Goal: Find contact information: Obtain details needed to contact an individual or organization

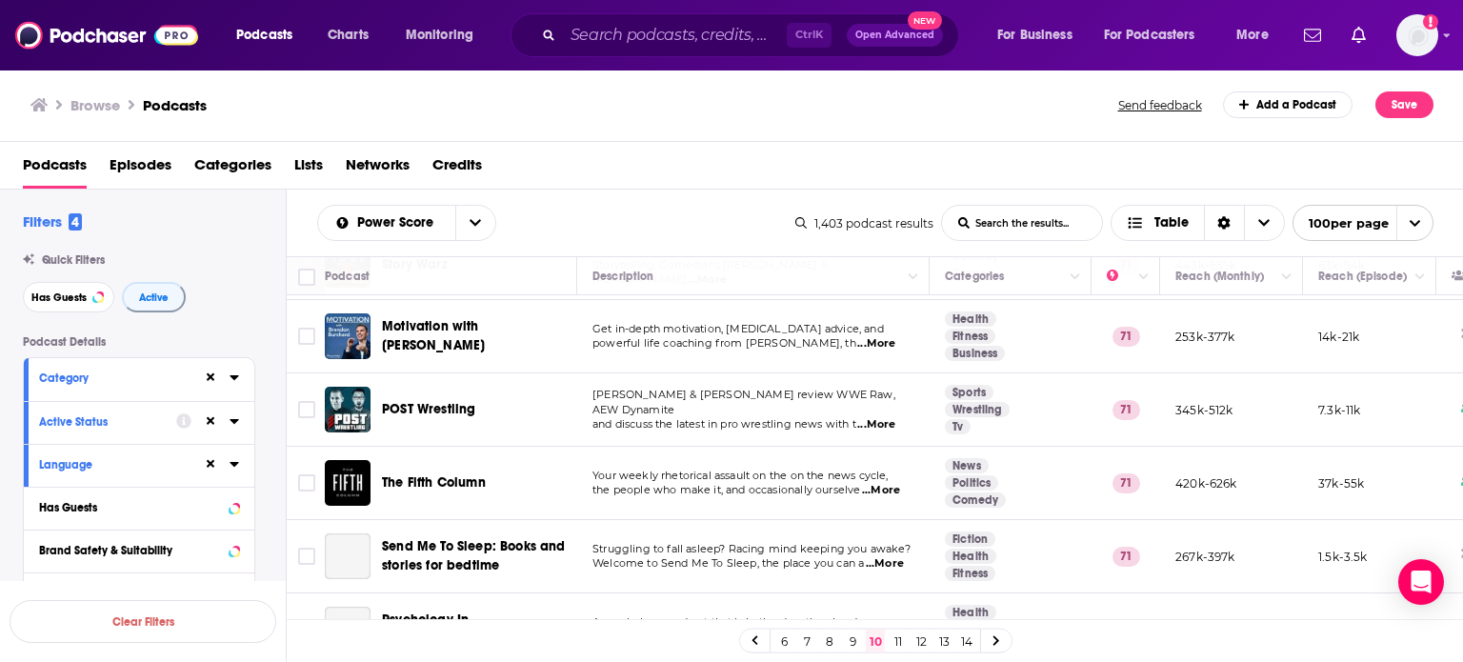
scroll to position [190, 0]
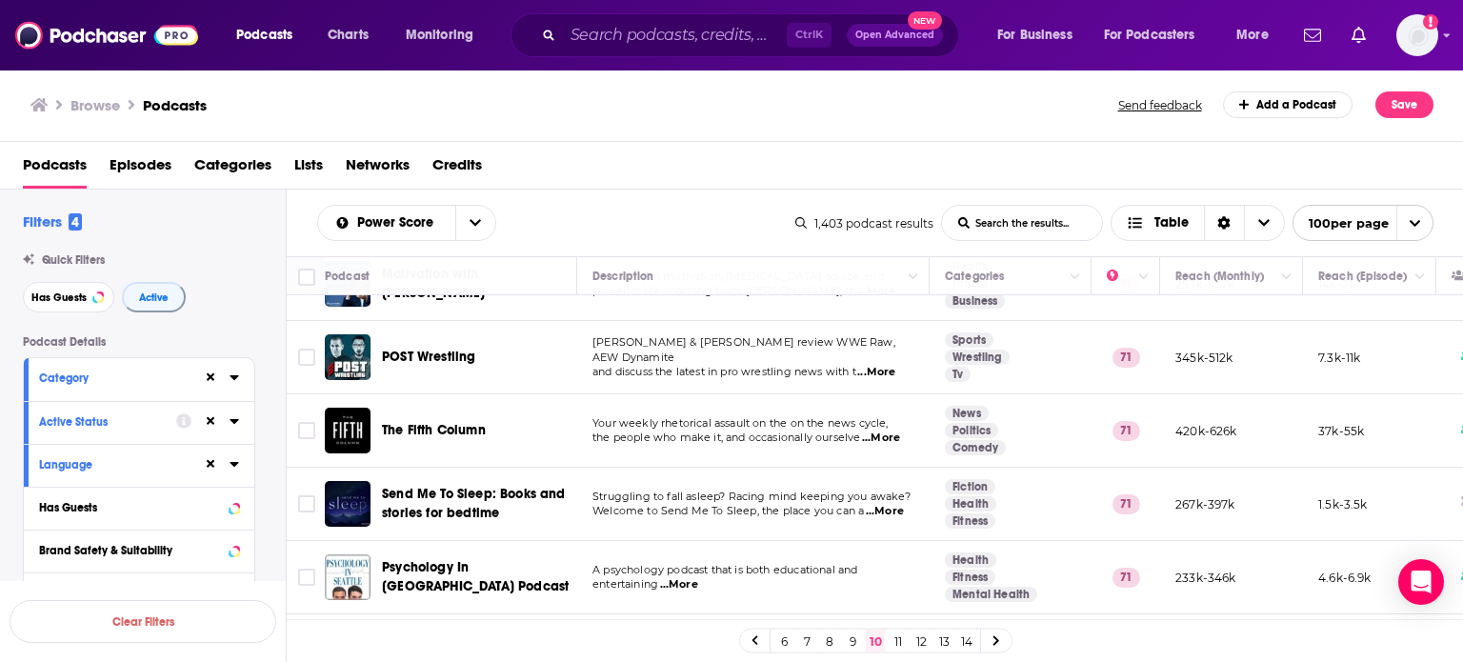
click at [961, 647] on link "14" at bounding box center [966, 640] width 19 height 23
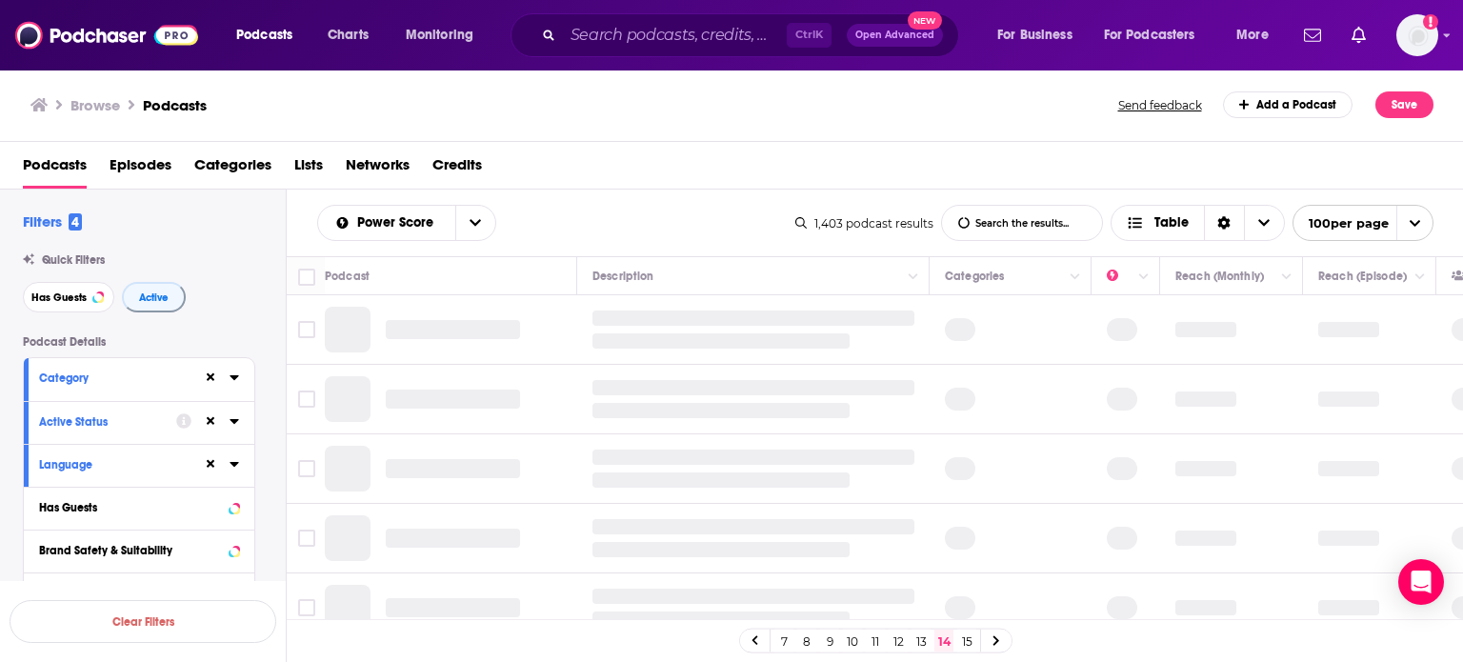
click at [267, 38] on span "Podcasts" at bounding box center [264, 35] width 56 height 27
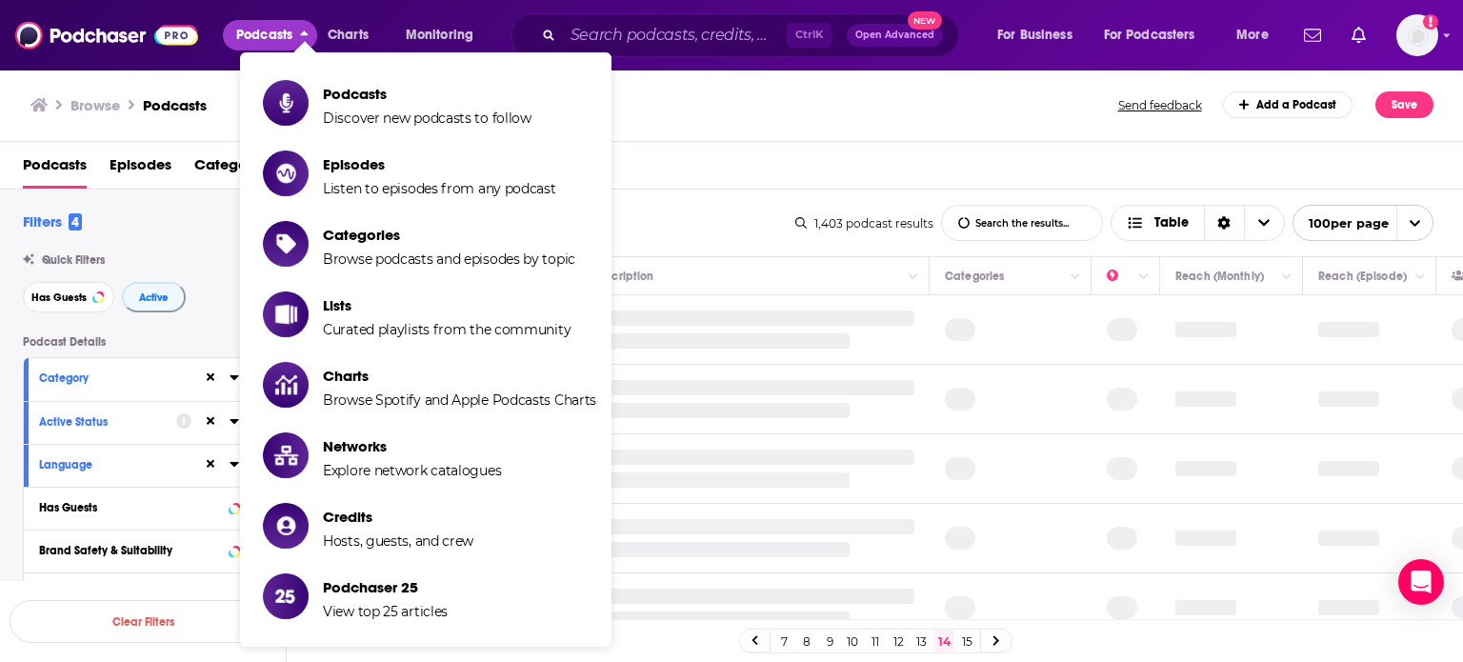
click at [277, 75] on li "Podcasts Discover new podcasts to follow" at bounding box center [425, 102] width 371 height 63
click at [277, 98] on icon "Show item sub-menu" at bounding box center [285, 102] width 25 height 19
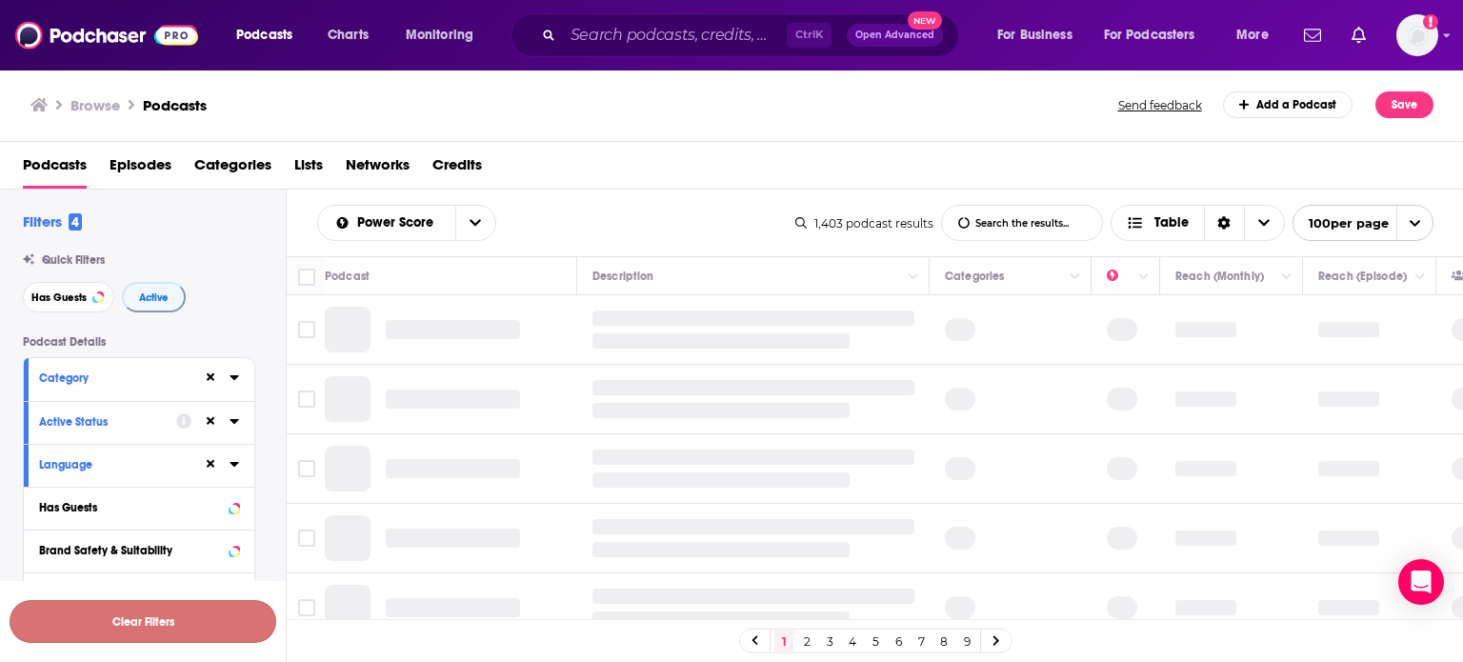
click at [160, 622] on button "Clear Filters" at bounding box center [143, 621] width 267 height 43
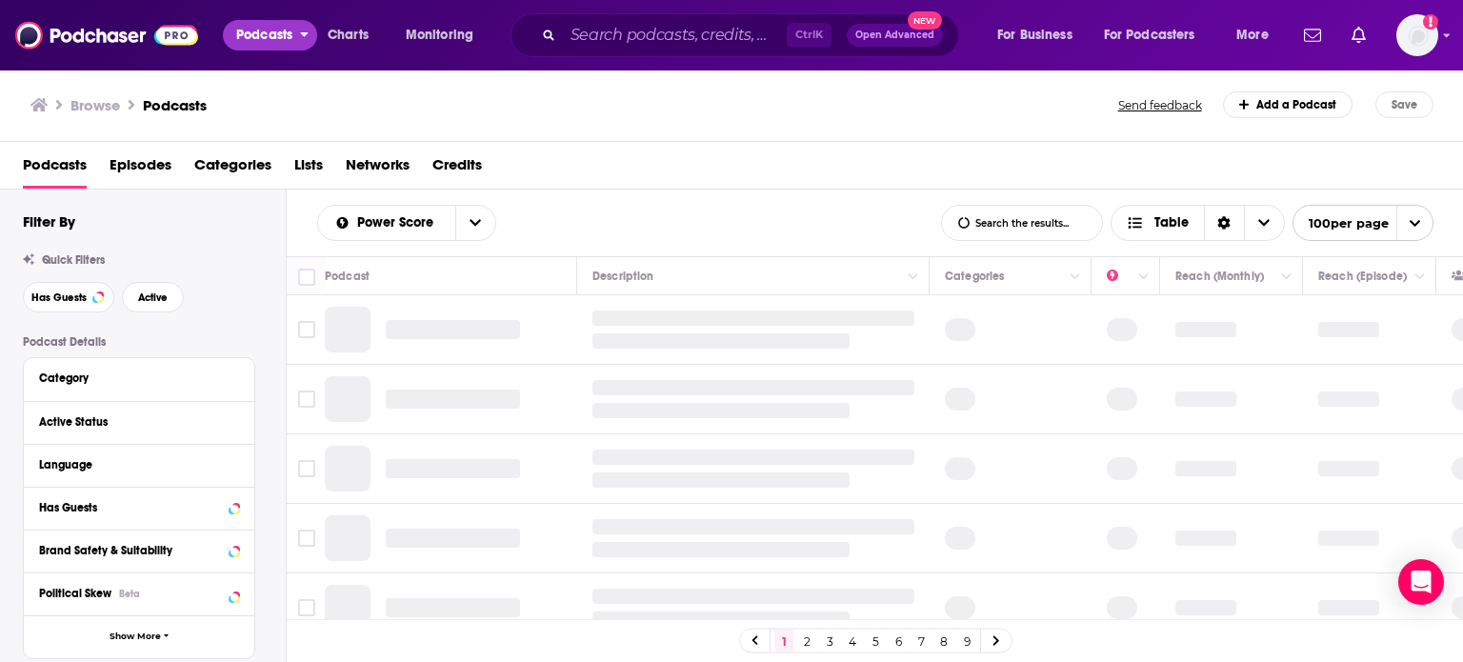
click at [276, 40] on span "Podcasts" at bounding box center [264, 35] width 56 height 27
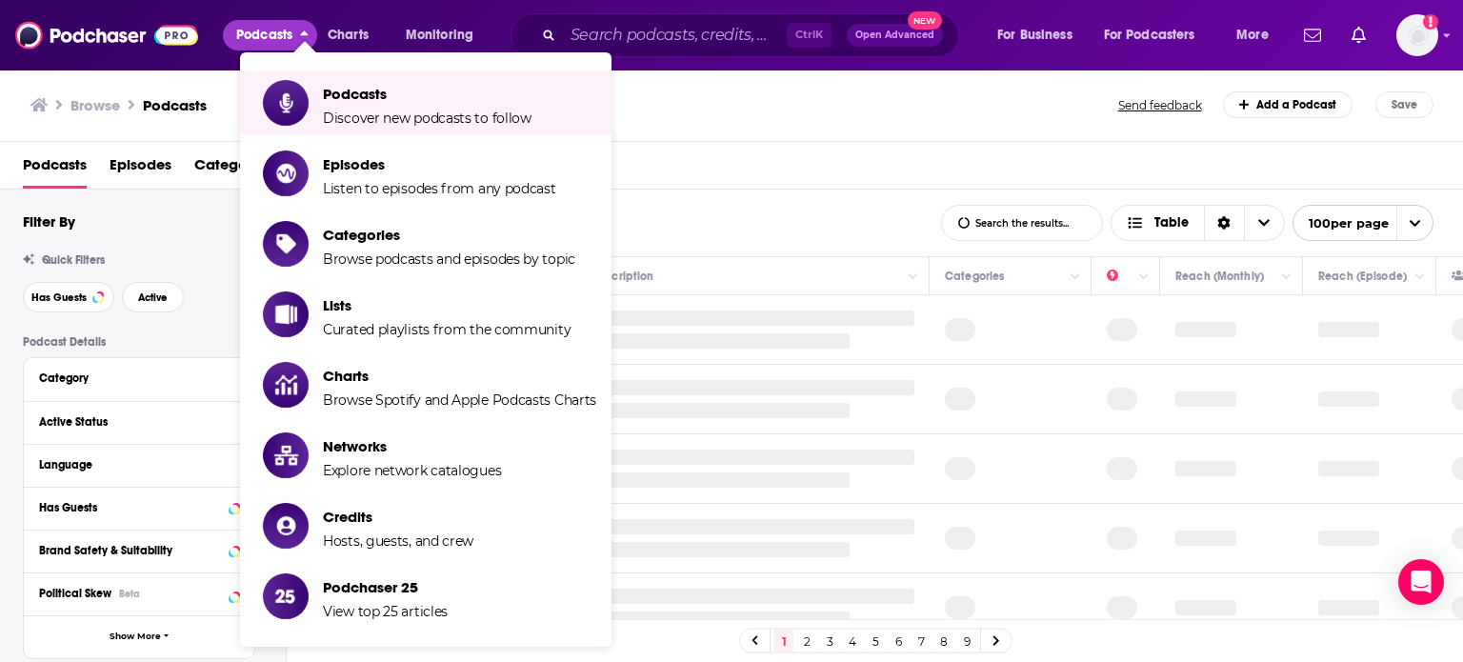
click at [297, 106] on icon "Show item sub-menu" at bounding box center [285, 102] width 25 height 19
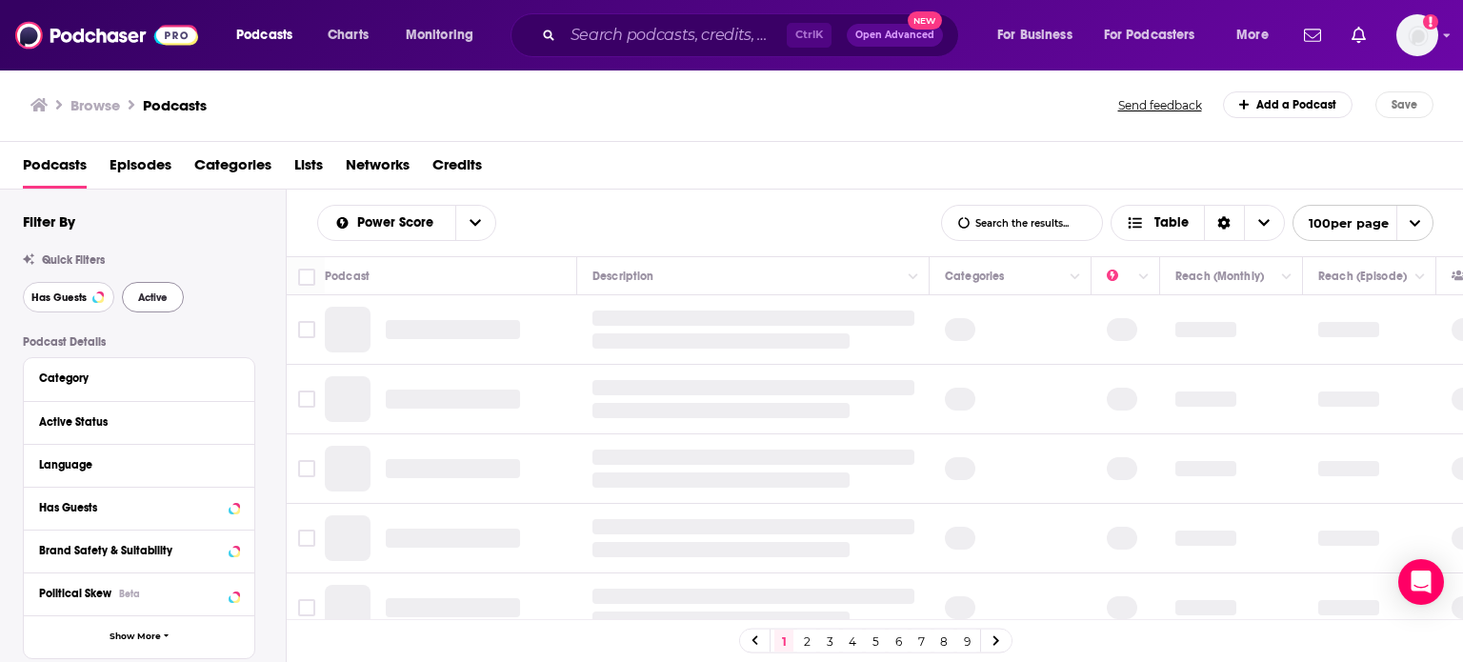
click at [71, 292] on span "Has Guests" at bounding box center [58, 297] width 55 height 10
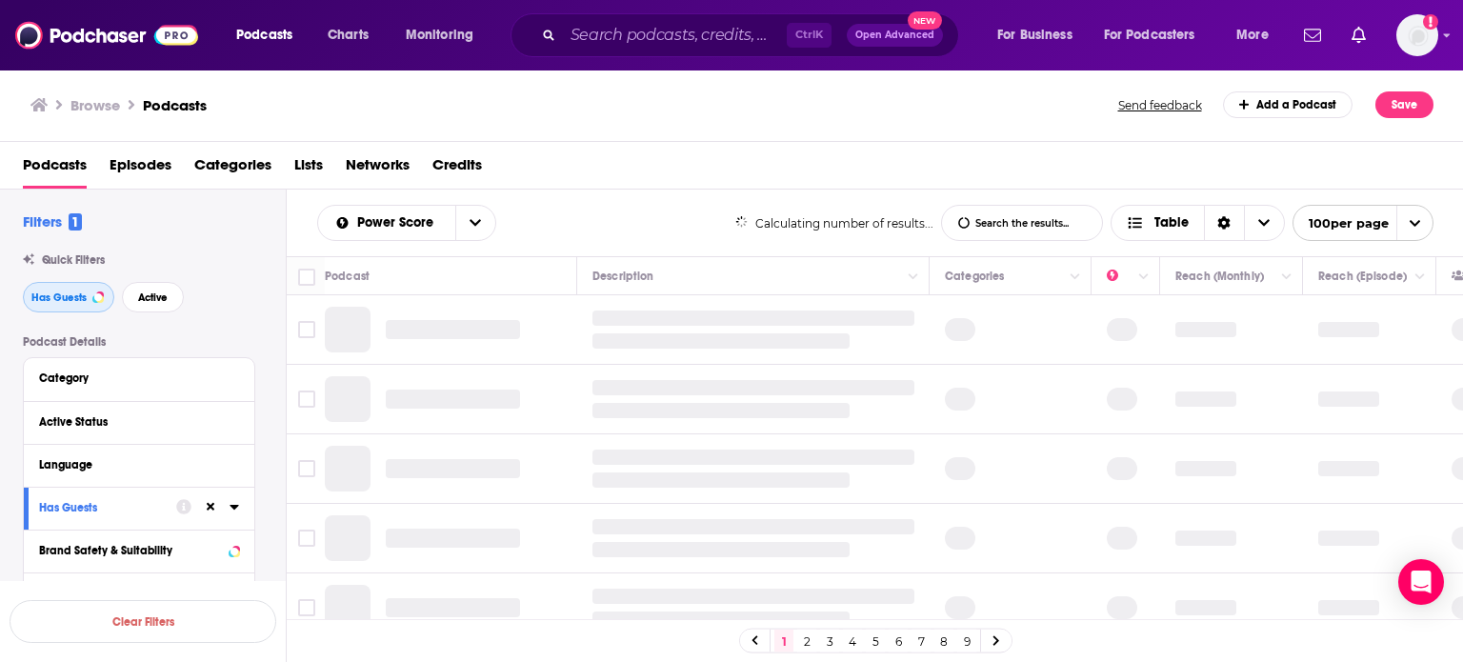
click at [85, 311] on button "Has Guests" at bounding box center [68, 297] width 91 height 30
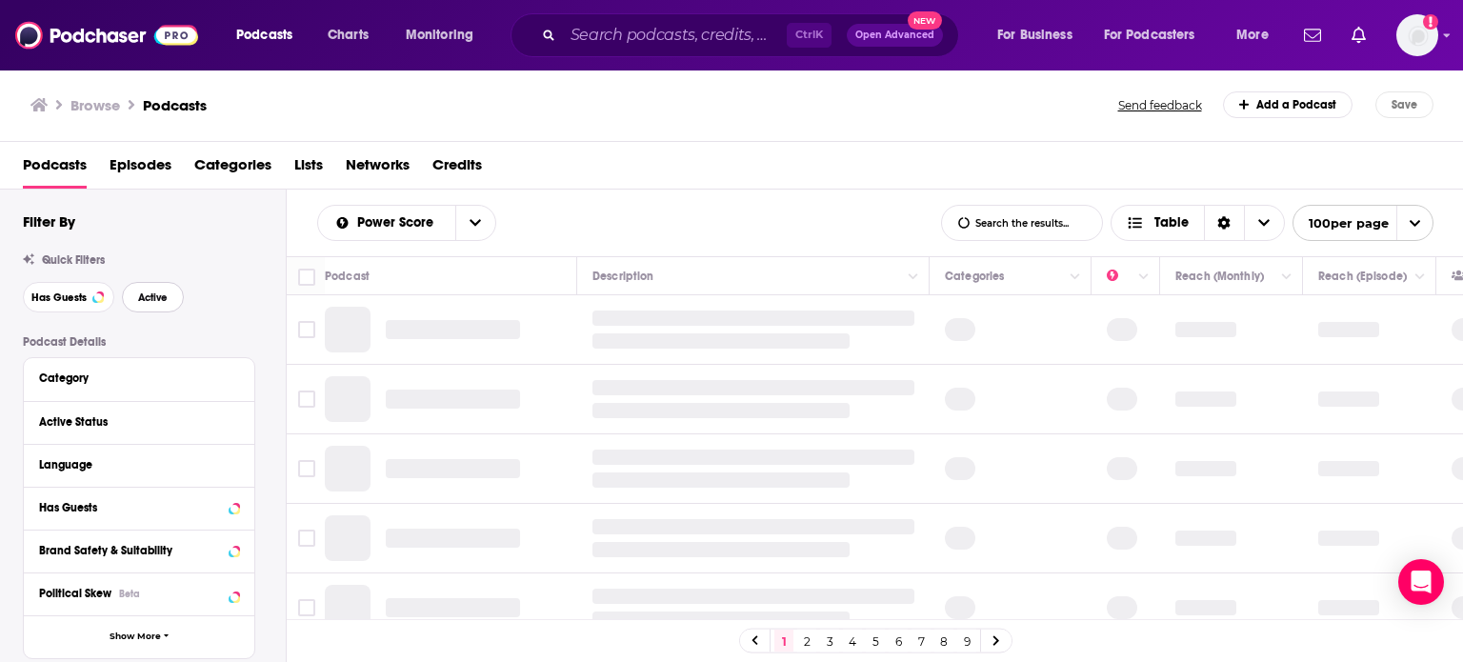
click at [147, 295] on span "Active" at bounding box center [153, 297] width 30 height 10
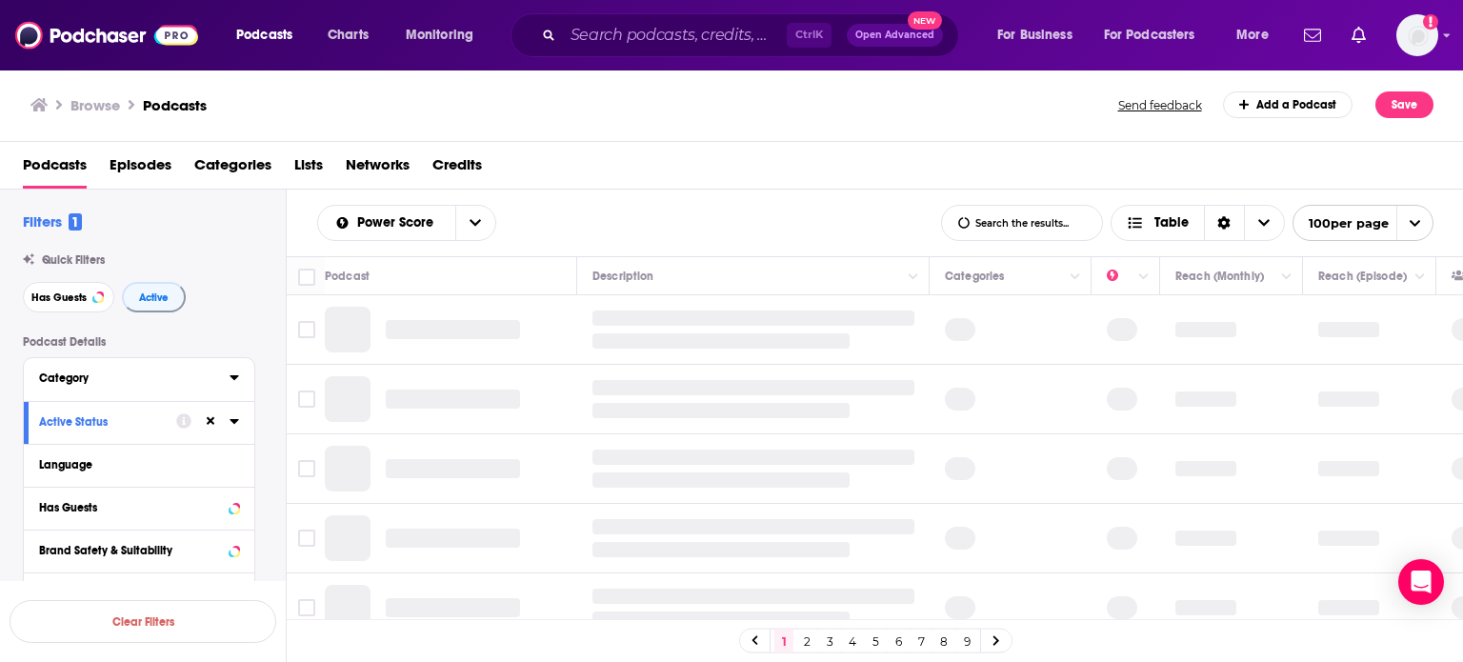
click at [234, 379] on icon at bounding box center [233, 377] width 9 height 5
click at [230, 380] on icon at bounding box center [233, 377] width 9 height 5
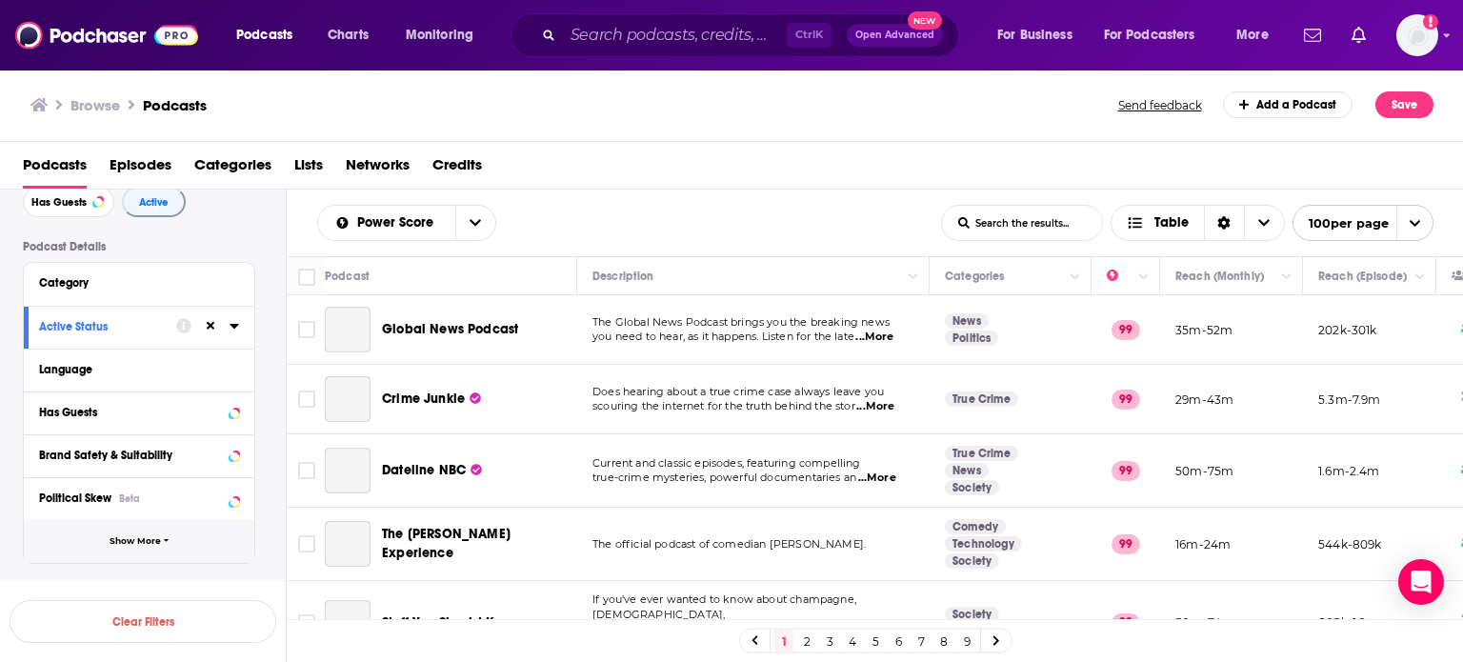
scroll to position [190, 0]
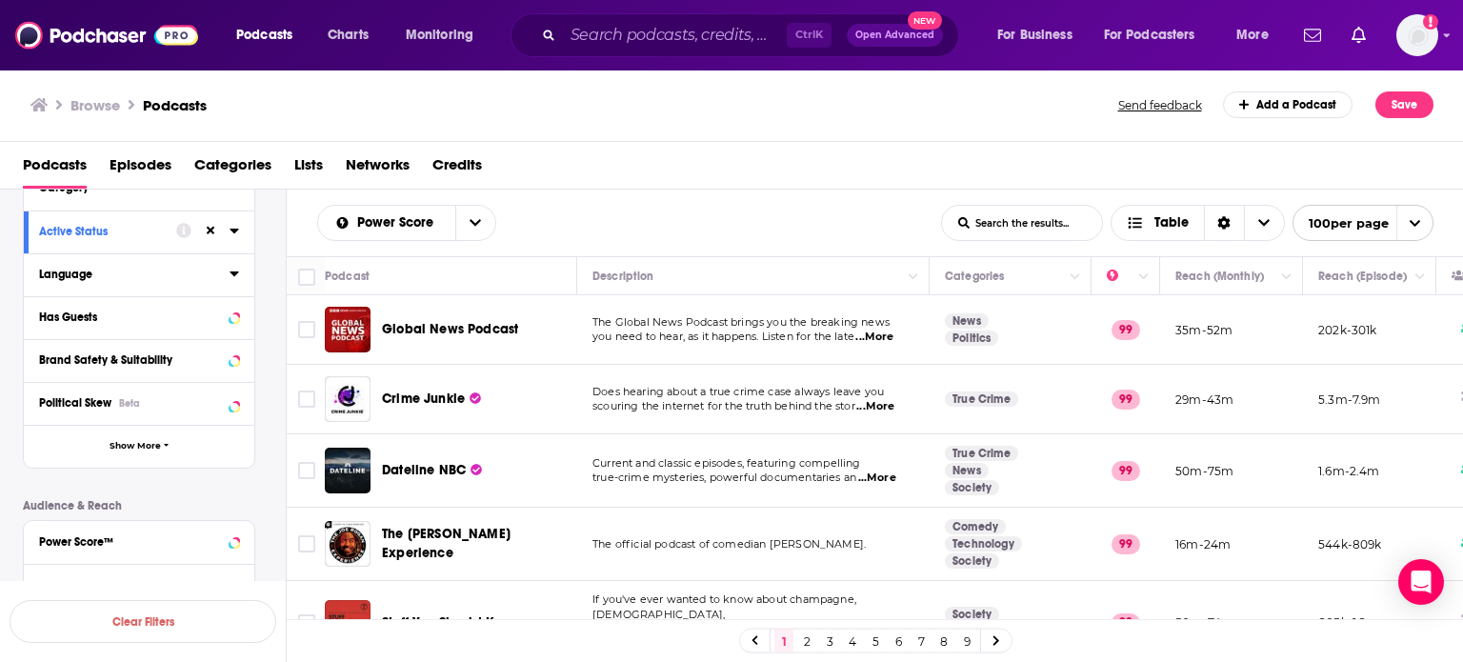
click at [229, 276] on icon at bounding box center [234, 273] width 10 height 15
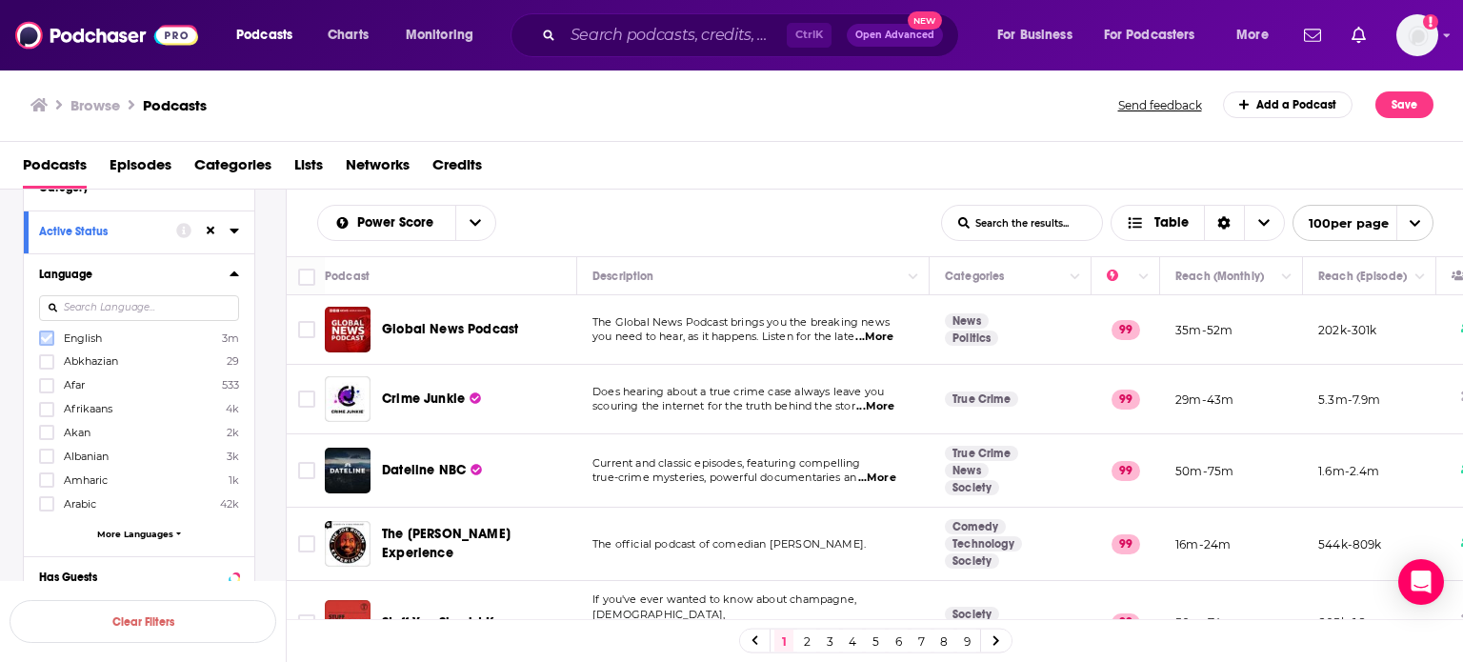
click at [42, 342] on icon at bounding box center [46, 337] width 11 height 11
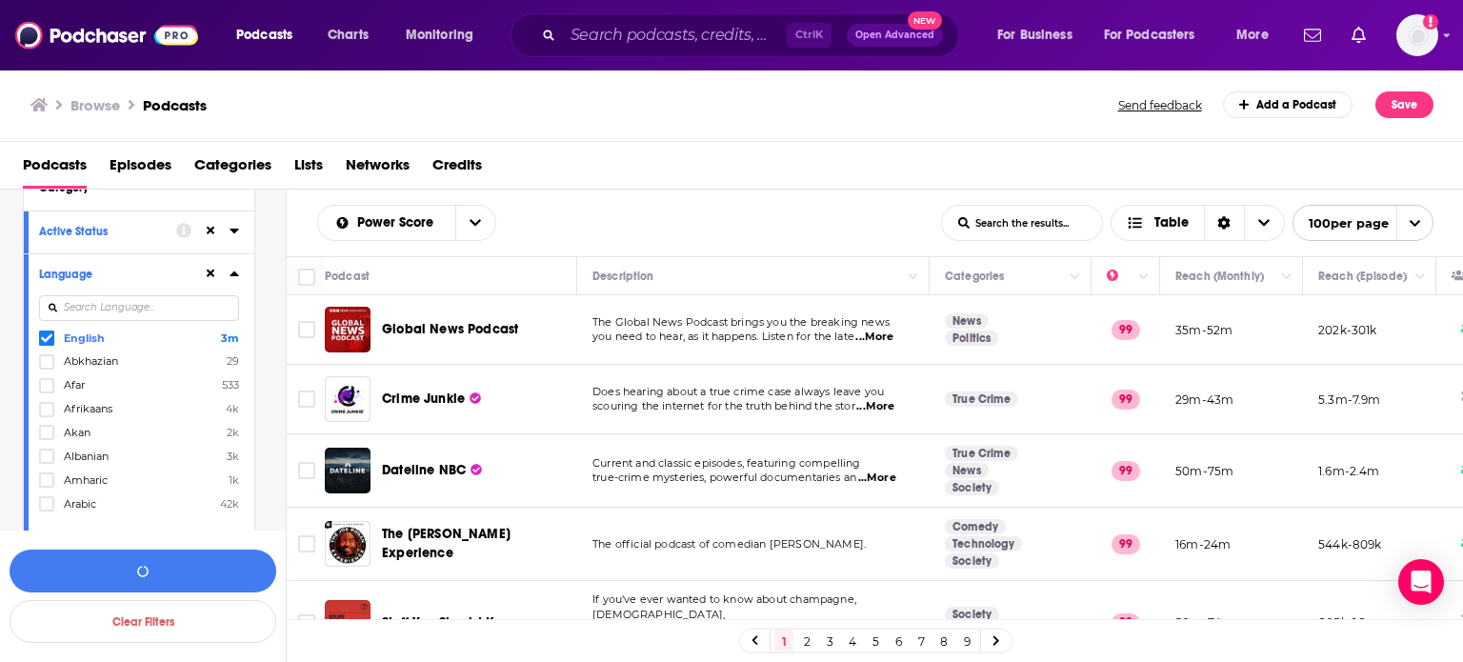
click at [234, 278] on icon at bounding box center [234, 273] width 10 height 15
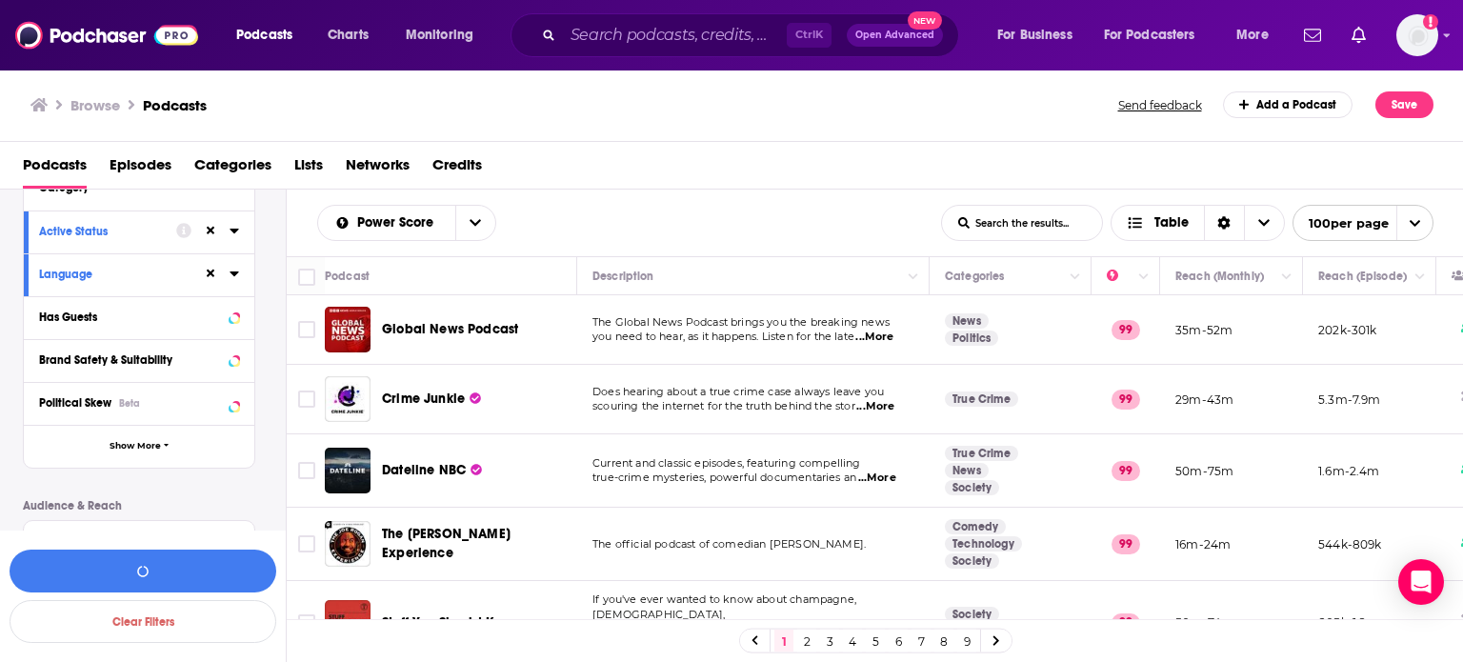
click at [267, 388] on div "Podcast Details Category Active Status Language Has Guests Brand Safety & Suita…" at bounding box center [154, 483] width 263 height 677
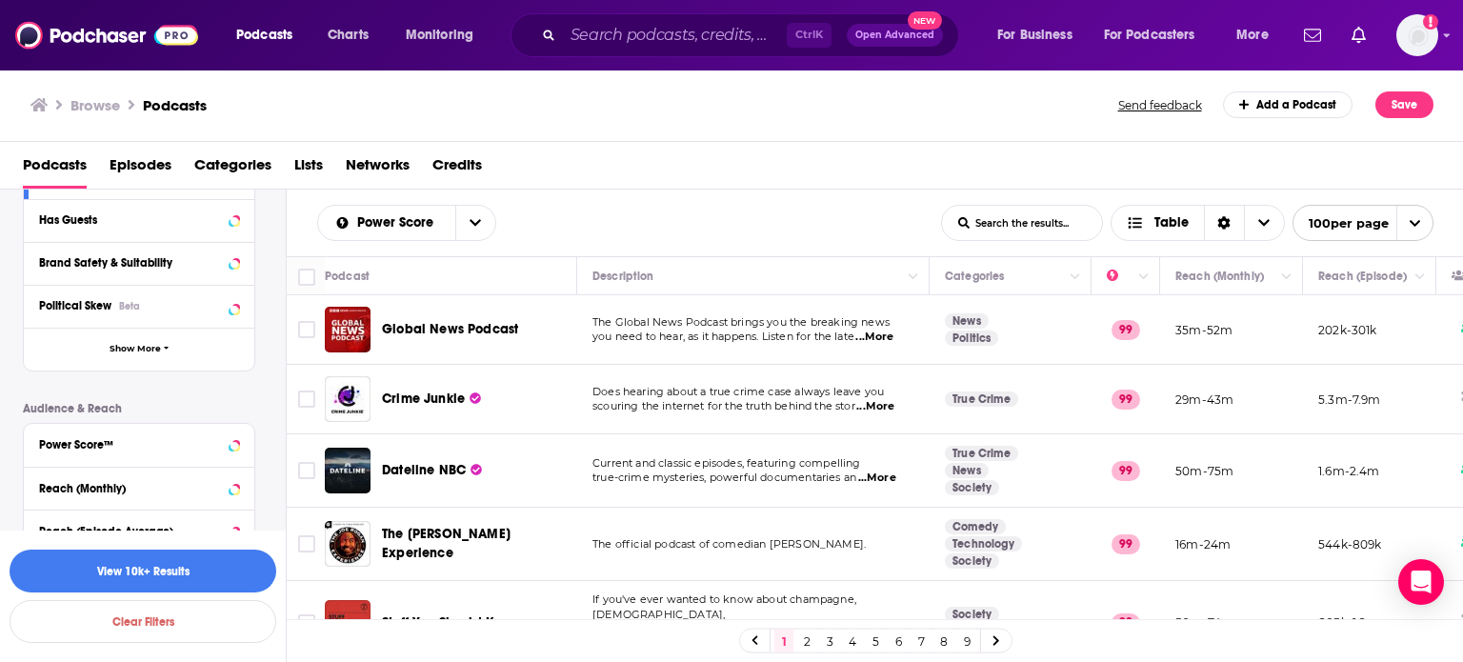
scroll to position [396, 0]
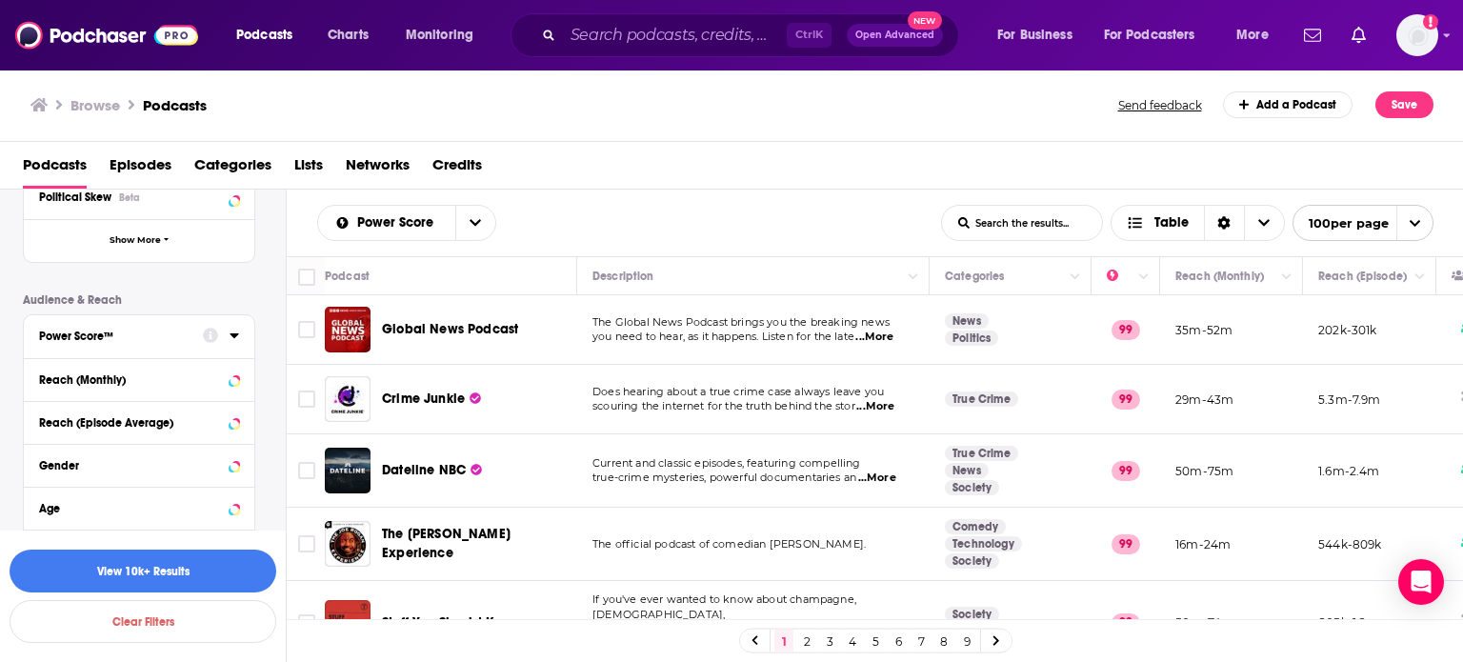
click at [232, 340] on icon at bounding box center [234, 335] width 10 height 15
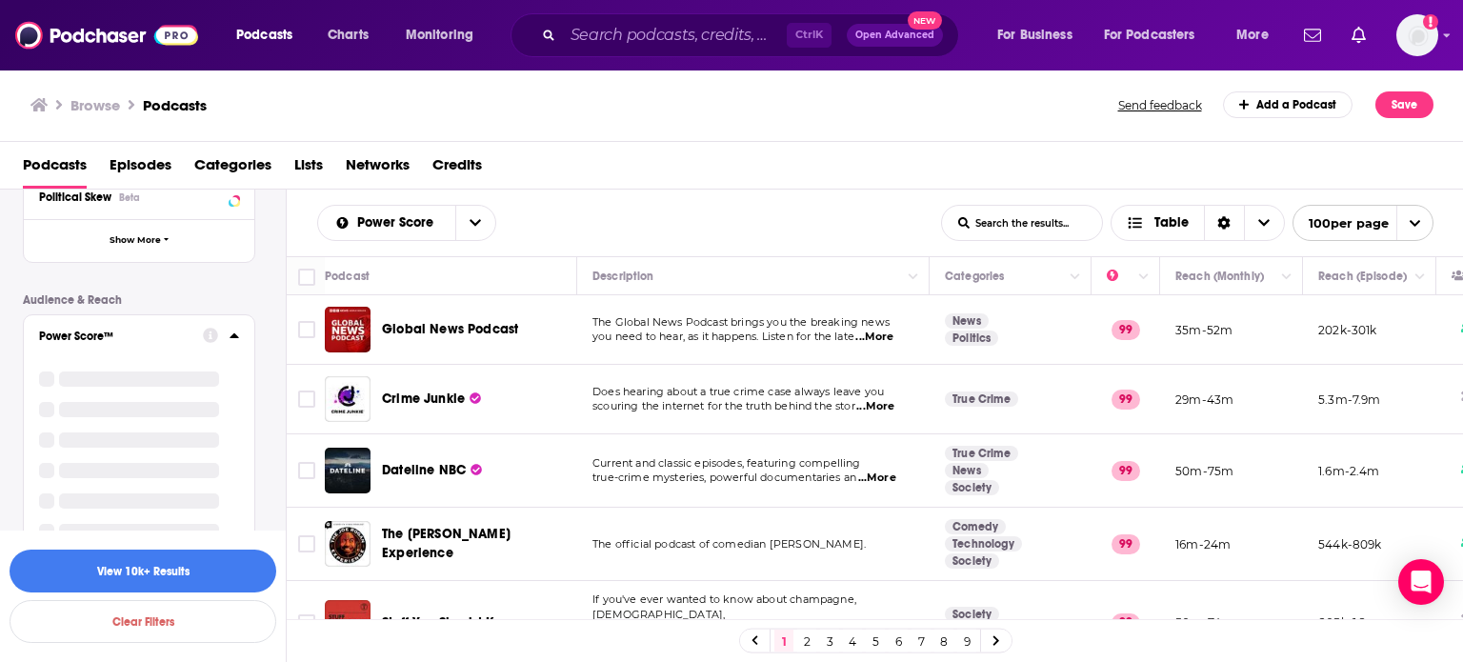
click at [232, 340] on icon at bounding box center [234, 335] width 10 height 15
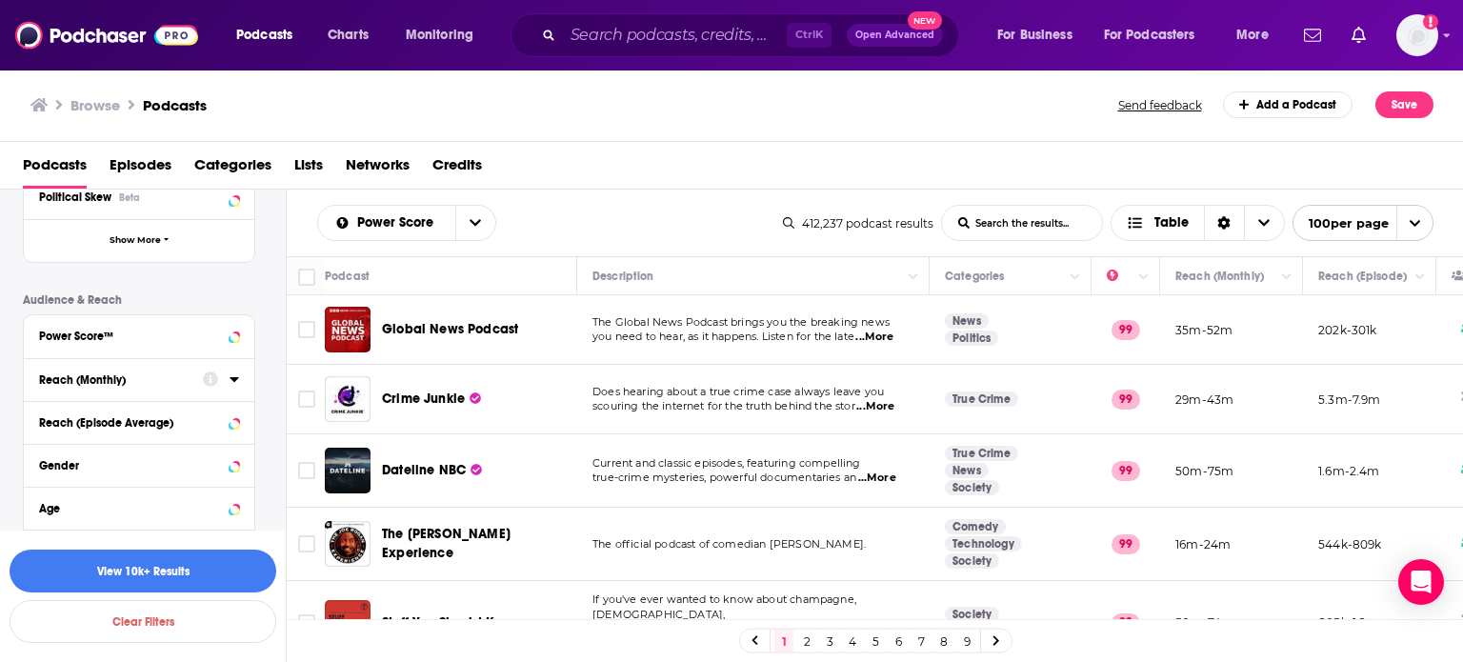
drag, startPoint x: 231, startPoint y: 382, endPoint x: 120, endPoint y: 391, distance: 111.8
click at [232, 382] on icon at bounding box center [234, 378] width 10 height 15
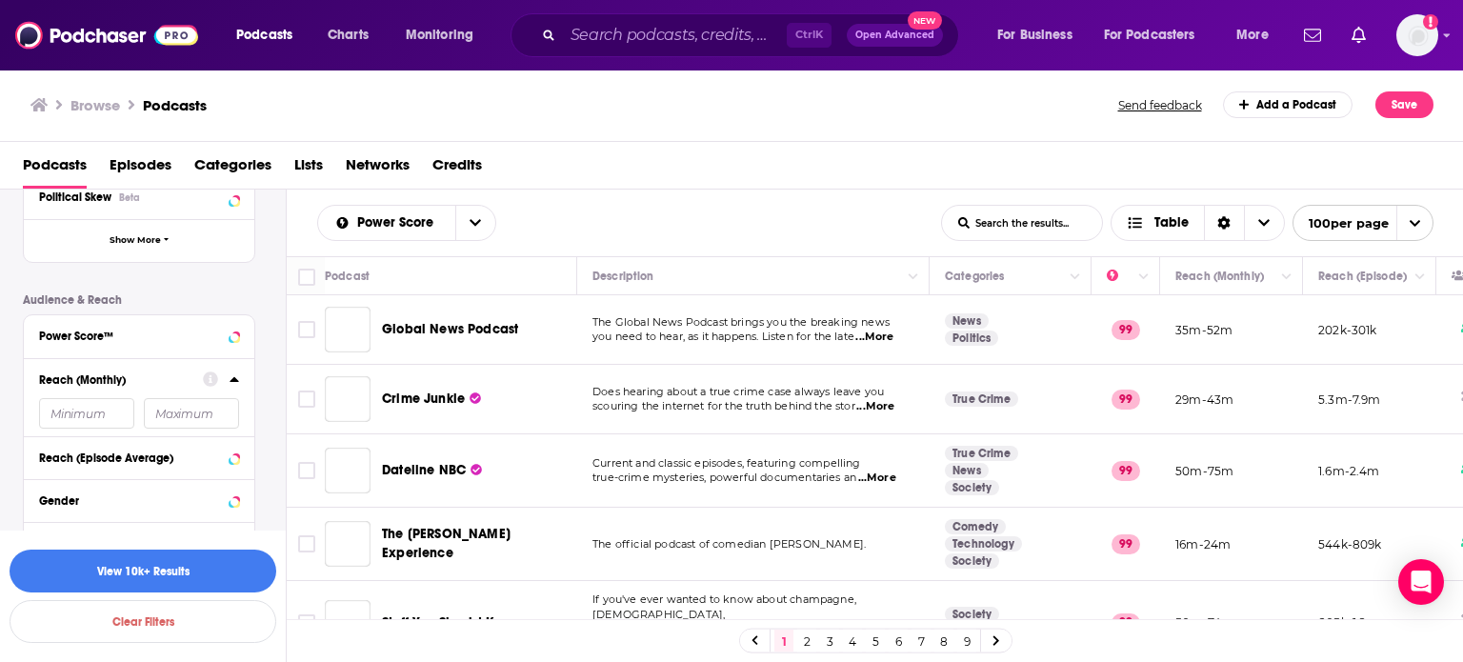
click at [95, 419] on input "number" at bounding box center [86, 413] width 95 height 30
click at [97, 417] on input "number" at bounding box center [86, 413] width 95 height 30
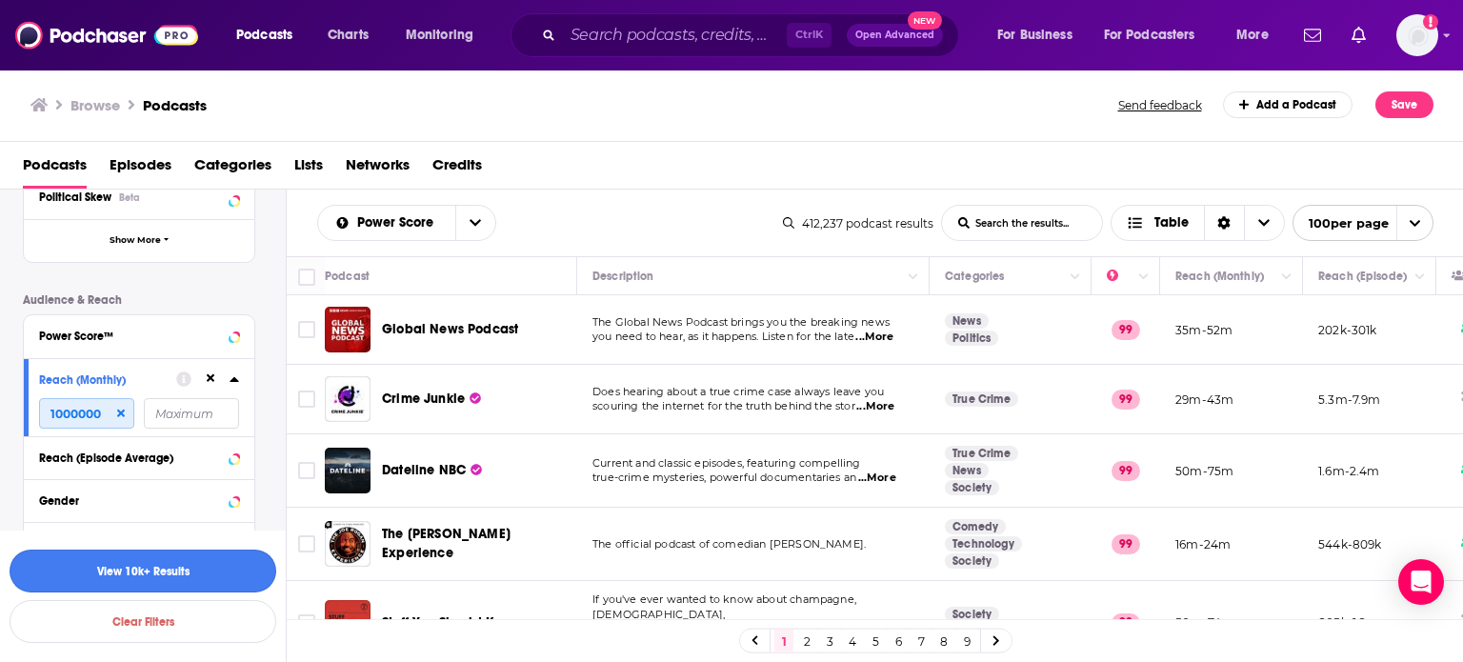
type input "1000000"
click at [135, 568] on button "View 10k+ Results" at bounding box center [143, 570] width 267 height 43
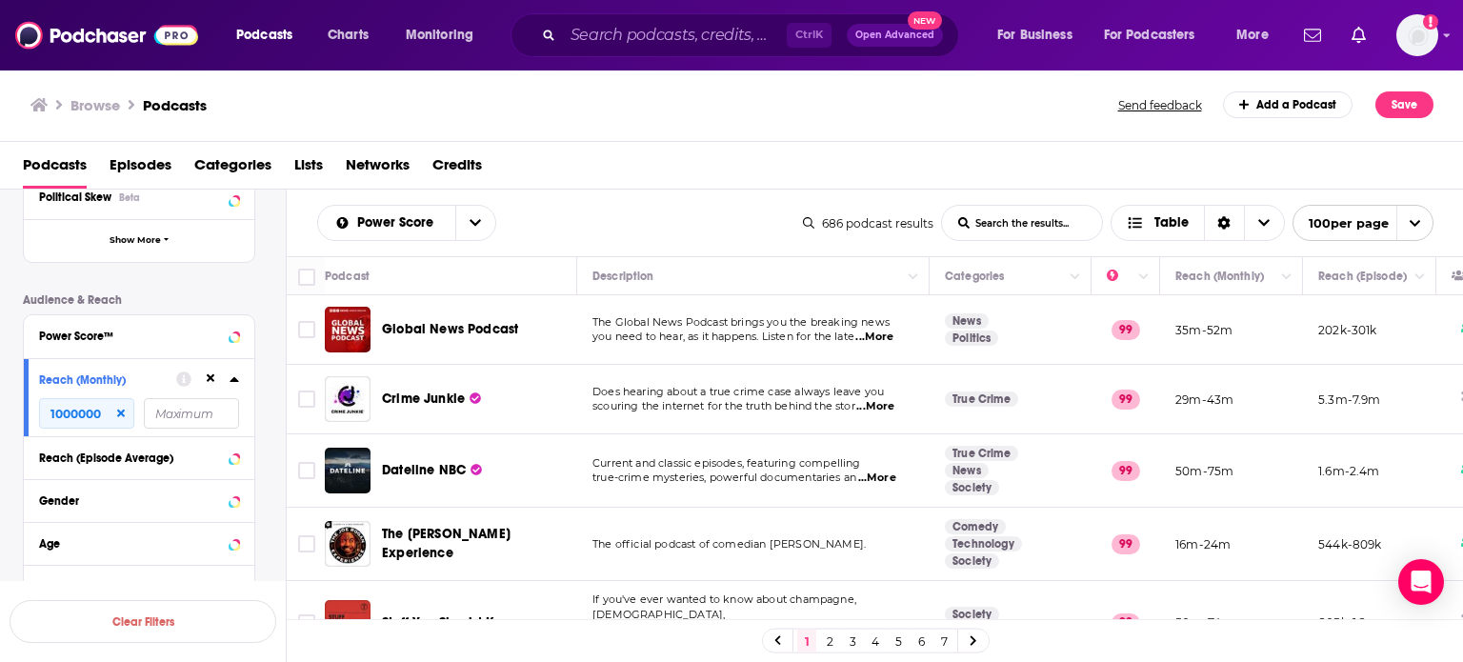
click at [945, 640] on link "7" at bounding box center [943, 640] width 19 height 23
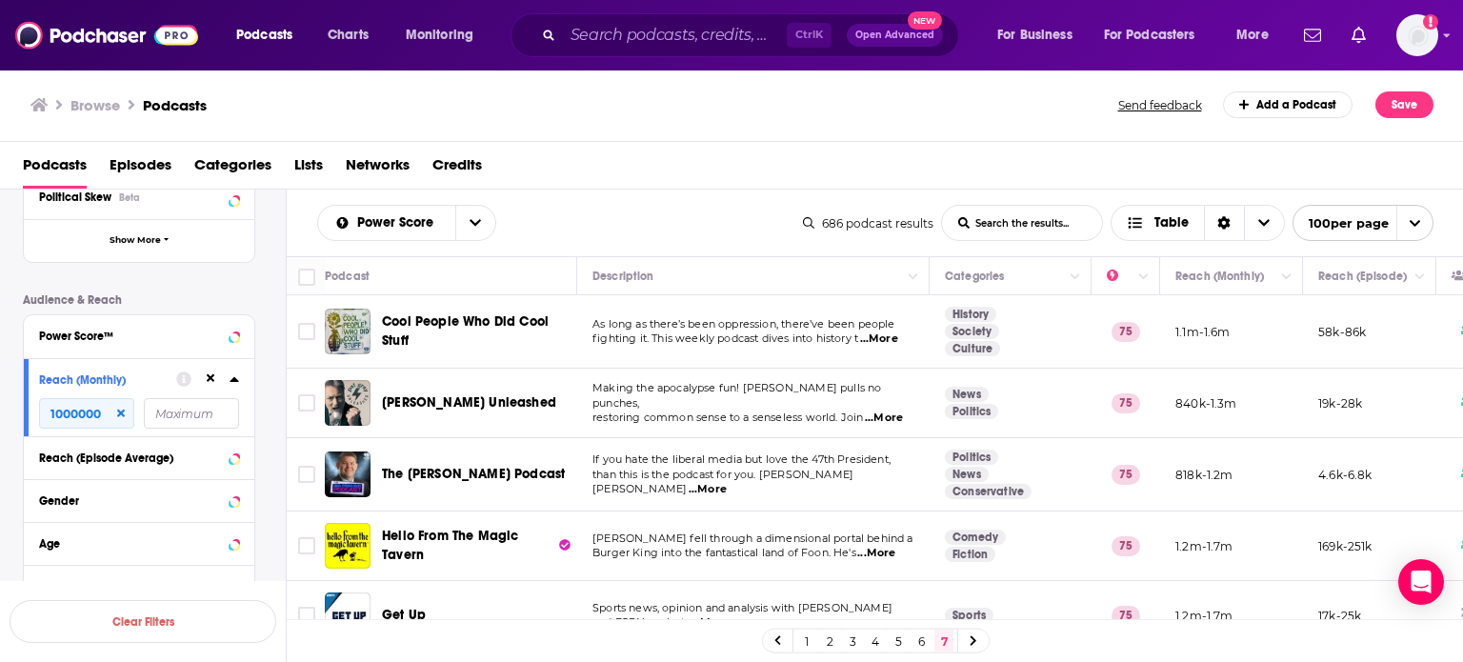
click at [918, 643] on link "6" at bounding box center [920, 640] width 19 height 23
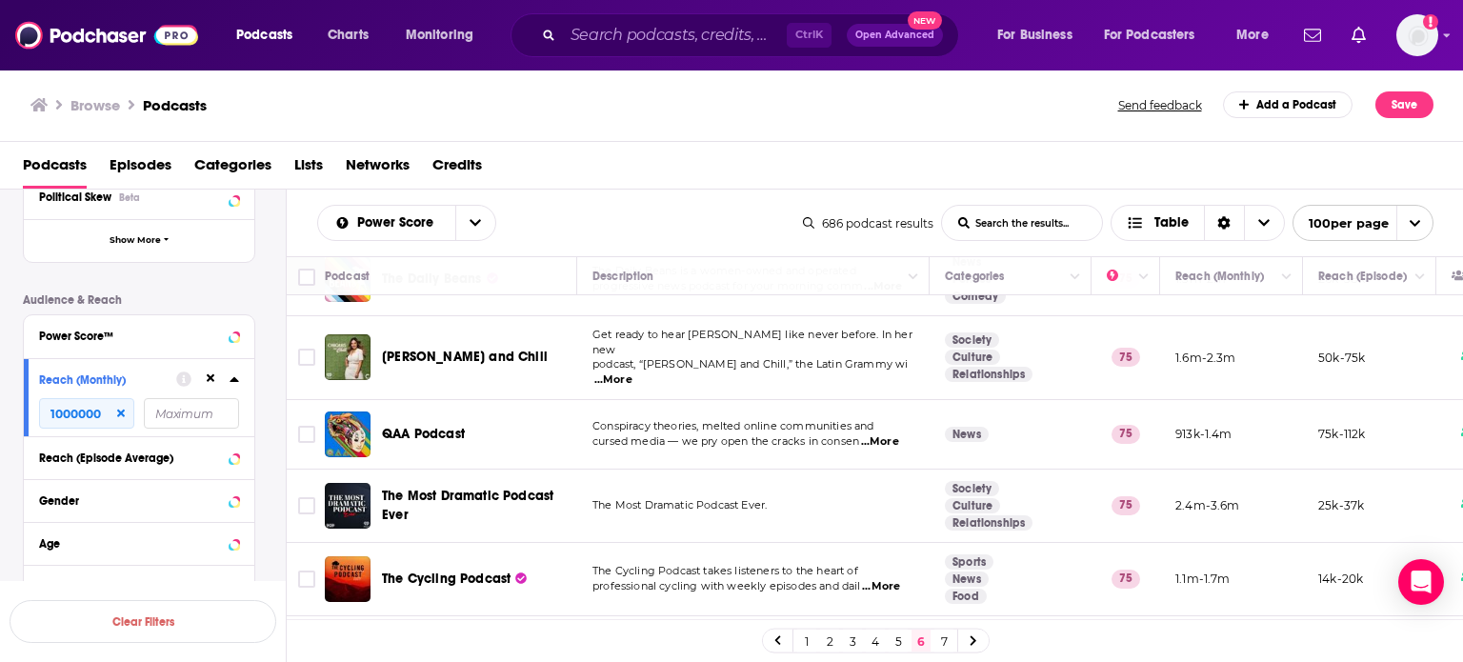
scroll to position [6903, 0]
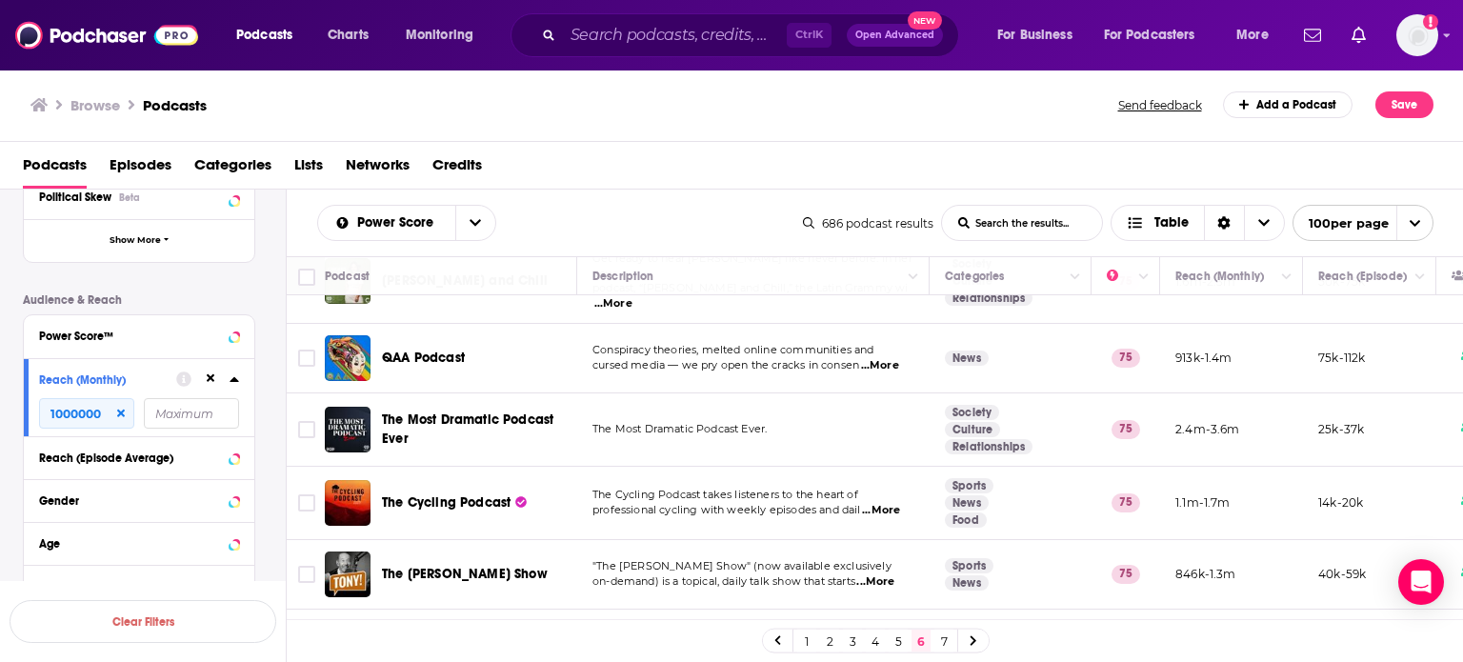
drag, startPoint x: 894, startPoint y: 647, endPoint x: 1036, endPoint y: 660, distance: 142.5
click at [894, 647] on link "5" at bounding box center [897, 640] width 19 height 23
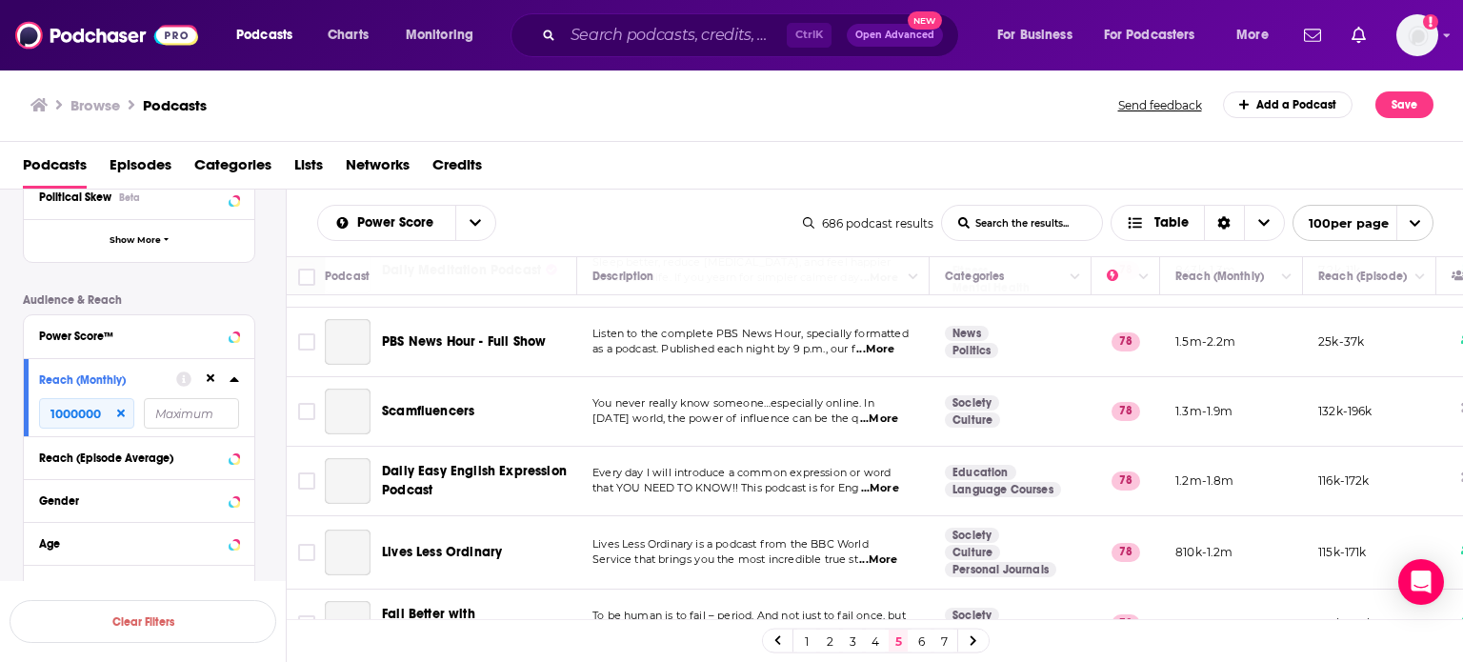
scroll to position [6873, 0]
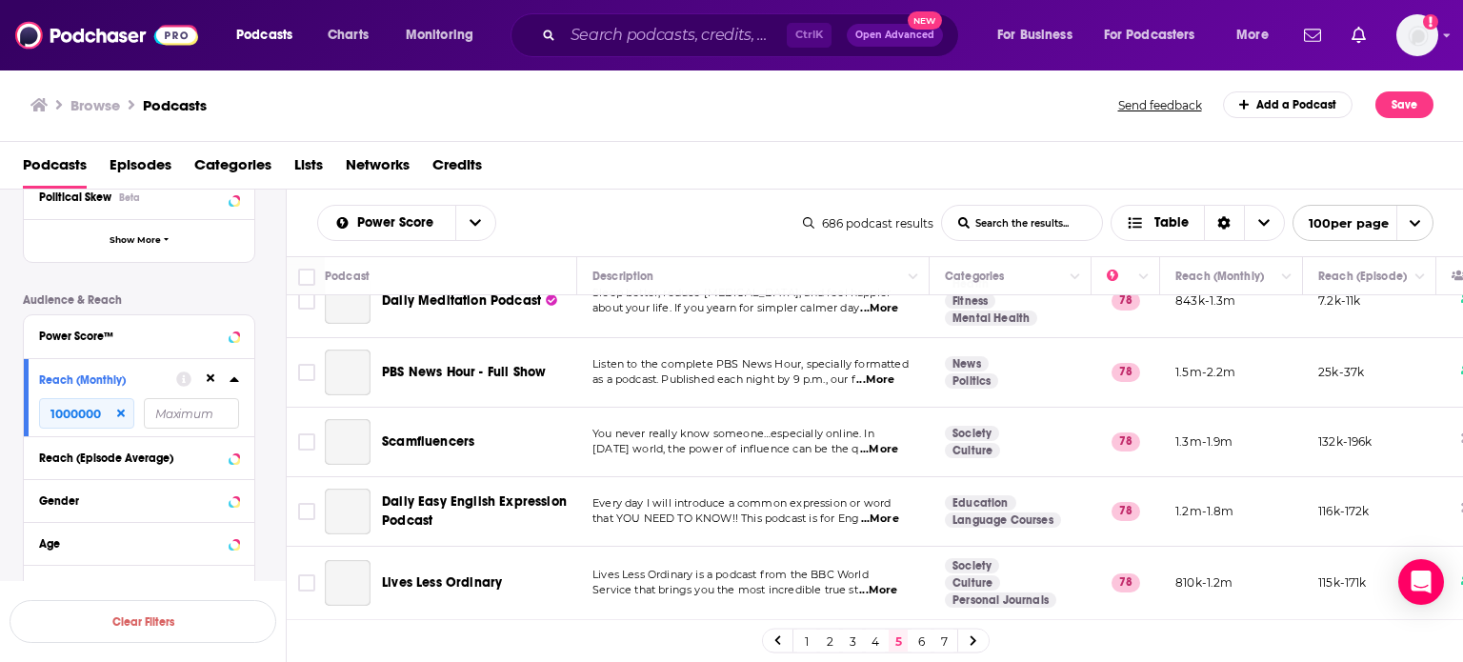
click at [900, 641] on link "5" at bounding box center [897, 640] width 19 height 23
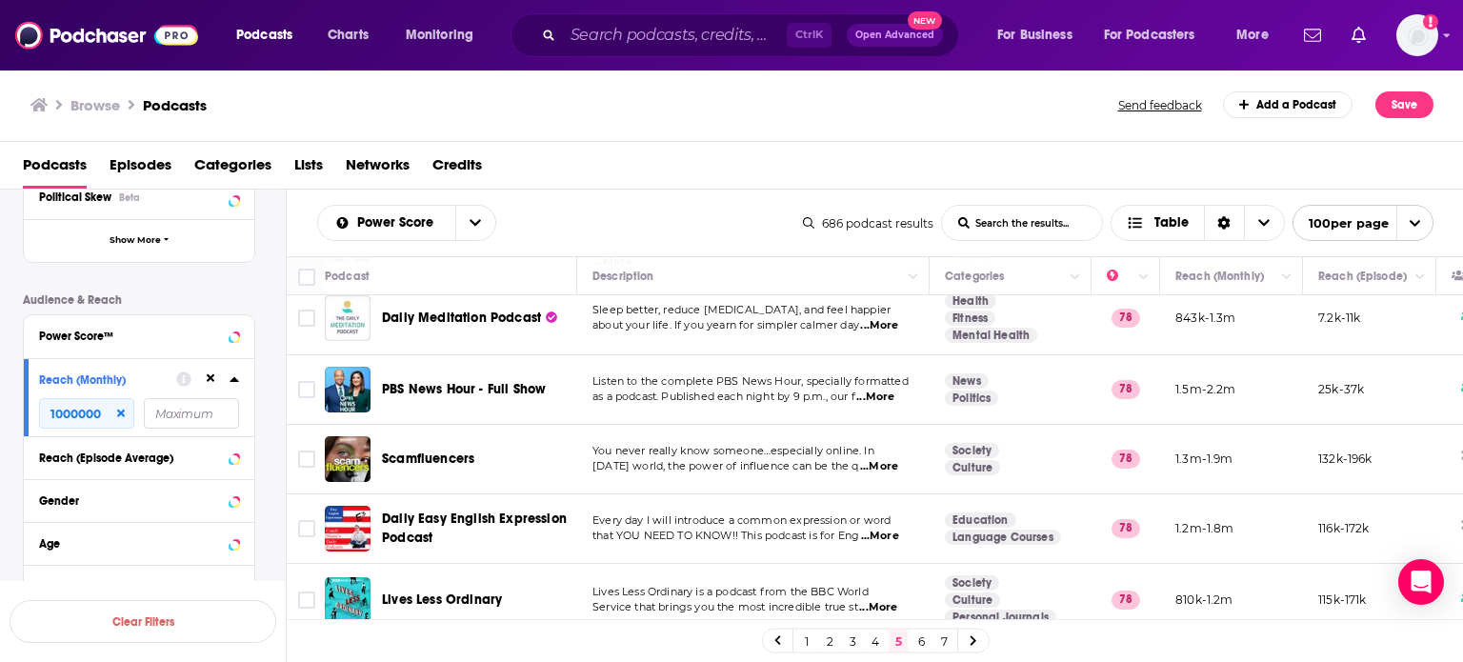
scroll to position [6873, 0]
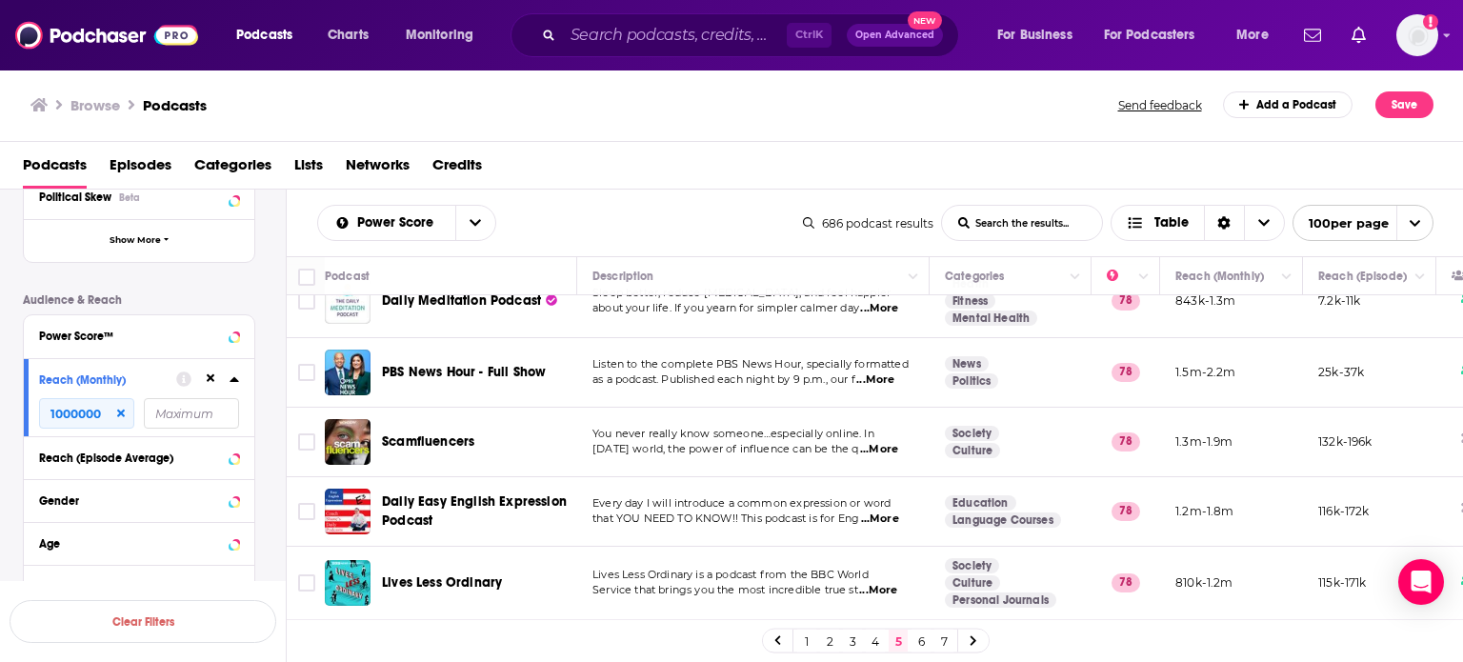
drag, startPoint x: 883, startPoint y: 639, endPoint x: 883, endPoint y: 620, distance: 19.0
click at [883, 639] on link "4" at bounding box center [875, 640] width 19 height 23
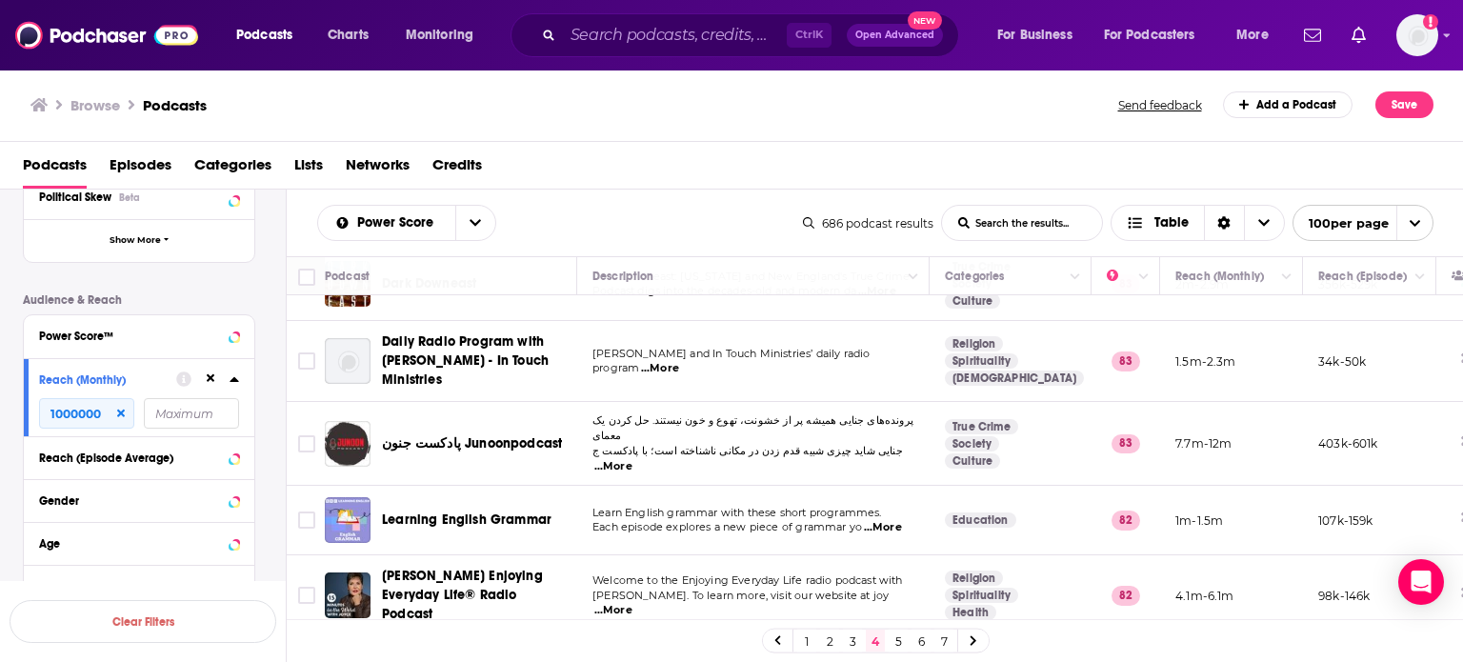
scroll to position [95, 0]
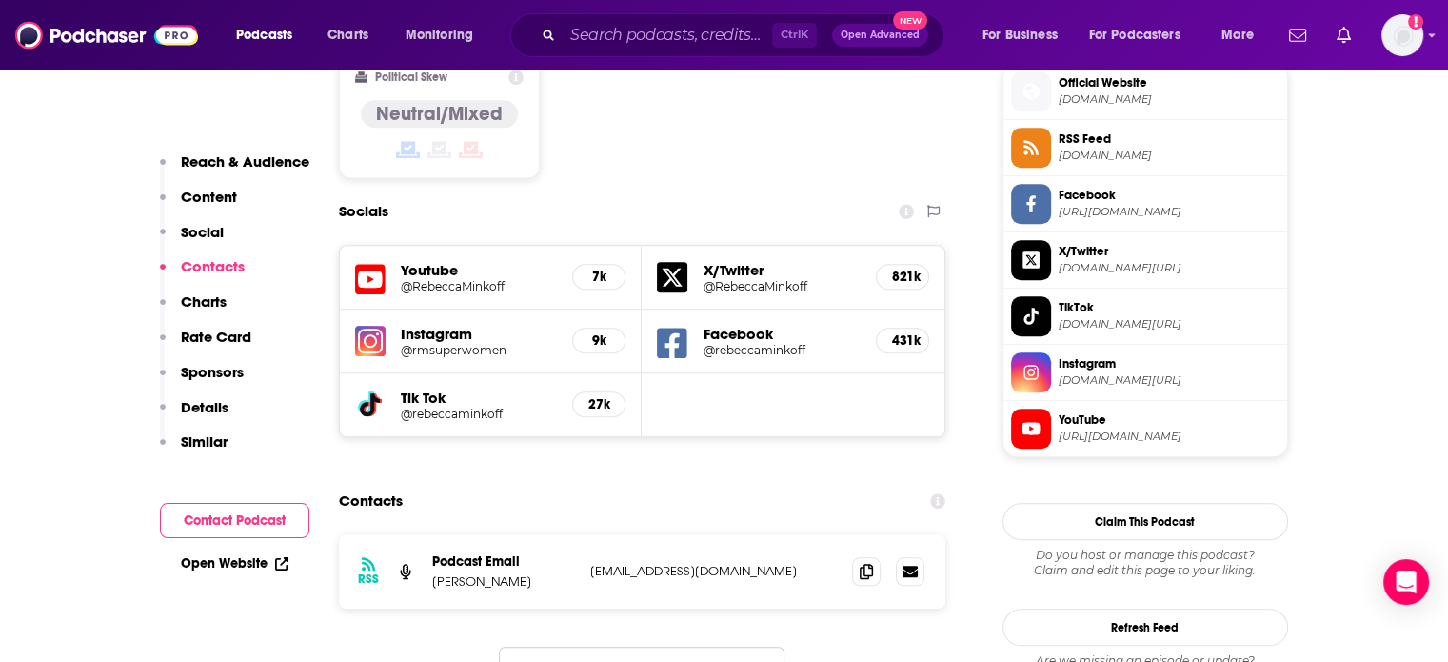
scroll to position [1809, 0]
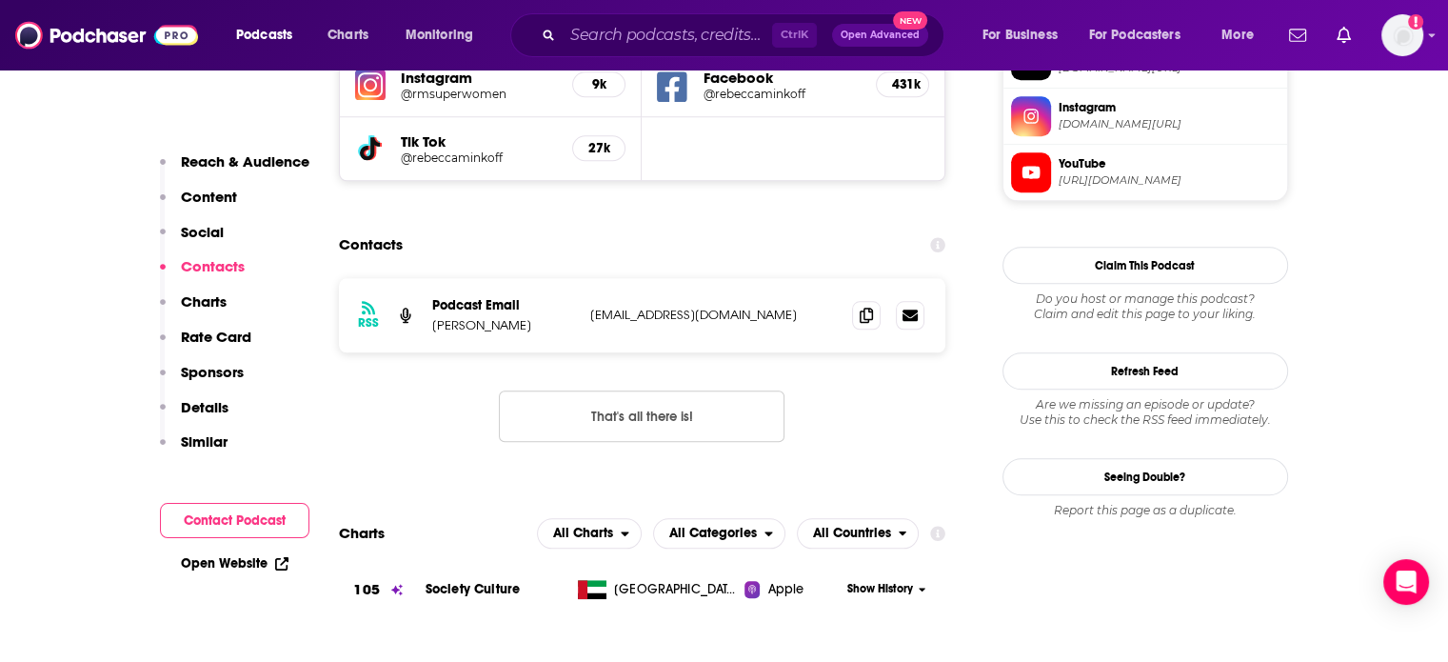
click at [687, 307] on p "Superwomen@rebeccaminkoff.com" at bounding box center [714, 315] width 248 height 16
copy div "Superwomen@rebeccaminkoff.com Superwomen@rebeccaminkoff.com"
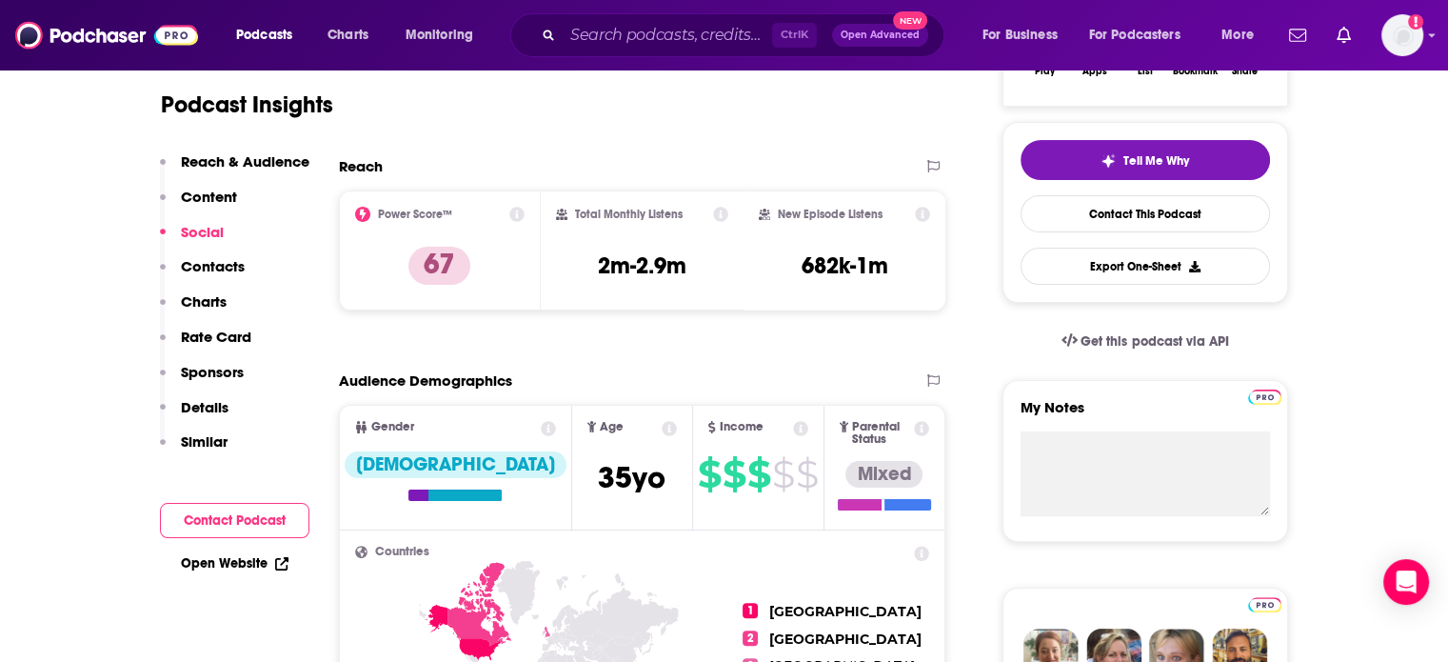
scroll to position [190, 0]
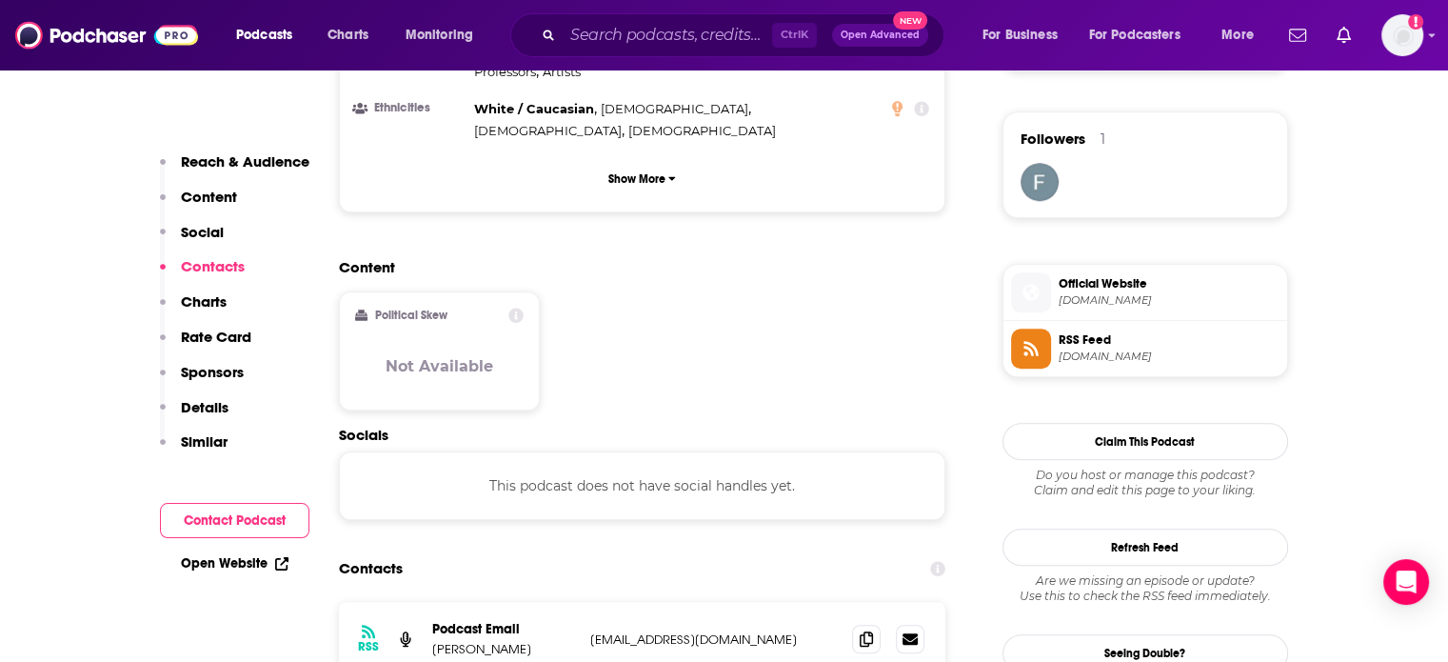
scroll to position [1523, 0]
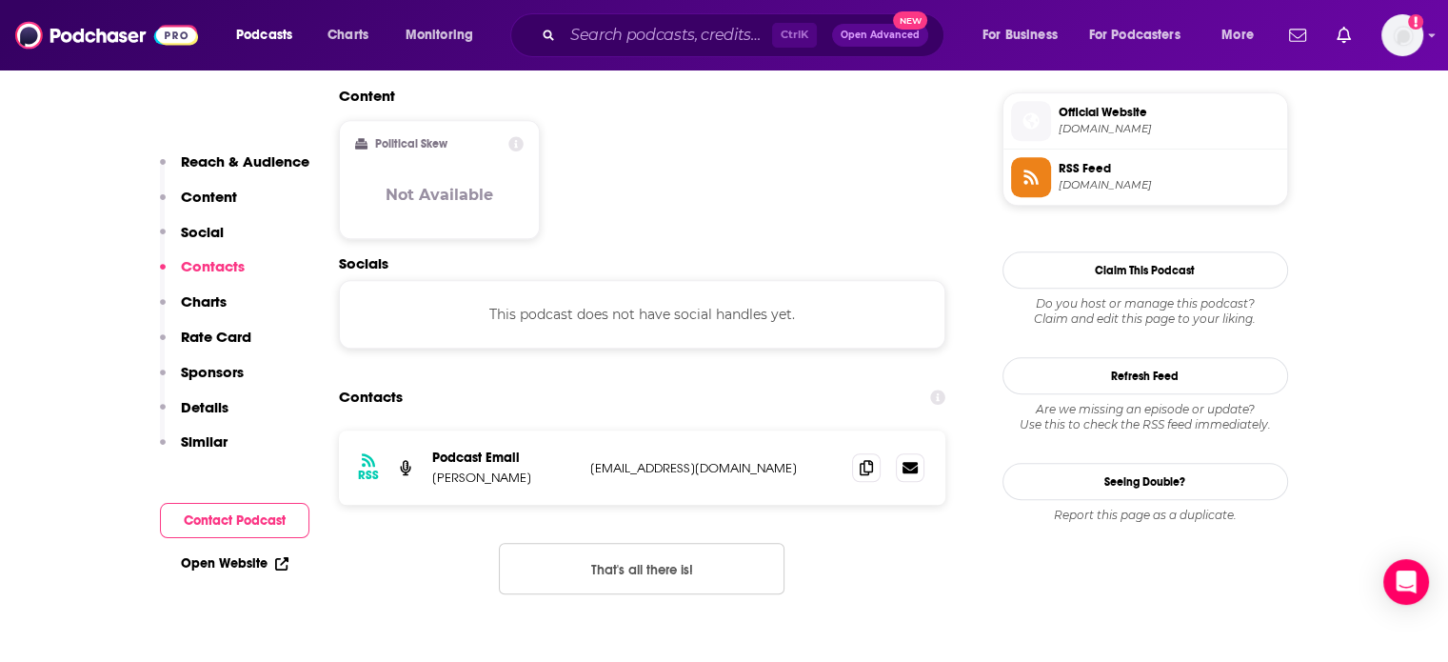
click at [628, 460] on p "samtripolilive@gmail.com" at bounding box center [714, 468] width 248 height 16
copy div "samtripolilive@gmail.com samtripolilive@gmail.com"
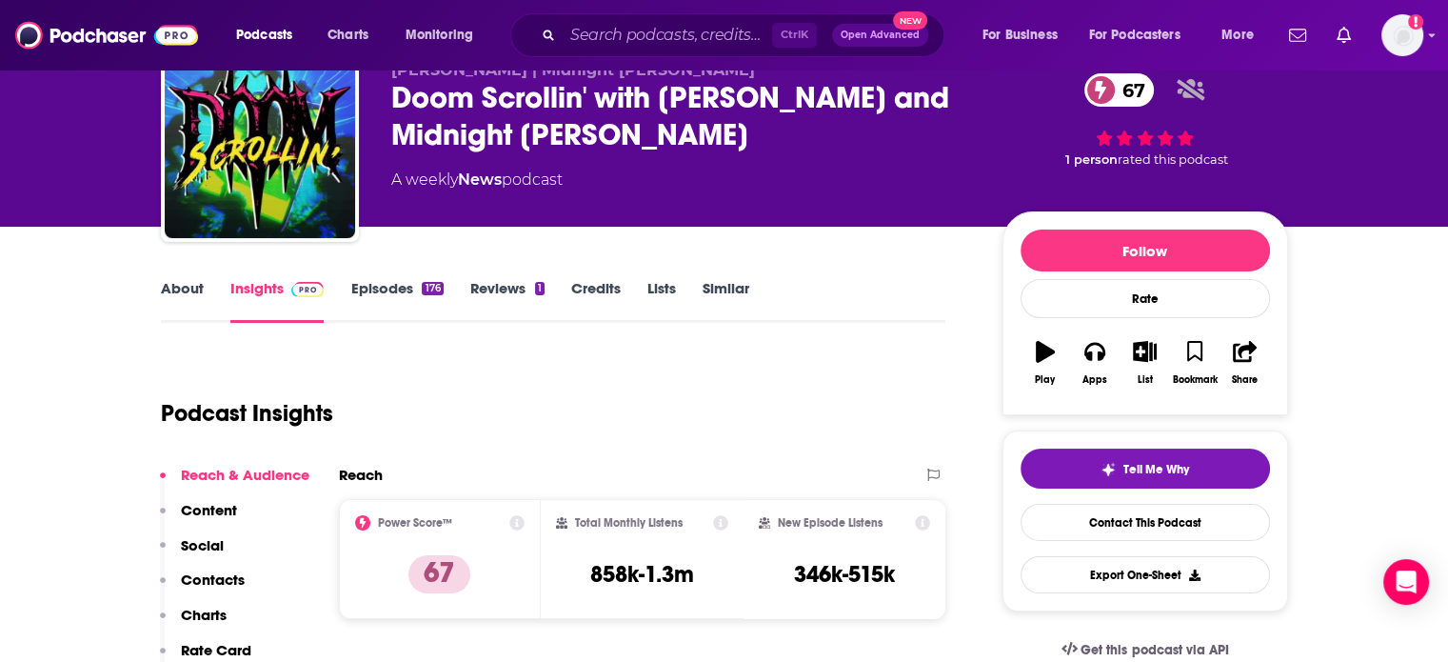
scroll to position [95, 0]
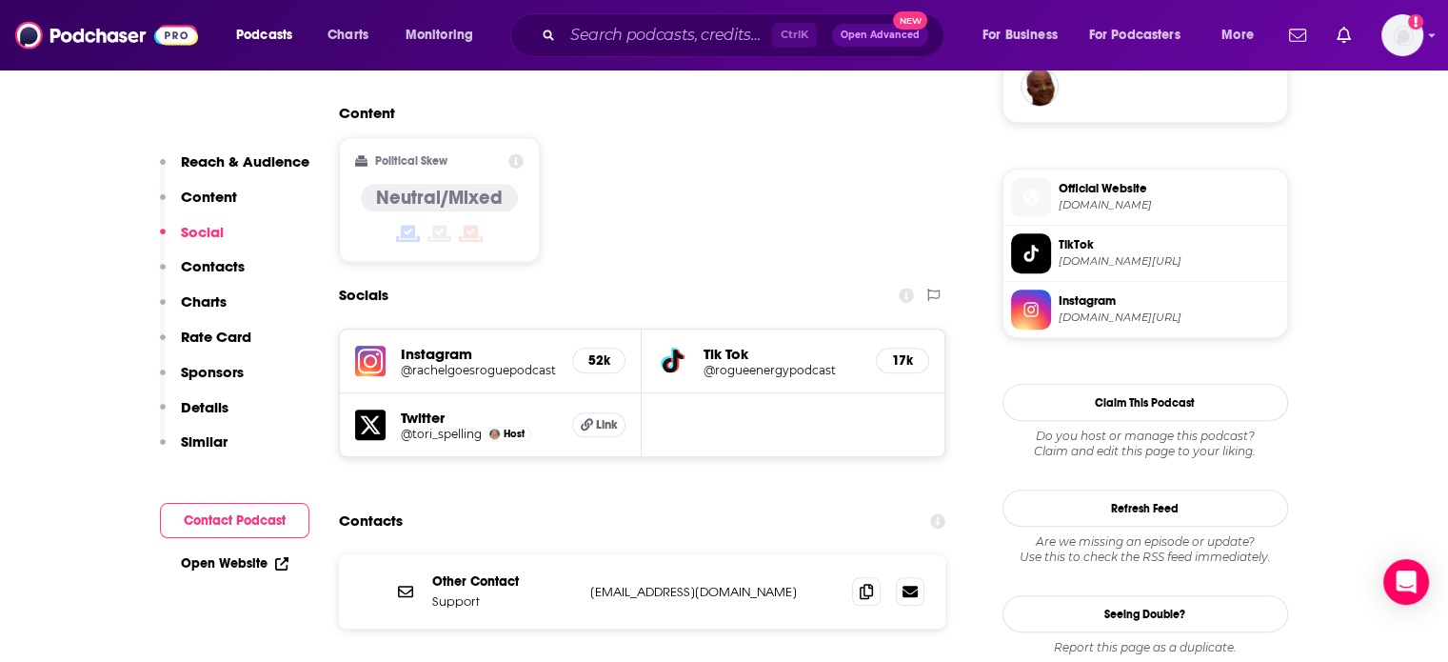
scroll to position [1619, 0]
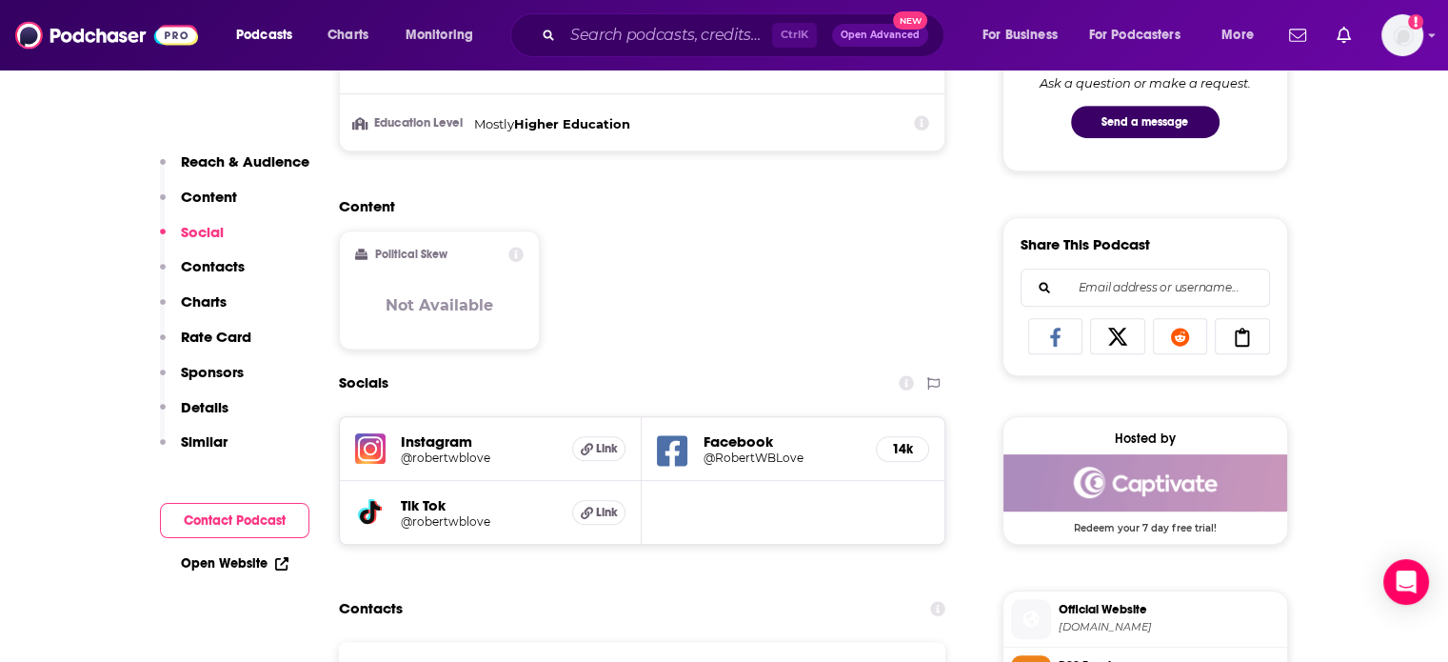
scroll to position [1428, 0]
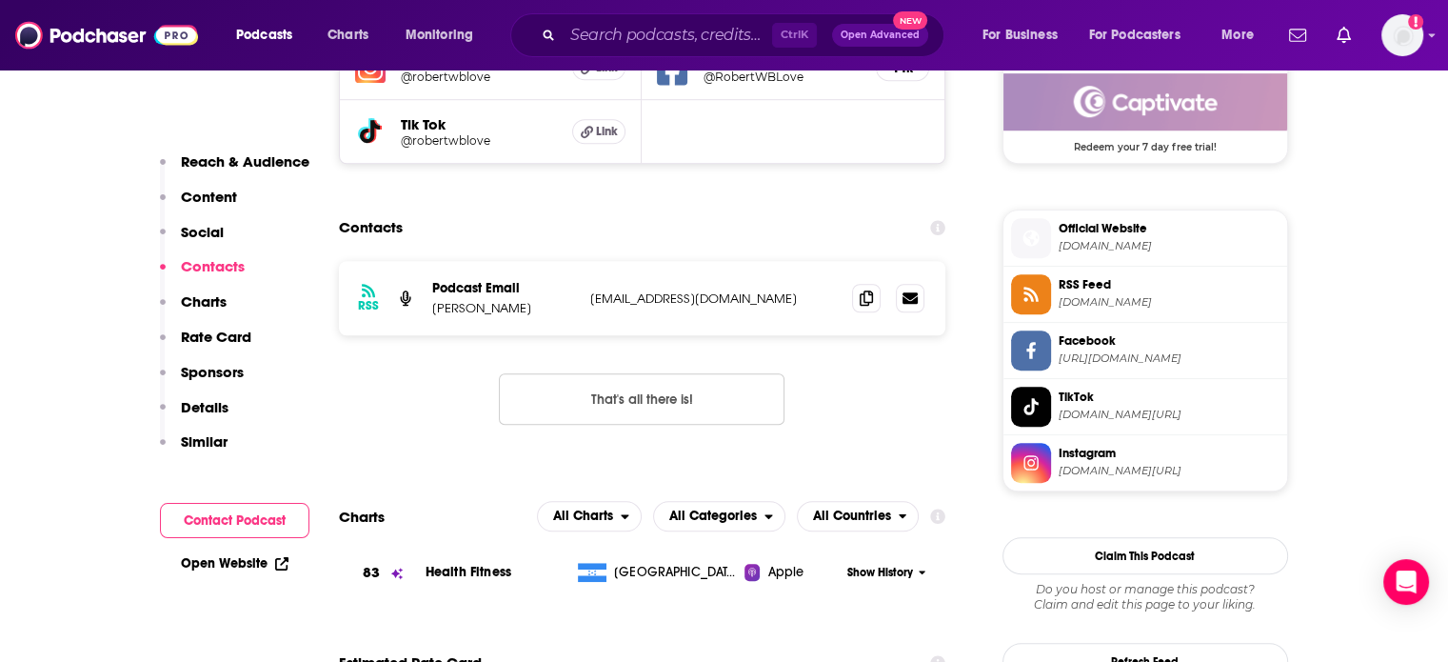
click at [632, 300] on p "love1929@gmail.com" at bounding box center [714, 298] width 248 height 16
copy div "love1929@gmail.com love1929@gmail.com"
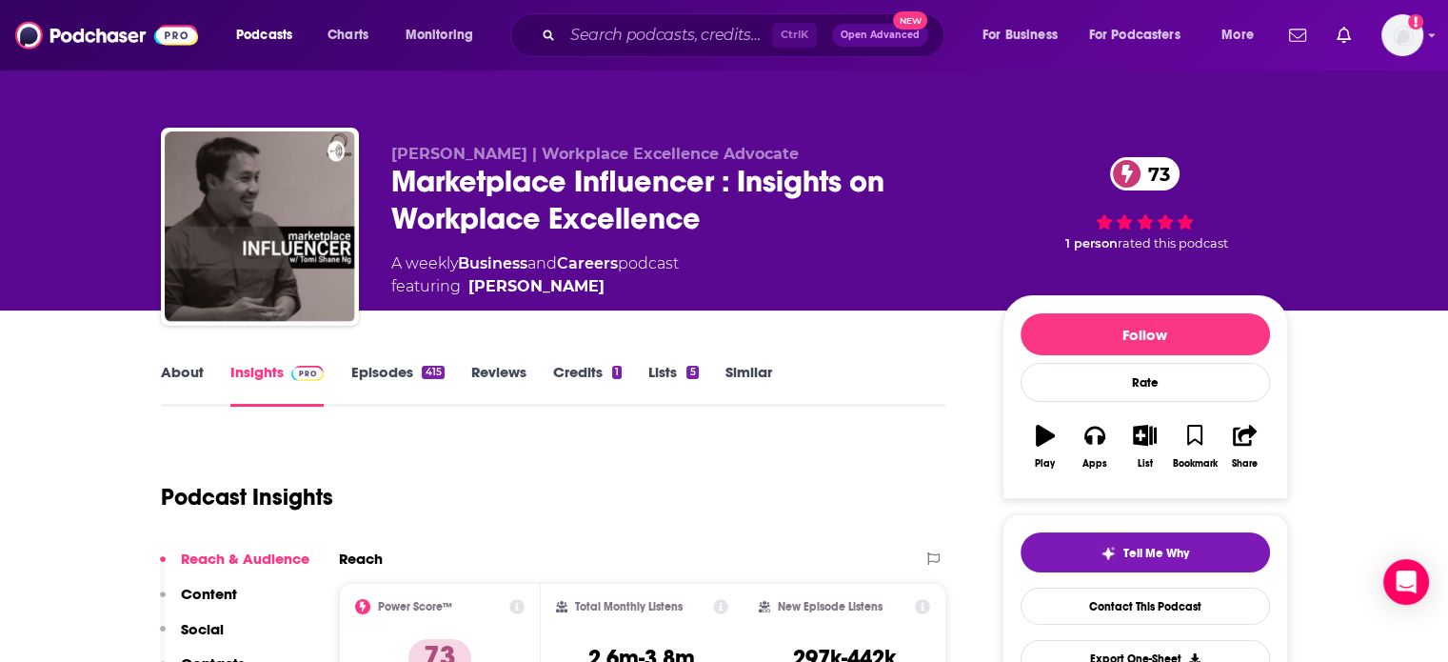
click at [195, 370] on link "About" at bounding box center [182, 385] width 43 height 44
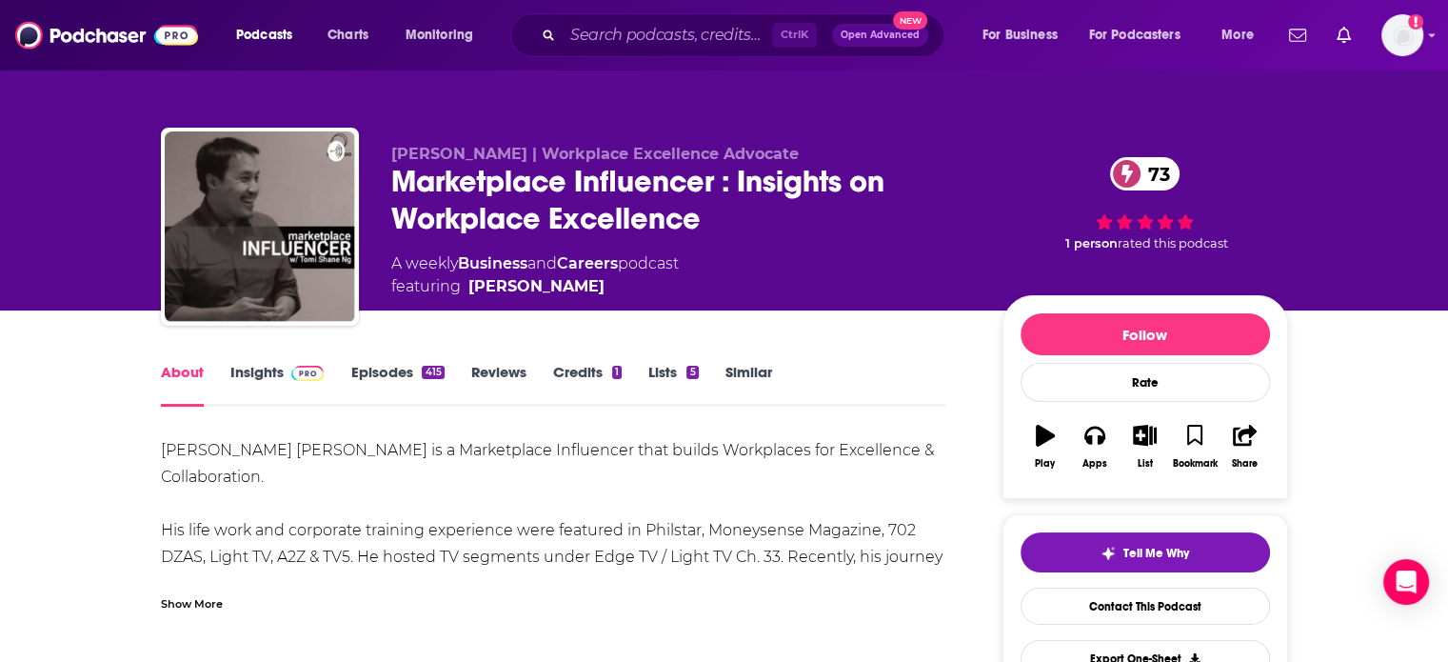
click at [250, 367] on link "Insights" at bounding box center [277, 385] width 94 height 44
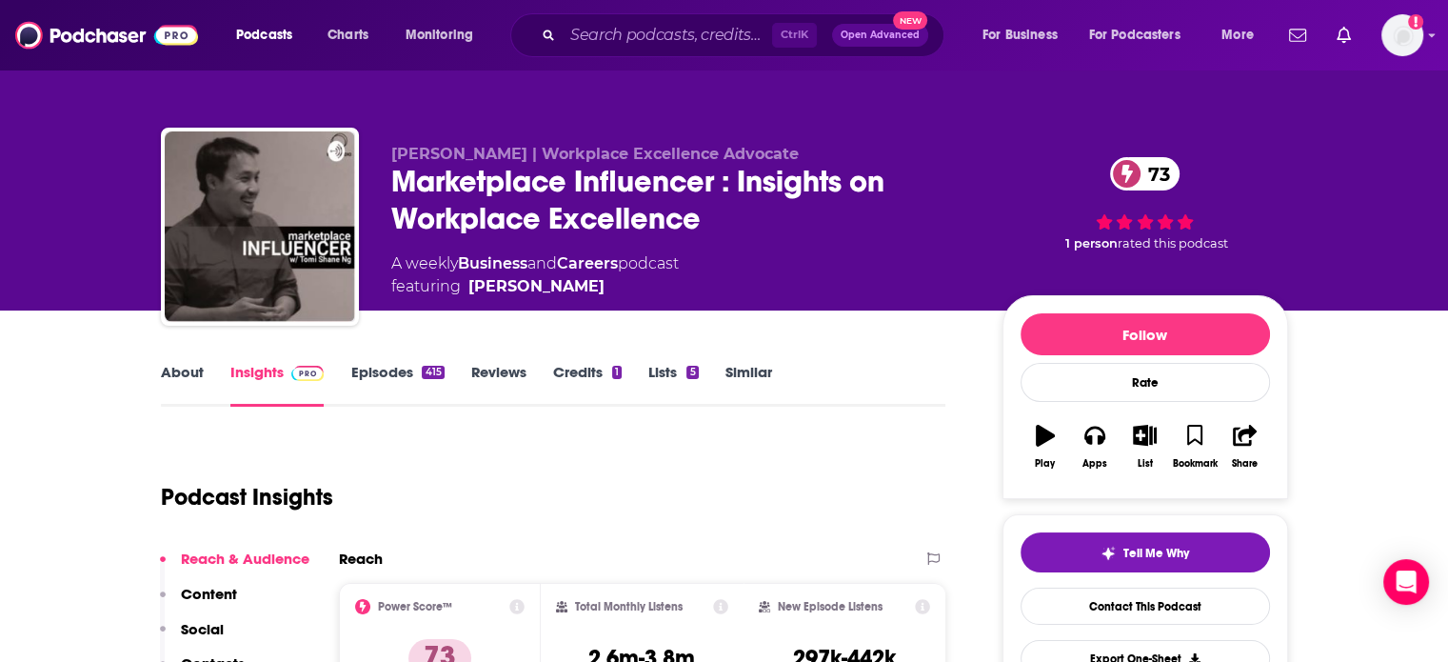
click at [481, 187] on div "Marketplace Influencer : Insights on Workplace Excellence 73" at bounding box center [681, 200] width 581 height 74
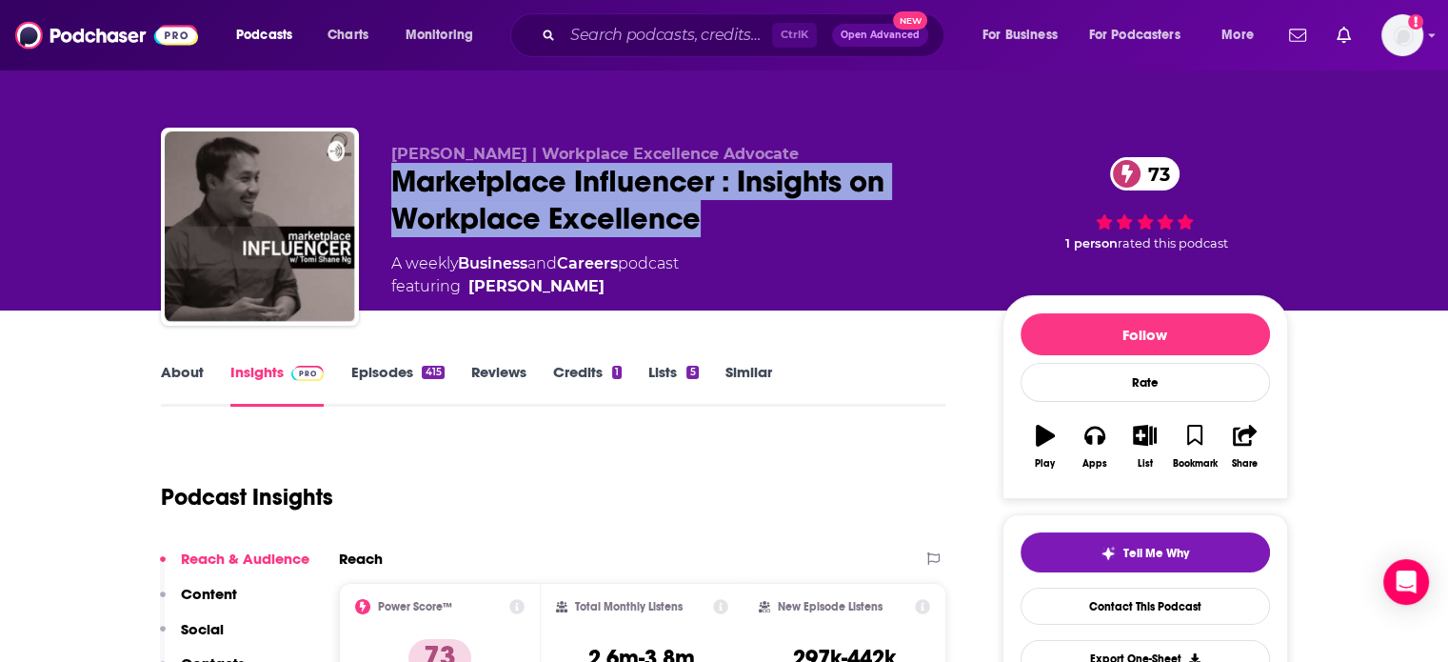
drag, startPoint x: 617, startPoint y: 182, endPoint x: 680, endPoint y: 206, distance: 67.2
click at [680, 206] on div "Marketplace Influencer : Insights on Workplace Excellence 73" at bounding box center [681, 200] width 581 height 74
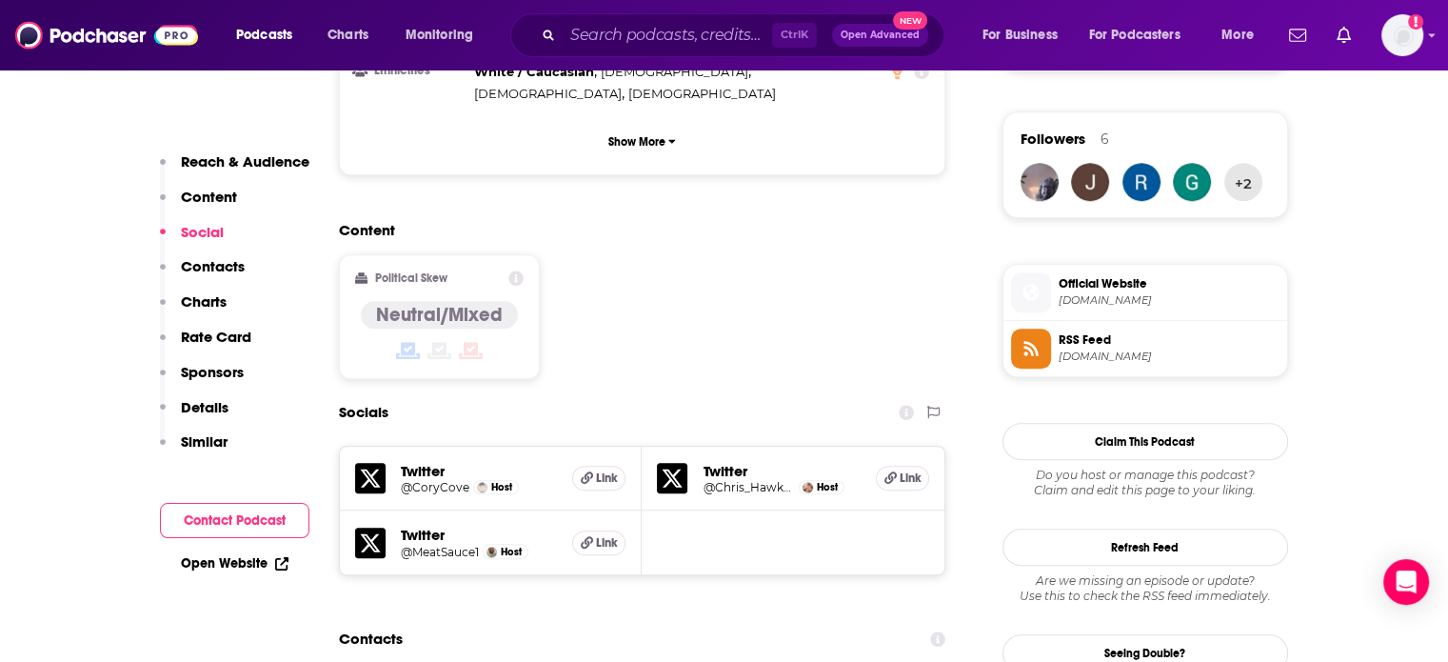
scroll to position [1523, 0]
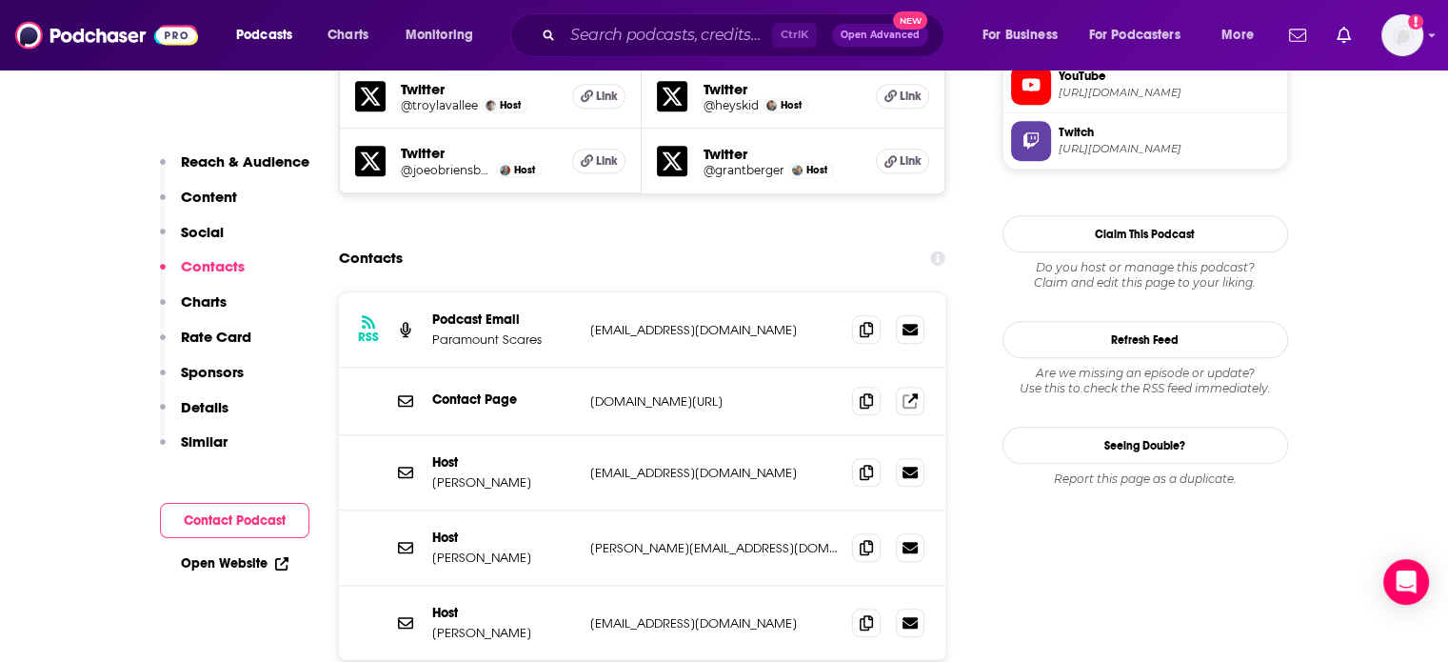
scroll to position [1904, 0]
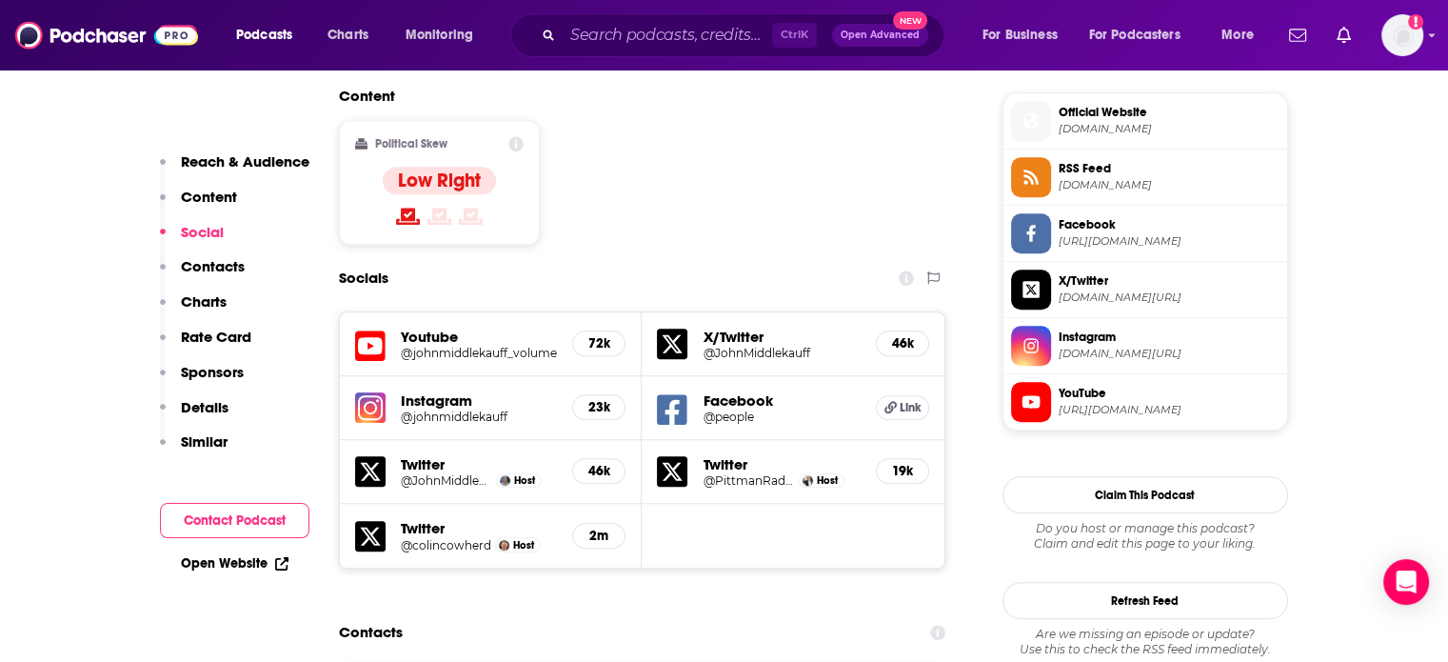
scroll to position [1714, 0]
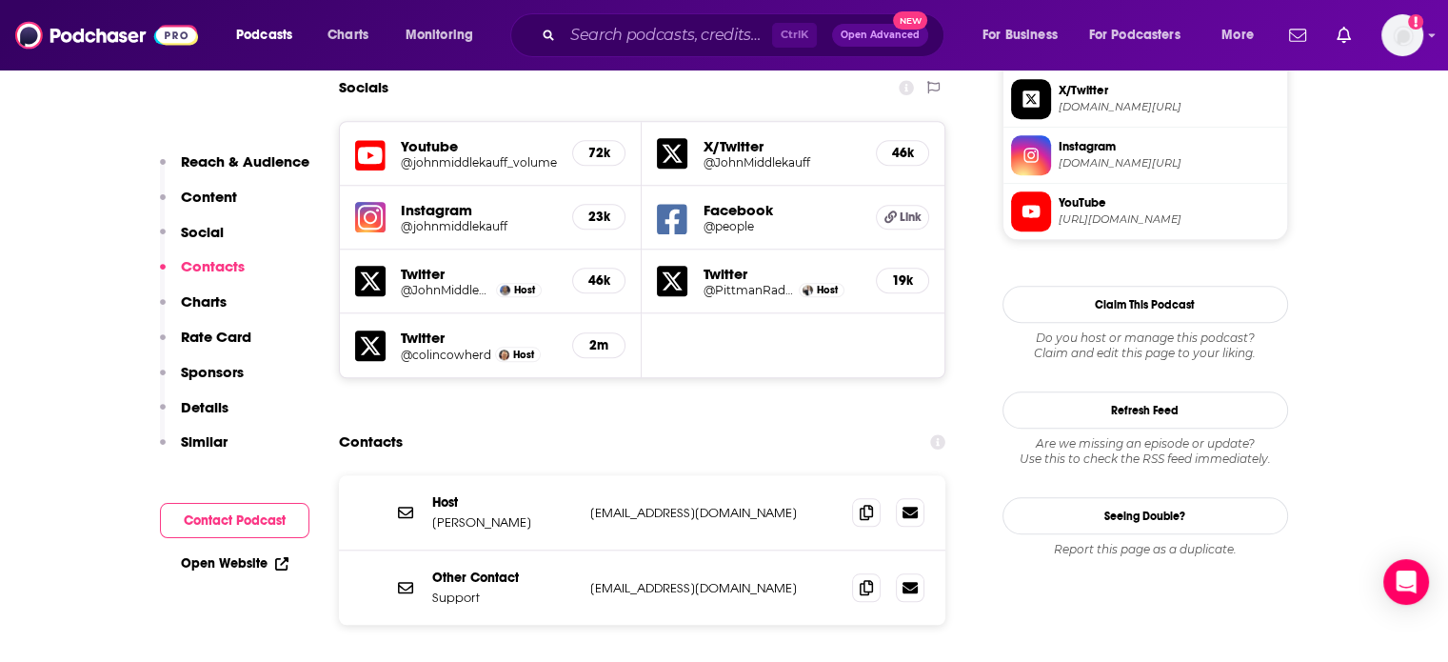
click at [619, 475] on div "Host John Middlekauff jmiddle75@gmail.com jmiddle75@gmail.com" at bounding box center [642, 512] width 607 height 75
copy div "jmiddle75@gmail.com jmiddle75@gmail.com"
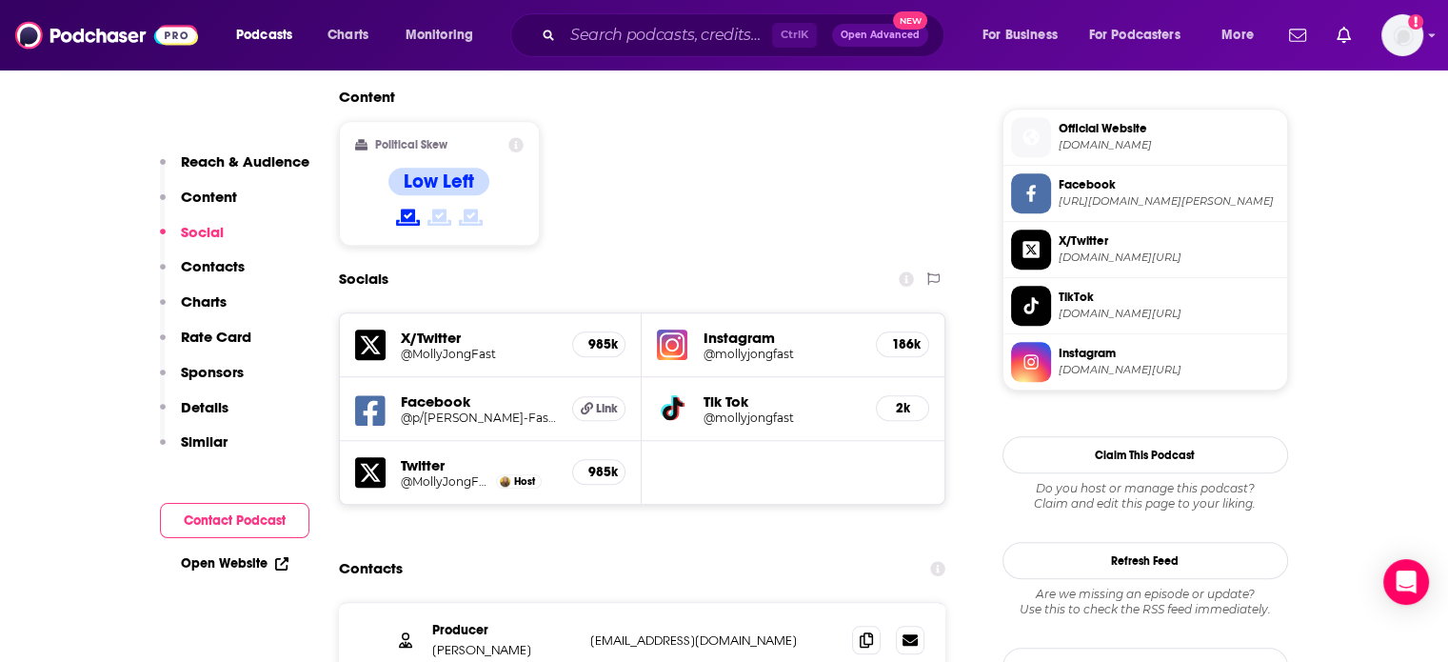
scroll to position [1714, 0]
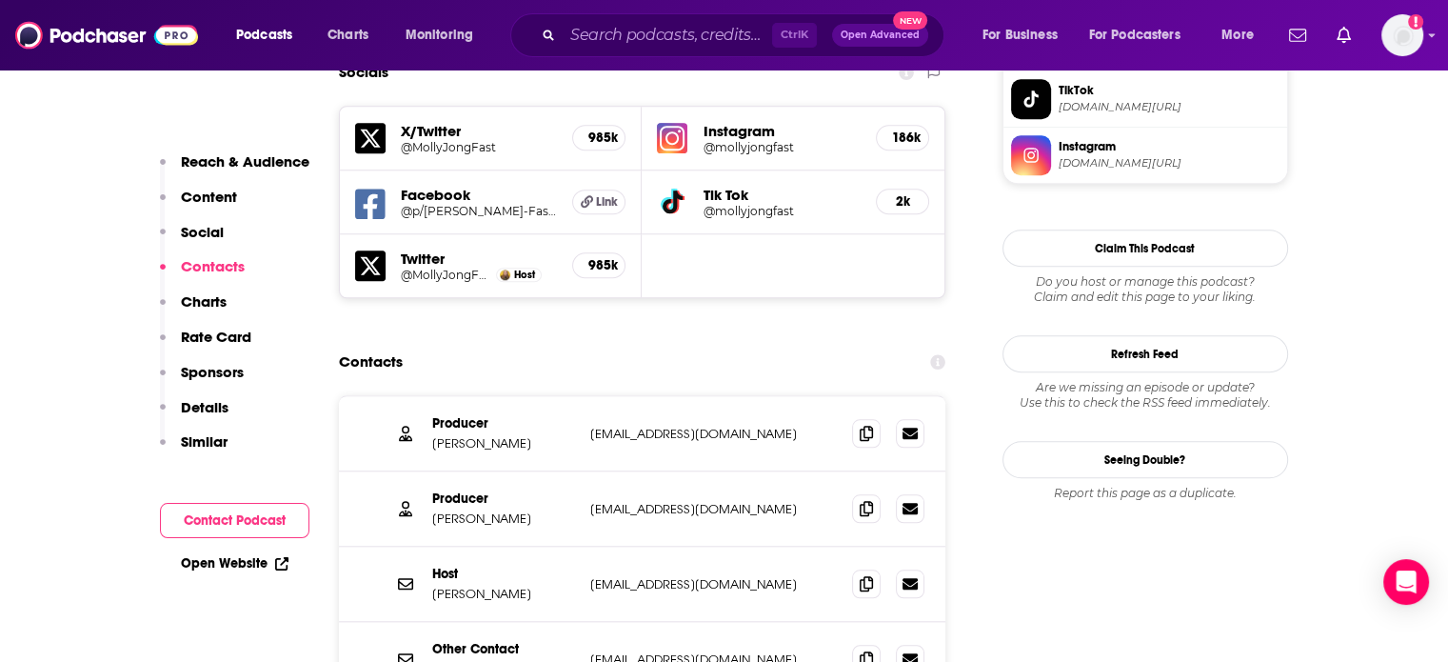
click at [644, 576] on p "mollyjongfast@gmail.com" at bounding box center [714, 584] width 248 height 16
copy div "mollyjongfast@gmail.com mollyjongfast@gmail.com"
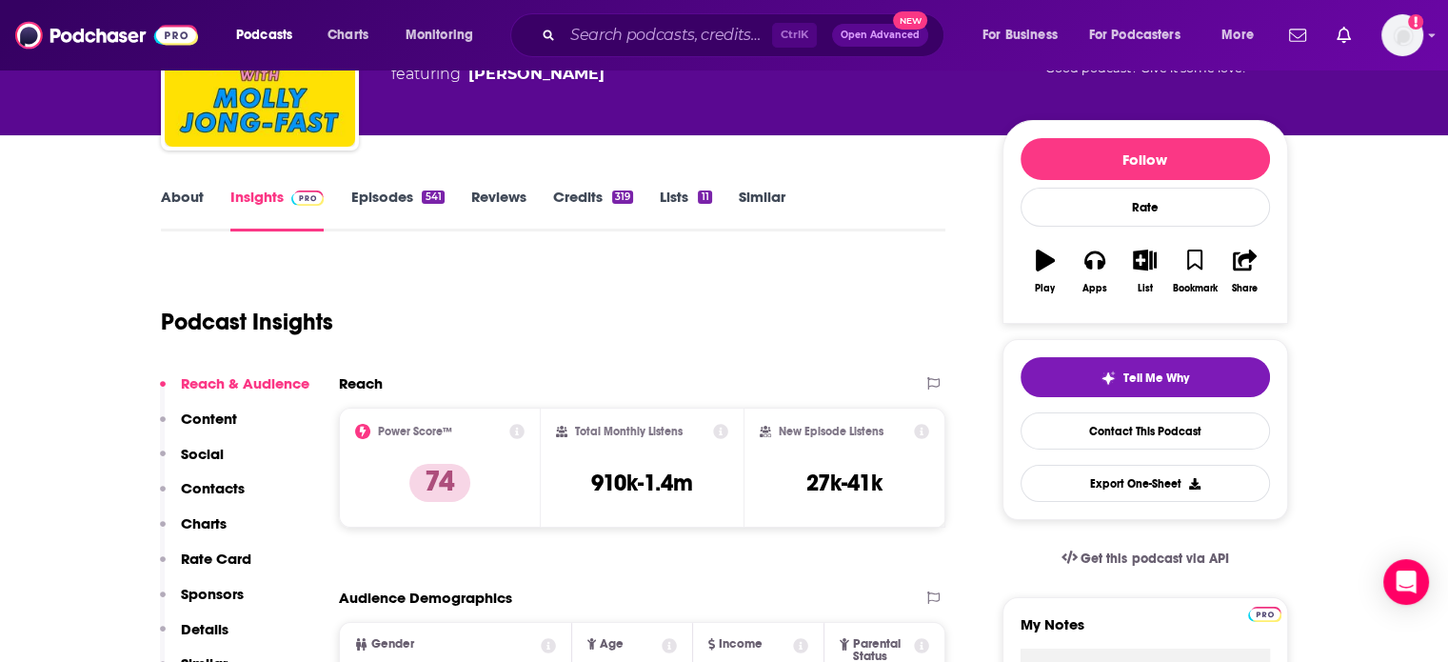
scroll to position [95, 0]
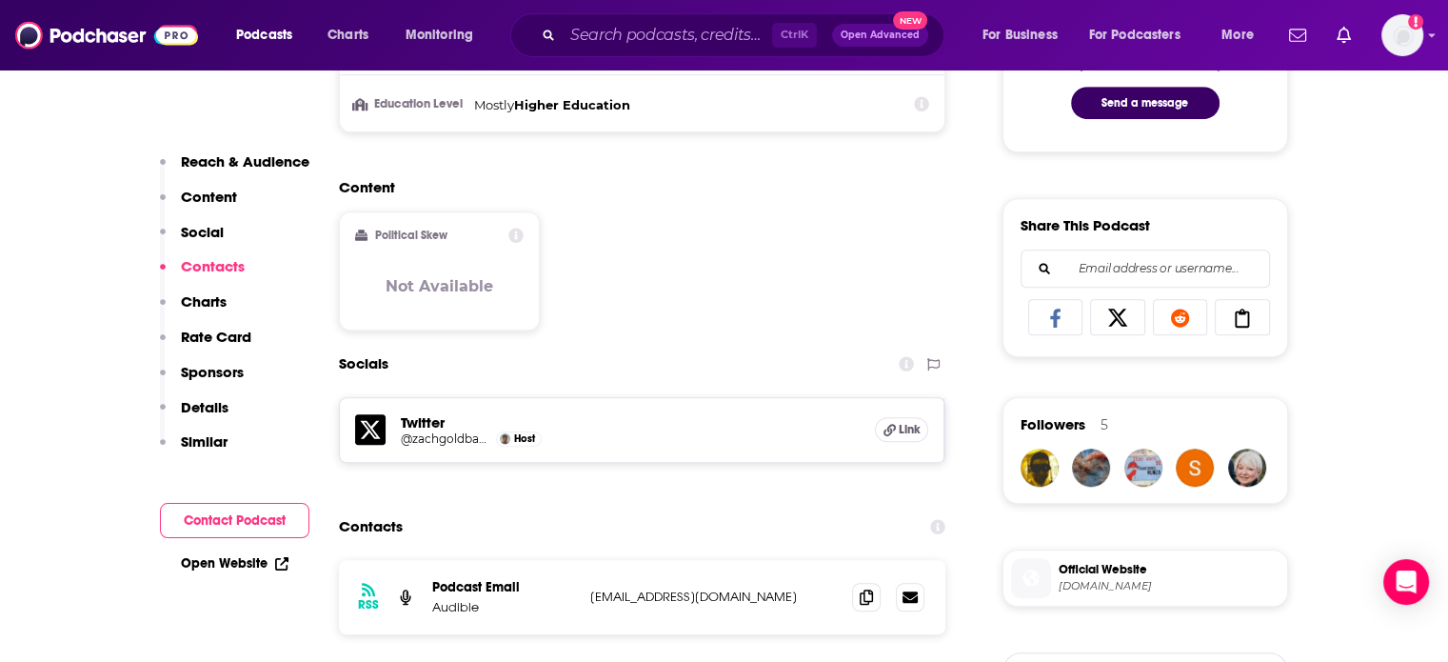
scroll to position [1428, 0]
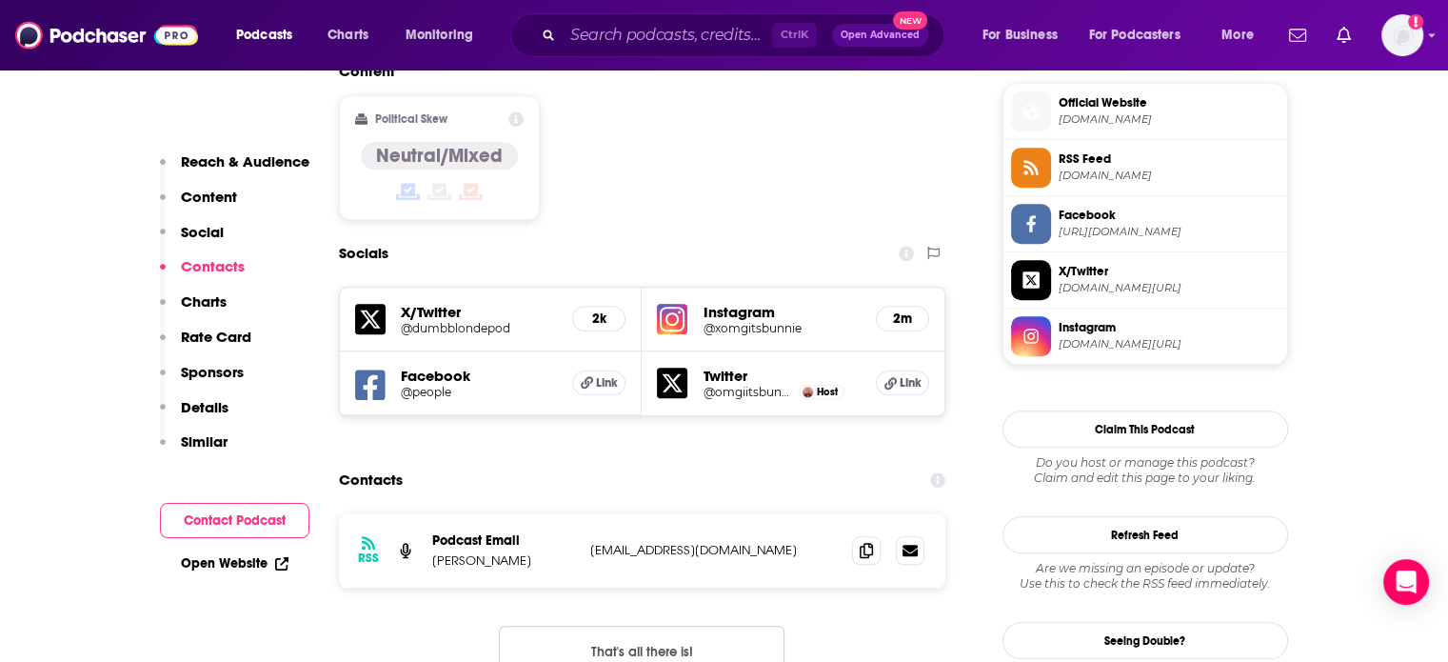
scroll to position [1619, 0]
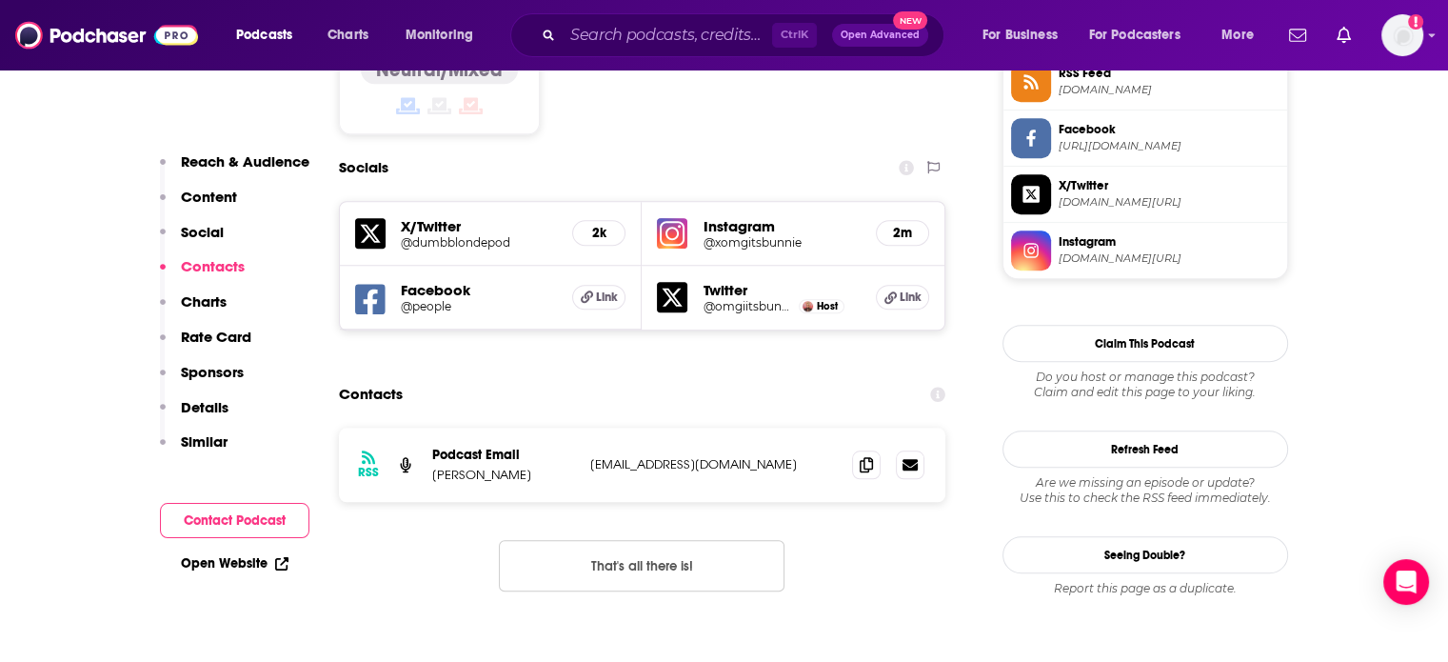
click at [681, 428] on div "RSS Podcast Email Bunnie DeFord Bunniebizxo@gmail.com Bunniebizxo@gmail.com" at bounding box center [642, 465] width 607 height 74
click at [675, 428] on div "RSS Podcast Email Bunnie DeFord Bunniebizxo@gmail.com Bunniebizxo@gmail.com" at bounding box center [642, 465] width 607 height 74
click at [648, 456] on p "Bunniebizxo@gmail.com" at bounding box center [714, 464] width 248 height 16
click at [648, 428] on div "RSS Podcast Email Bunnie DeFord Bunniebizxo@gmail.com Bunniebizxo@gmail.com" at bounding box center [642, 465] width 607 height 74
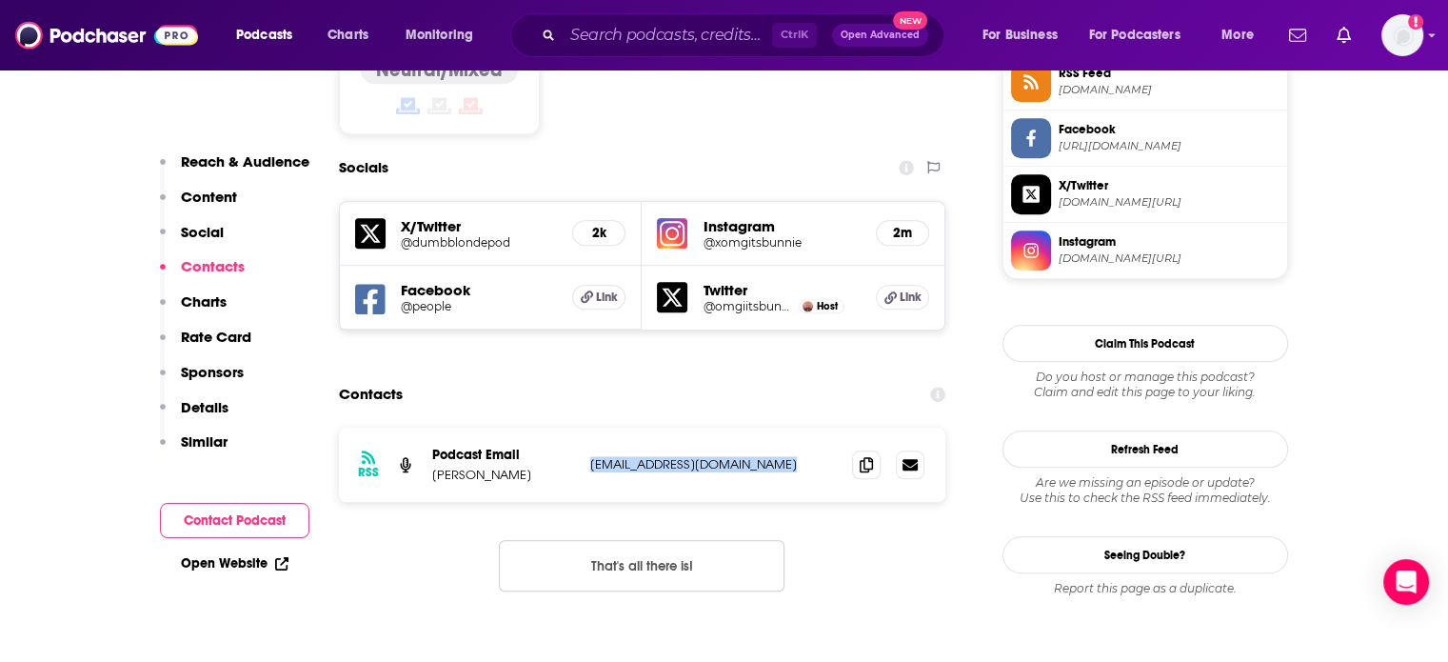
copy div "Bunniebizxo@gmail.com Bunniebizxo@gmail.com"
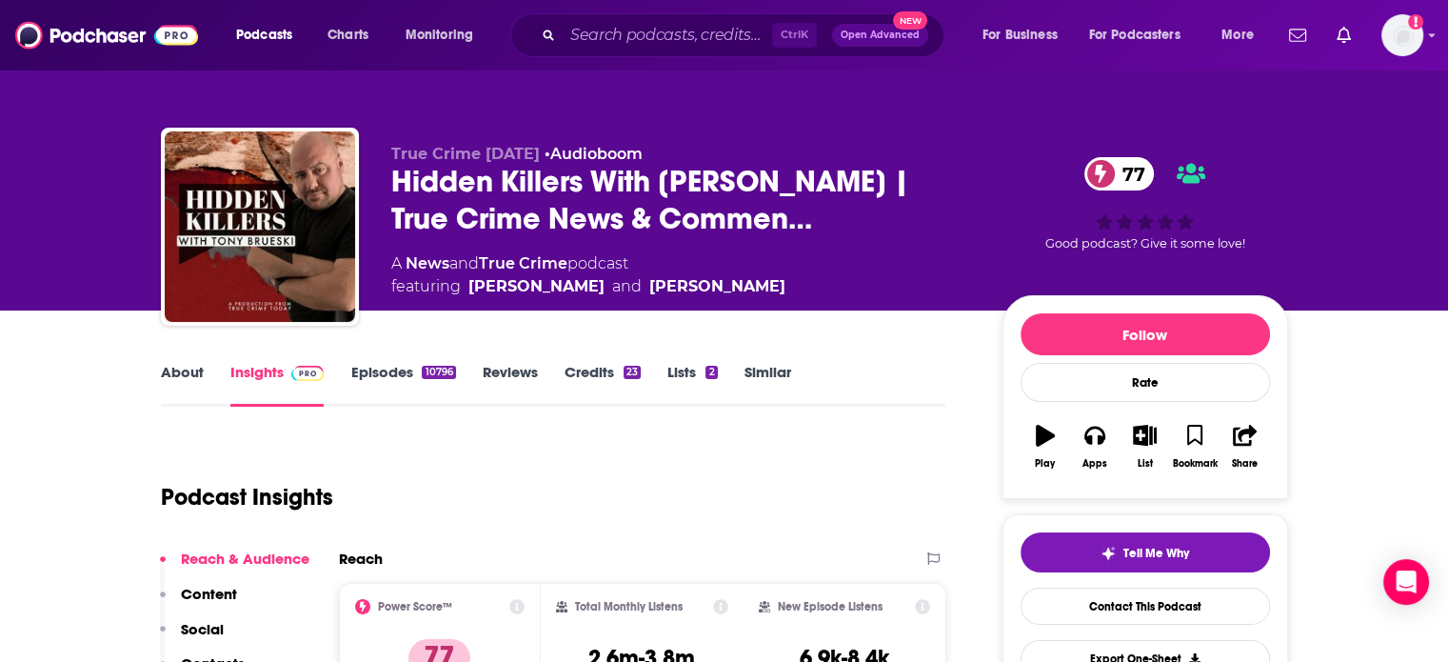
click at [380, 174] on div "True Crime [DATE] • Audioboom Hidden Killers With [PERSON_NAME] | True Crime Ne…" at bounding box center [724, 231] width 1127 height 206
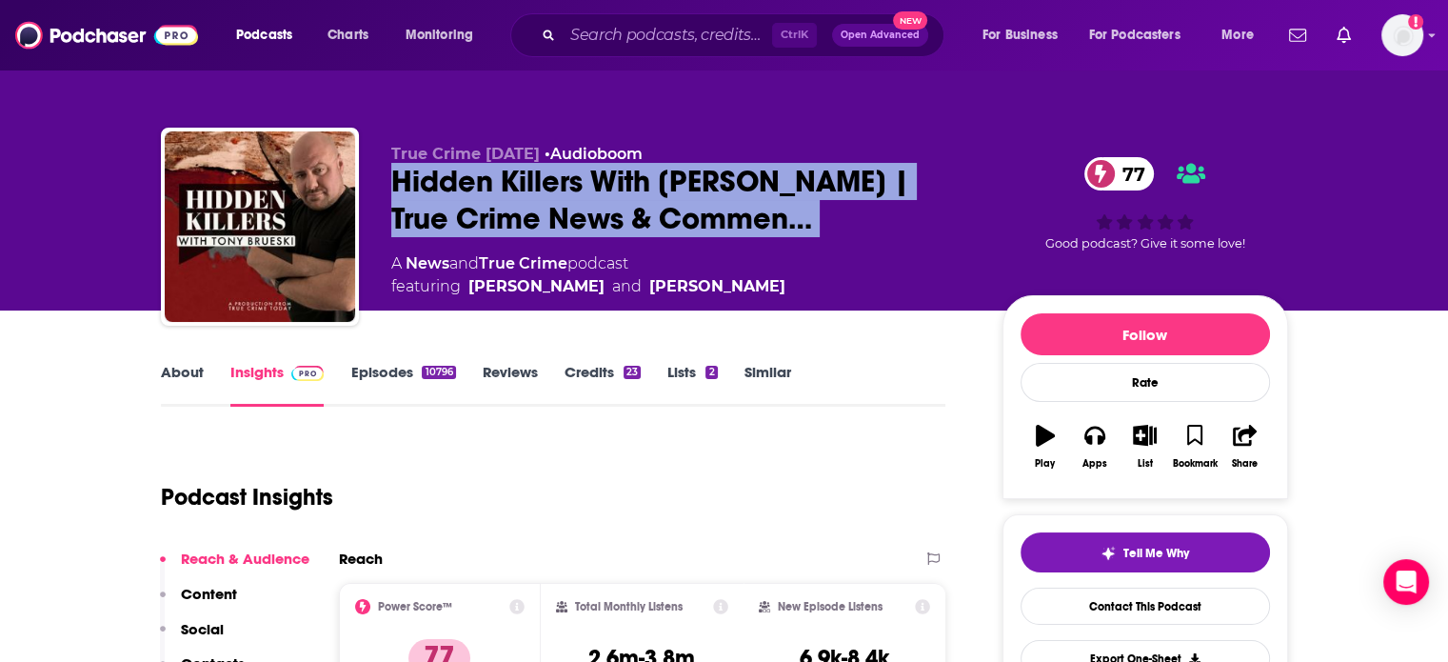
click at [380, 174] on div "True Crime [DATE] • Audioboom Hidden Killers With [PERSON_NAME] | True Crime Ne…" at bounding box center [724, 231] width 1127 height 206
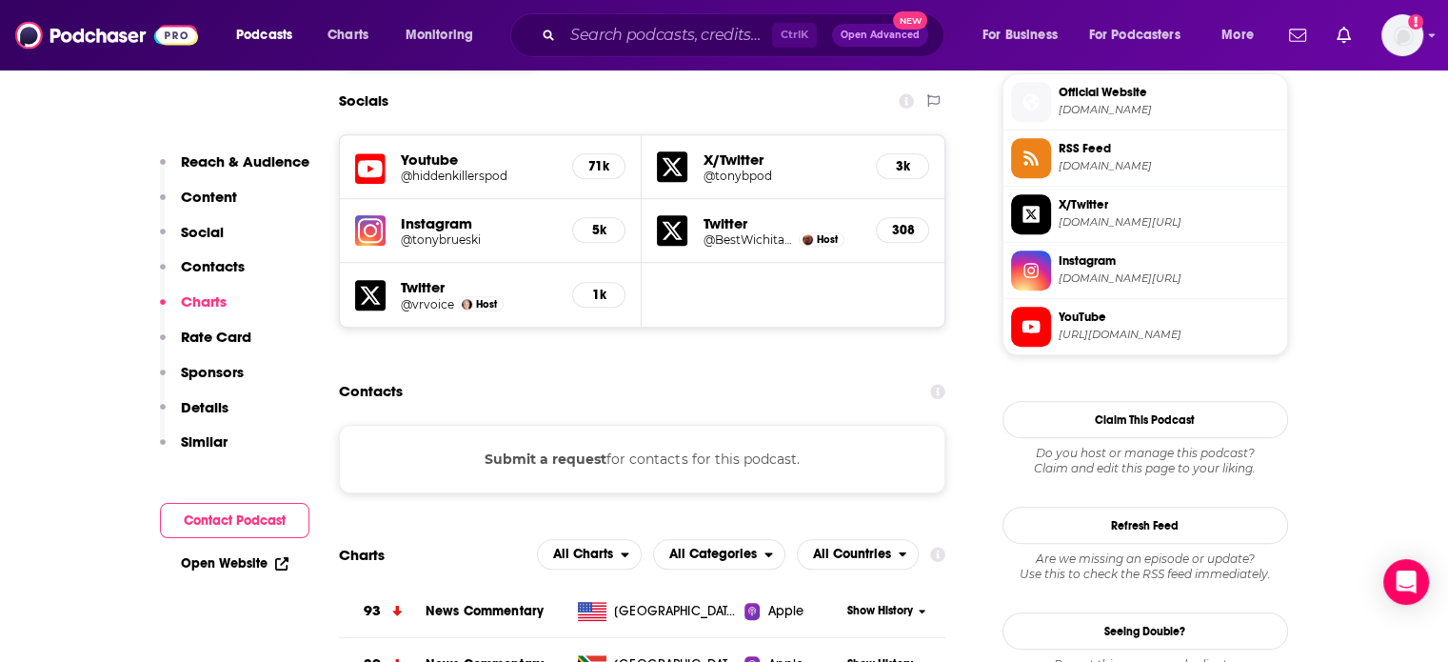
scroll to position [1809, 0]
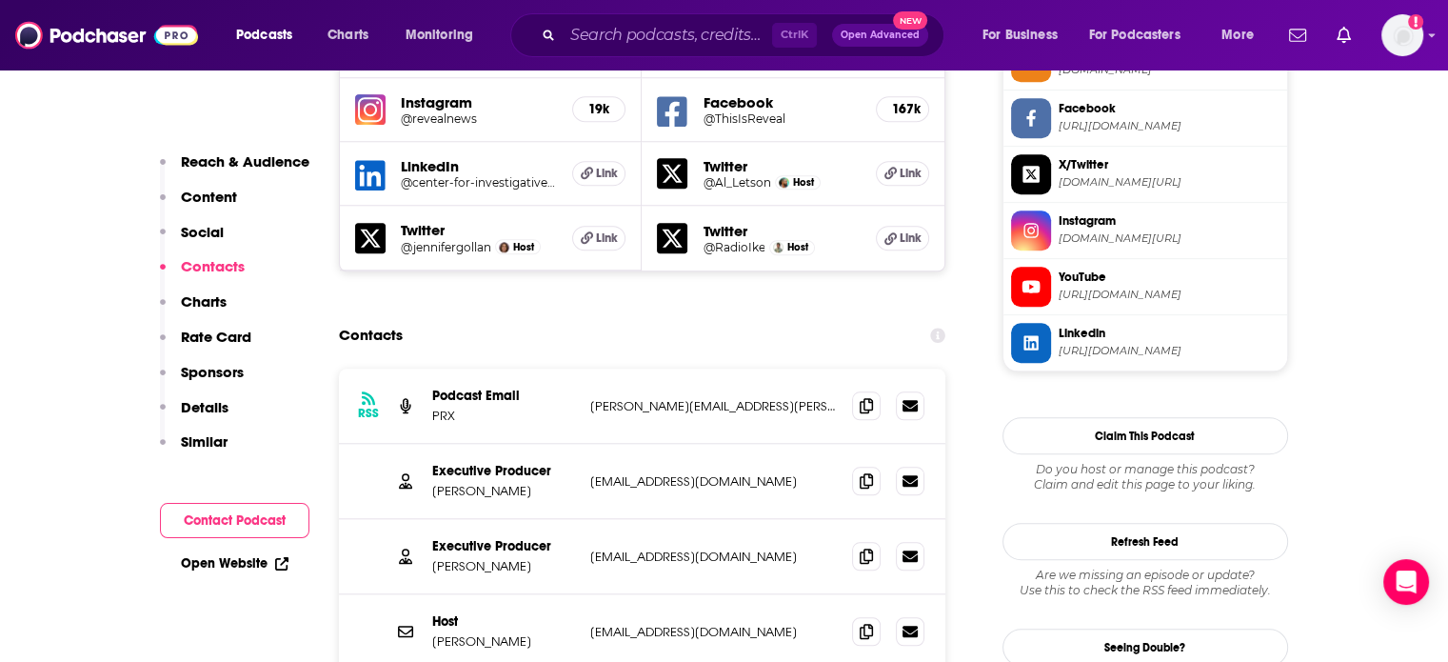
scroll to position [1809, 0]
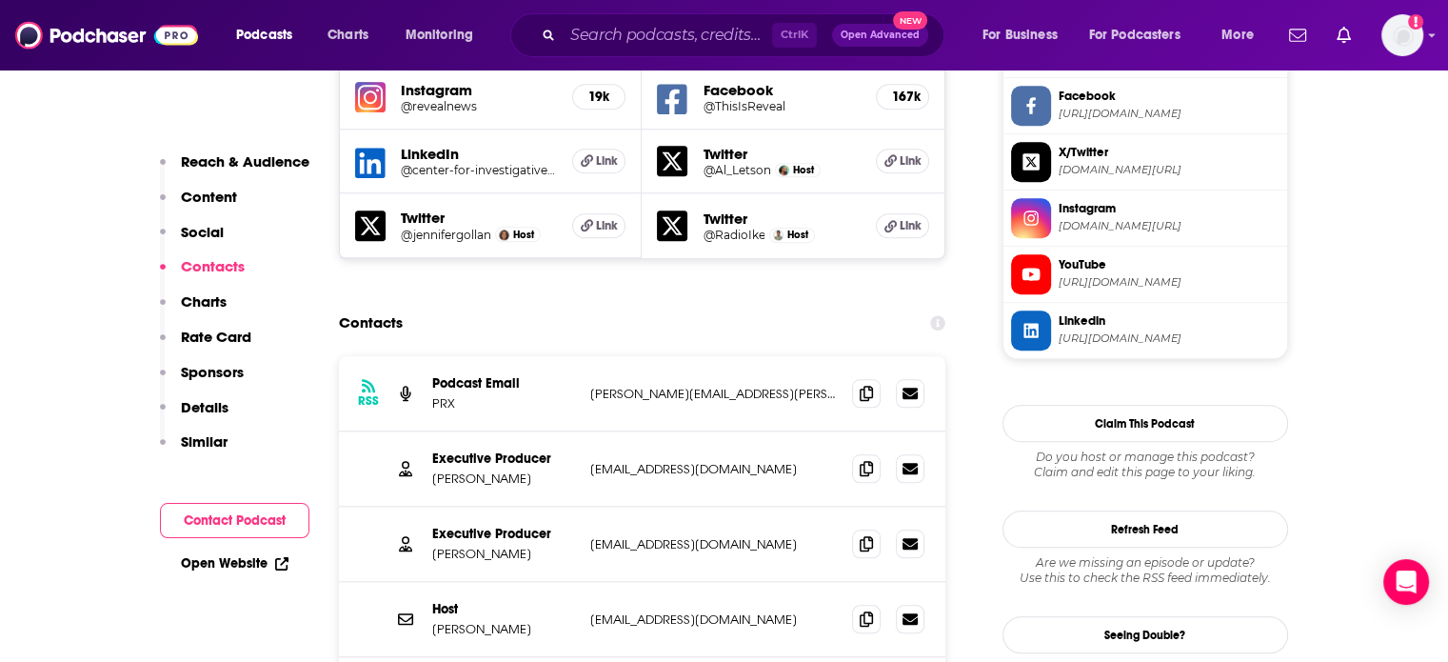
click at [640, 536] on p "ttelonidis@cir.org" at bounding box center [714, 544] width 248 height 16
click at [641, 536] on p "ttelonidis@cir.org" at bounding box center [714, 544] width 248 height 16
copy div "ttelonidis@cir.org ttelonidis@cir.org"
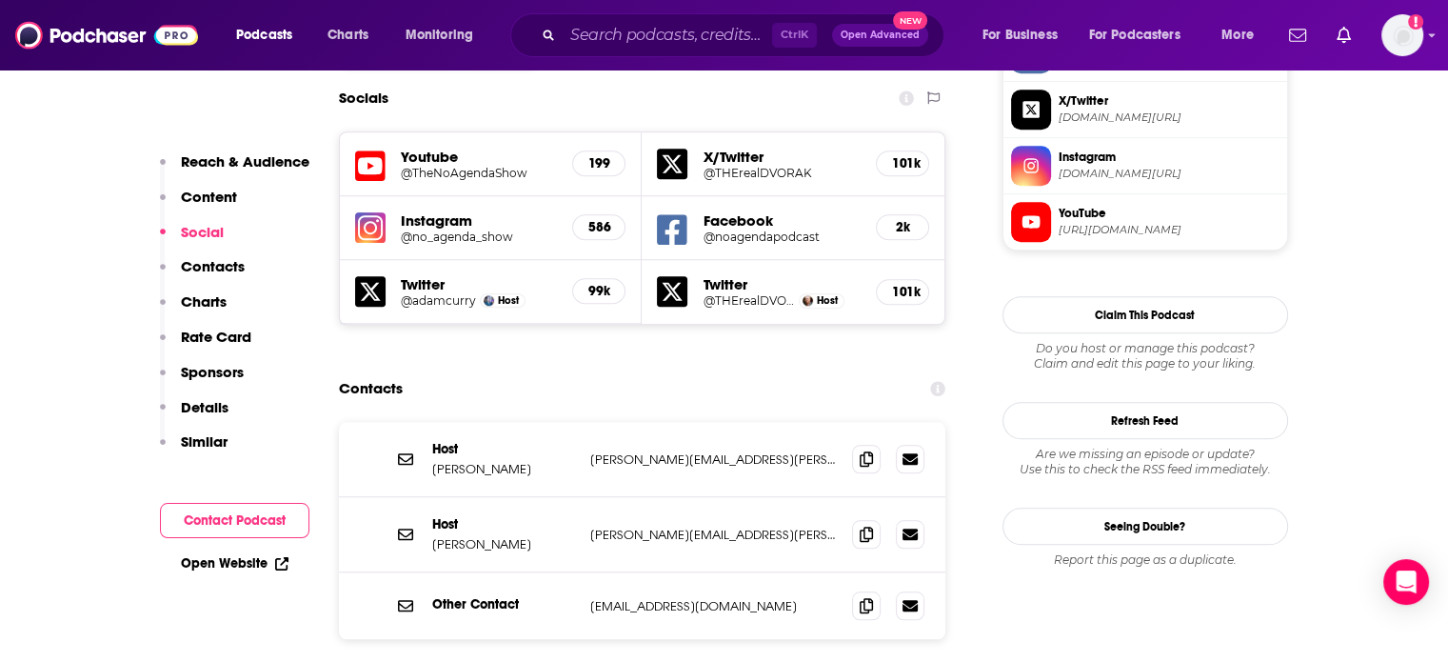
scroll to position [1714, 0]
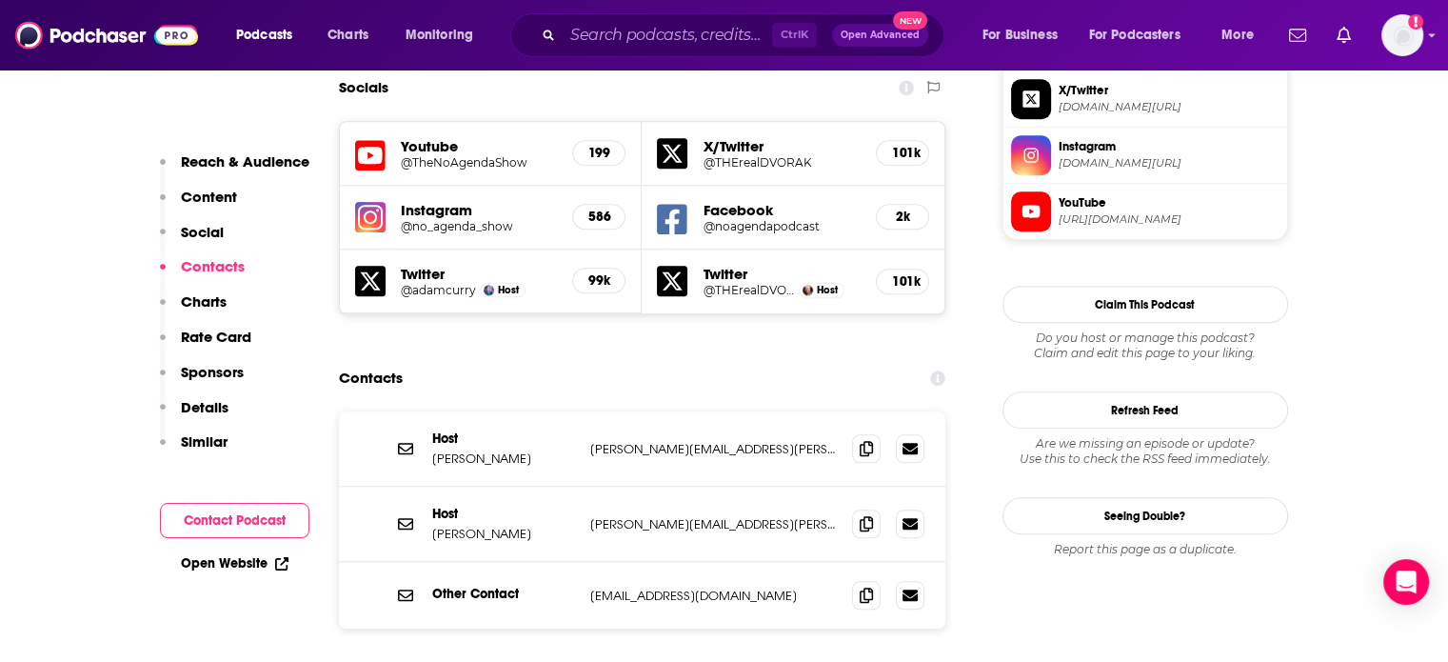
click at [634, 441] on p "adam@curry.com" at bounding box center [714, 449] width 248 height 16
copy div "adam@curry.com adam@curry.com"
click at [611, 516] on p "john@dvorak.org" at bounding box center [714, 524] width 248 height 16
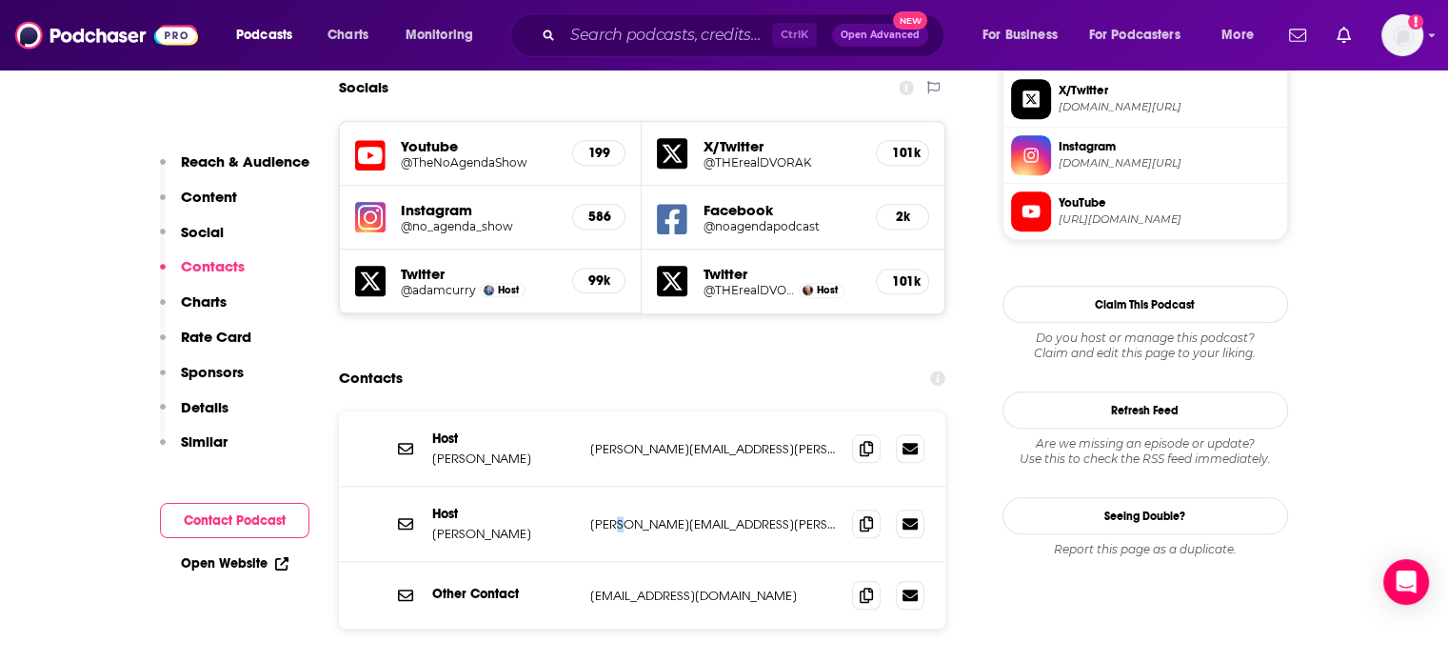
click at [611, 516] on p "john@dvorak.org" at bounding box center [714, 524] width 248 height 16
click at [610, 516] on p "john@dvorak.org" at bounding box center [714, 524] width 248 height 16
copy div "john@dvorak.org john@dvorak.org"
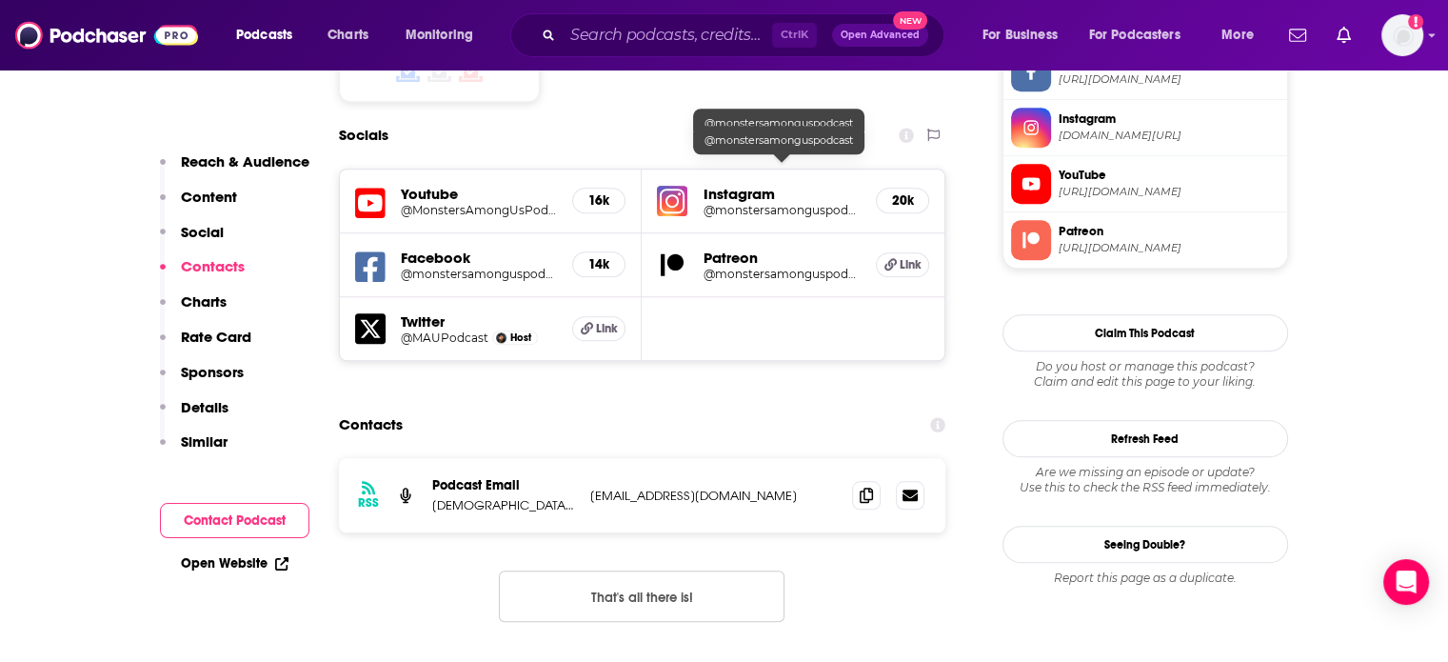
scroll to position [1809, 0]
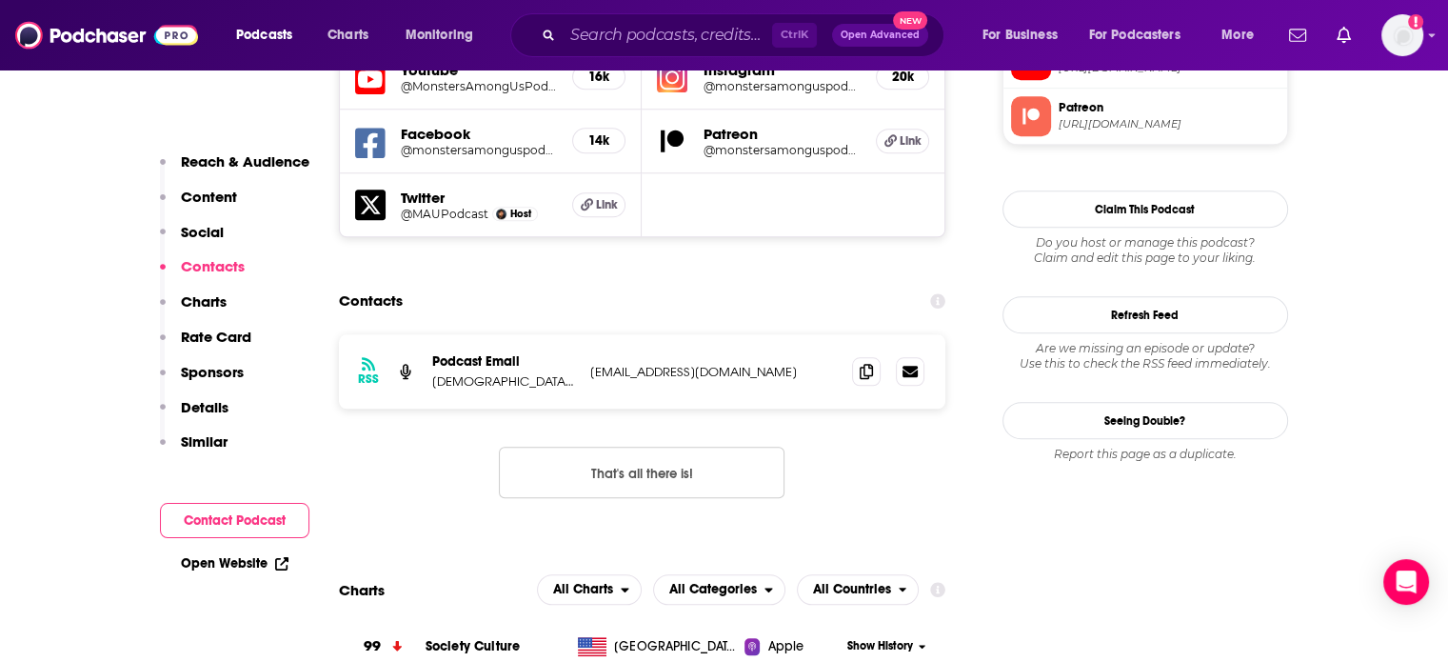
click at [660, 334] on div "RSS Podcast Email Ladies & Tangents podcasts@qcodemedia.com podcasts@qcodemedia…" at bounding box center [642, 371] width 607 height 74
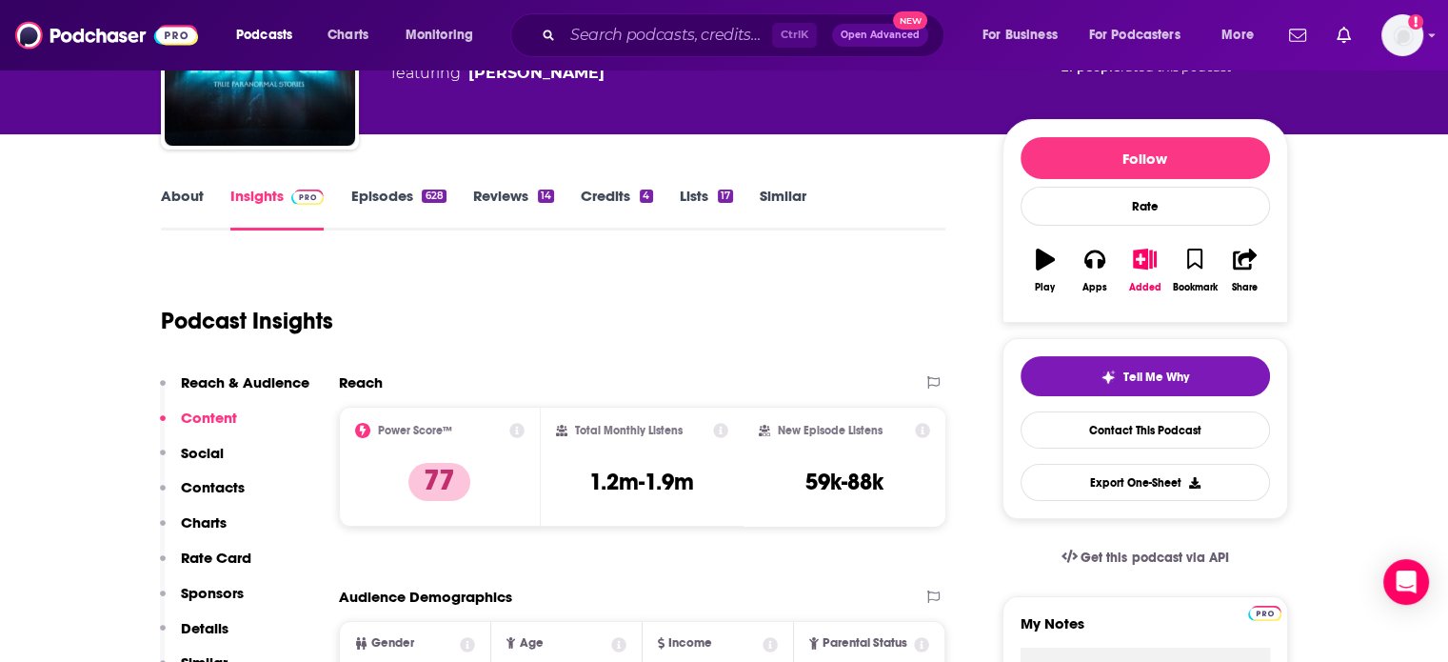
scroll to position [0, 0]
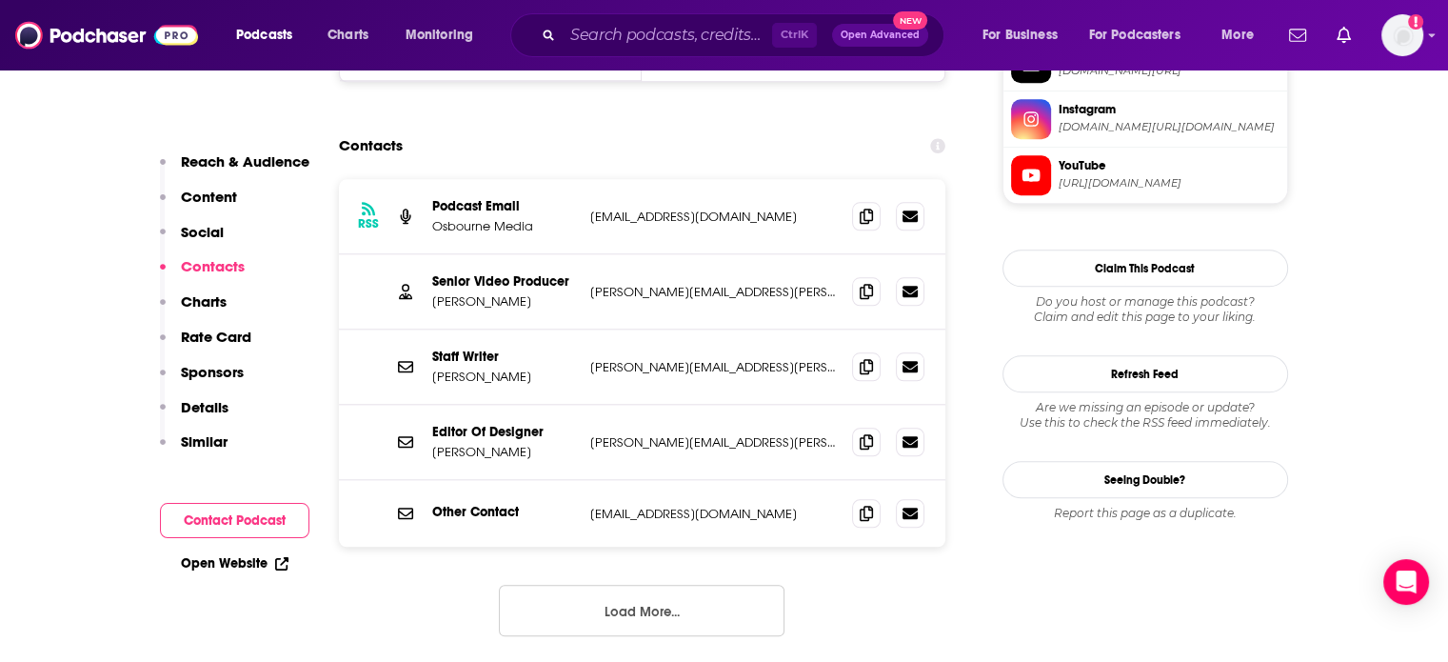
scroll to position [1904, 0]
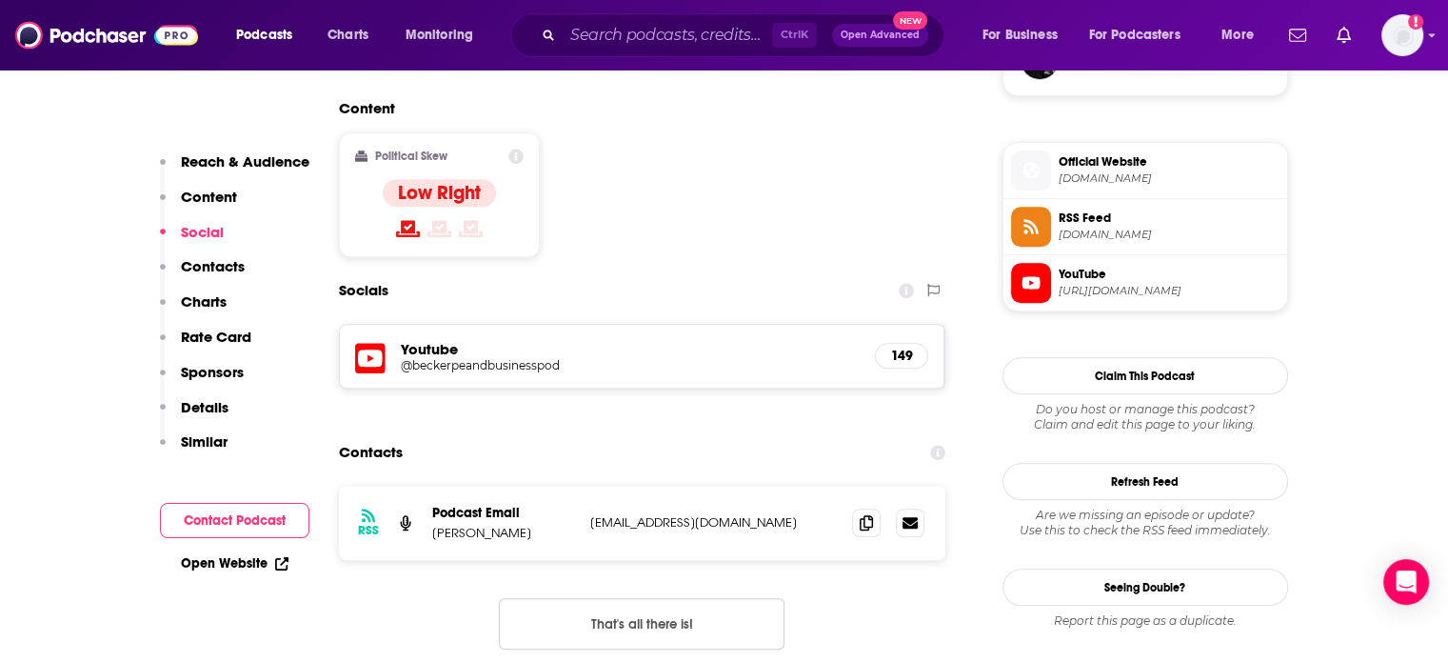
scroll to position [1714, 0]
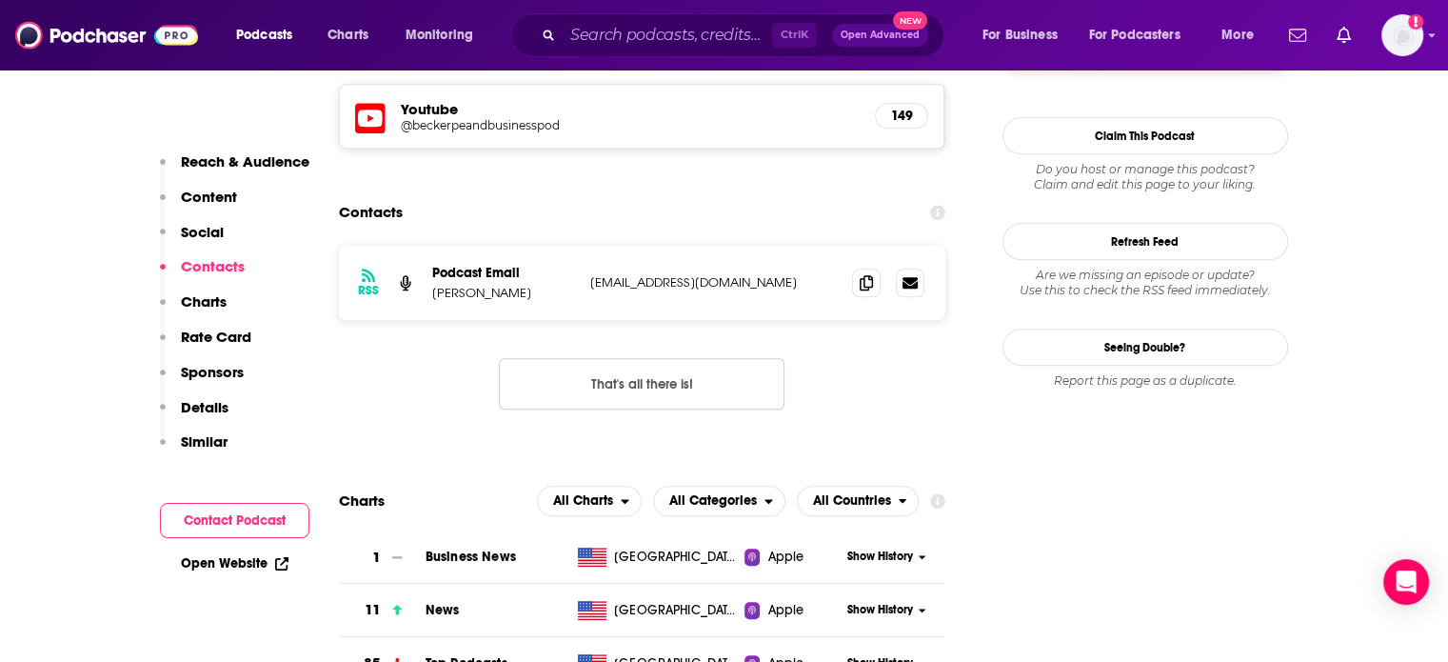
click at [692, 274] on p "jeremywetpaint@yahoo.com" at bounding box center [714, 282] width 248 height 16
copy div "jeremywetpaint@yahoo.com jeremywetpaint@yahoo.com"
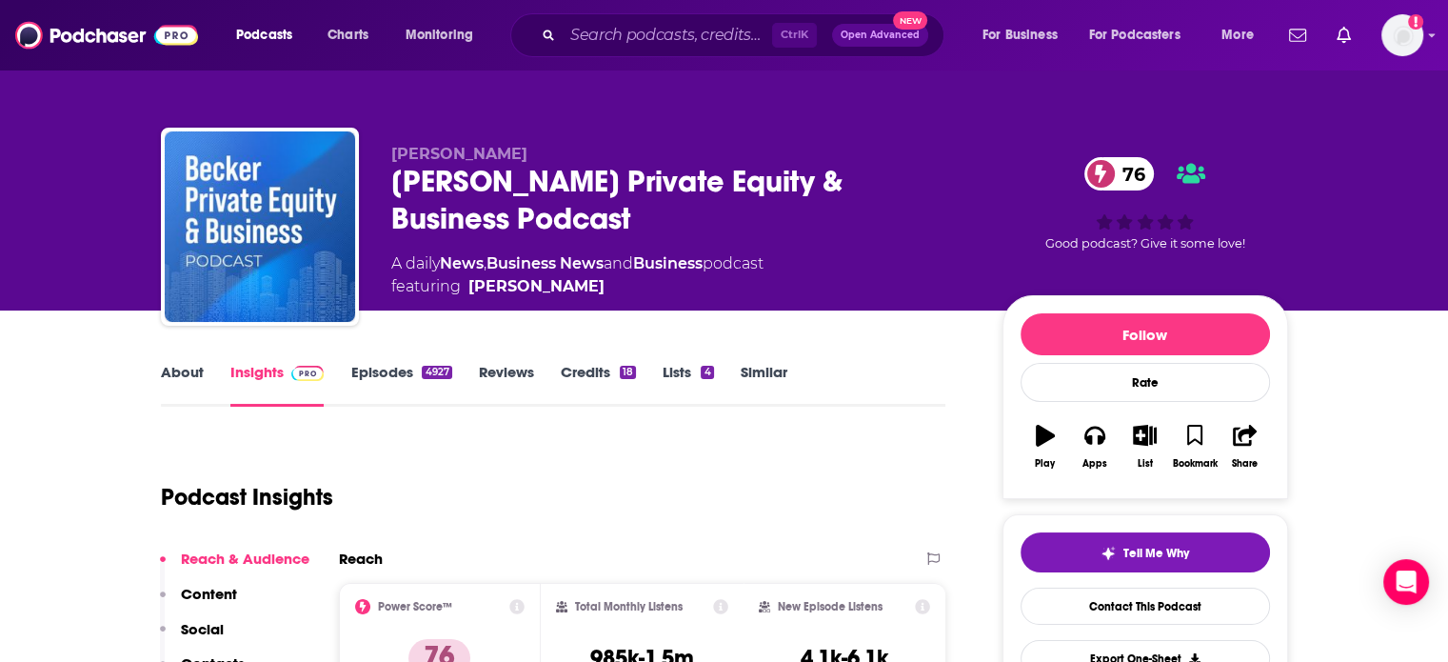
scroll to position [571, 0]
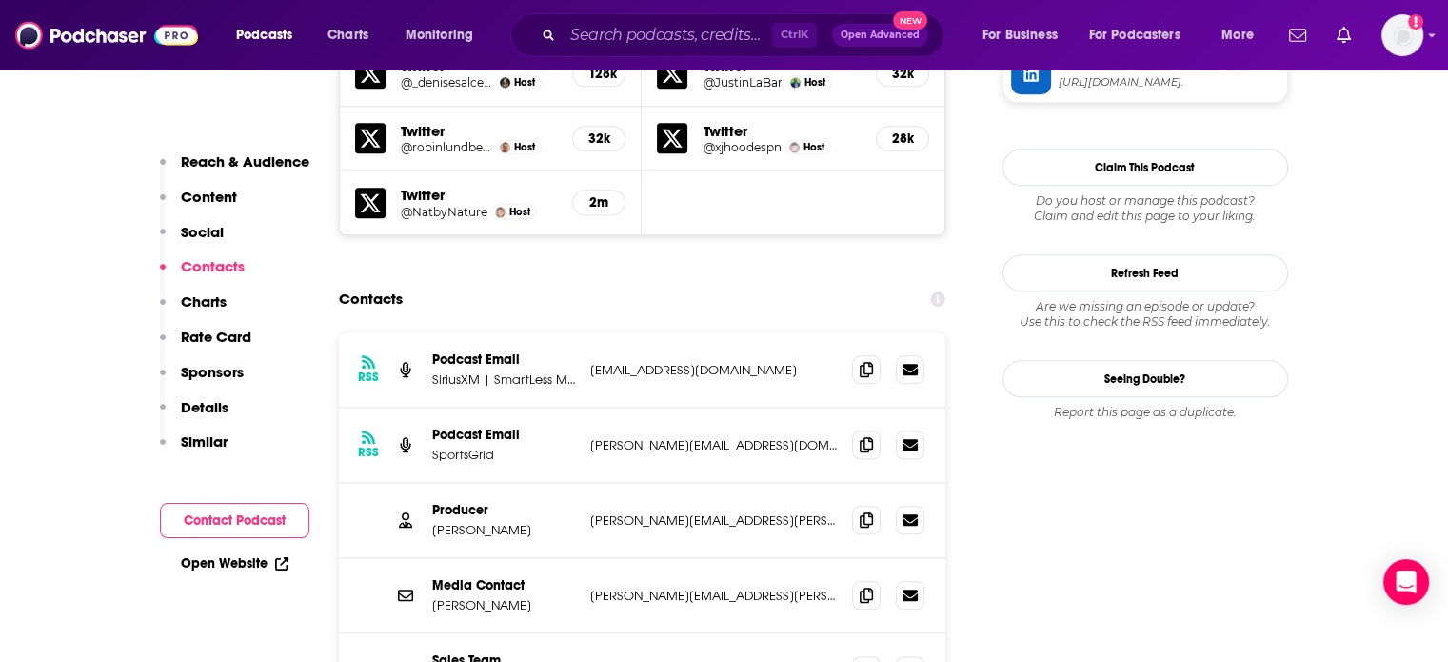
scroll to position [2095, 0]
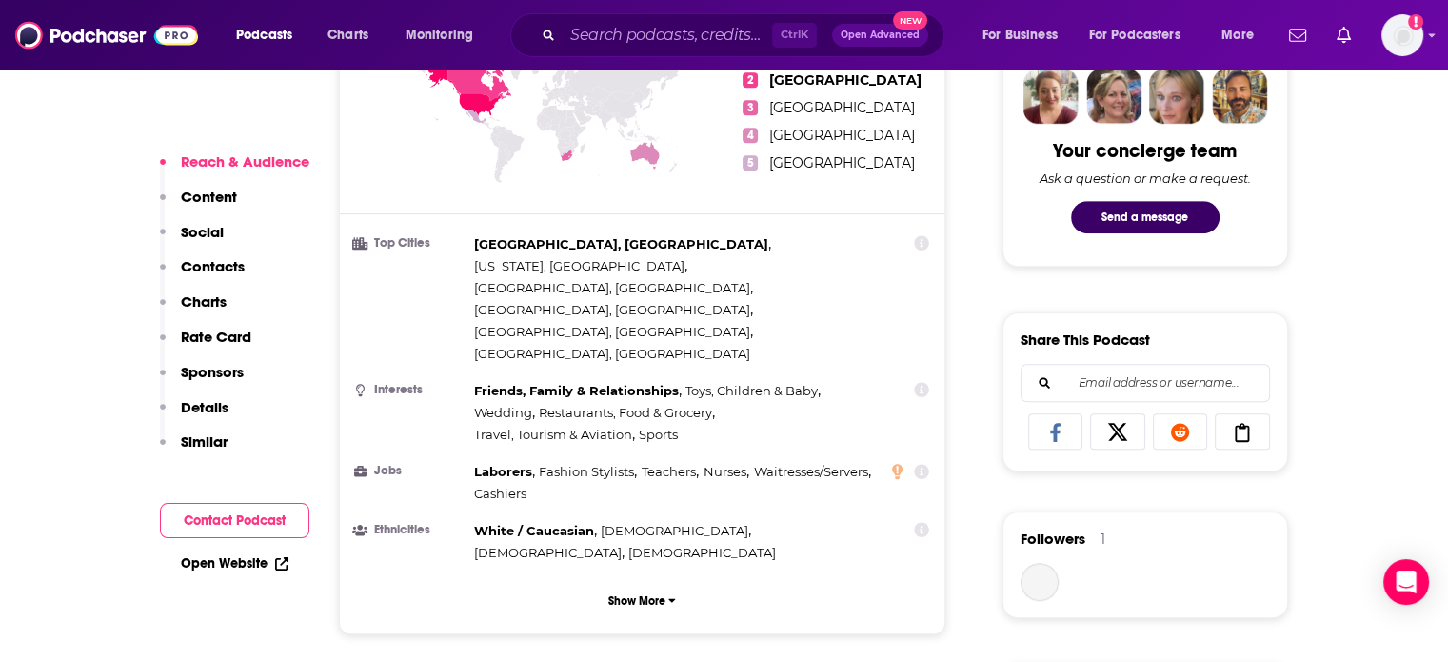
scroll to position [1523, 0]
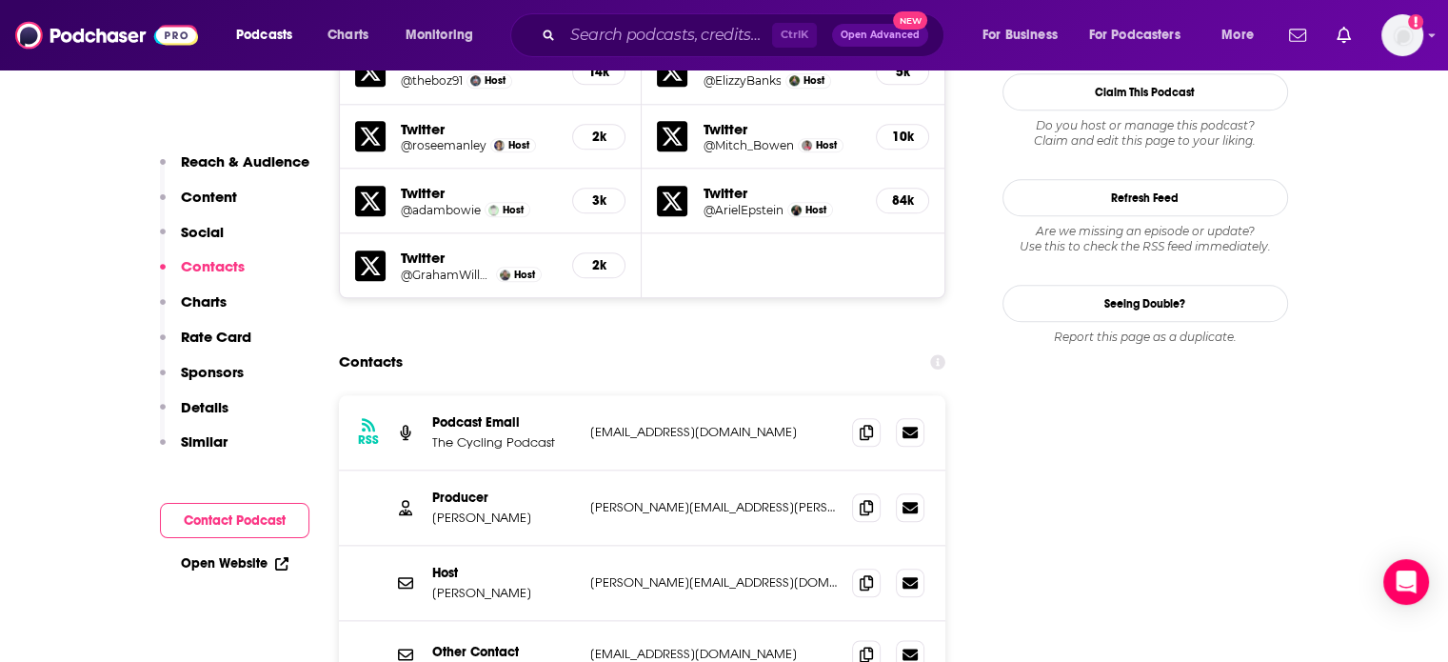
scroll to position [2190, 0]
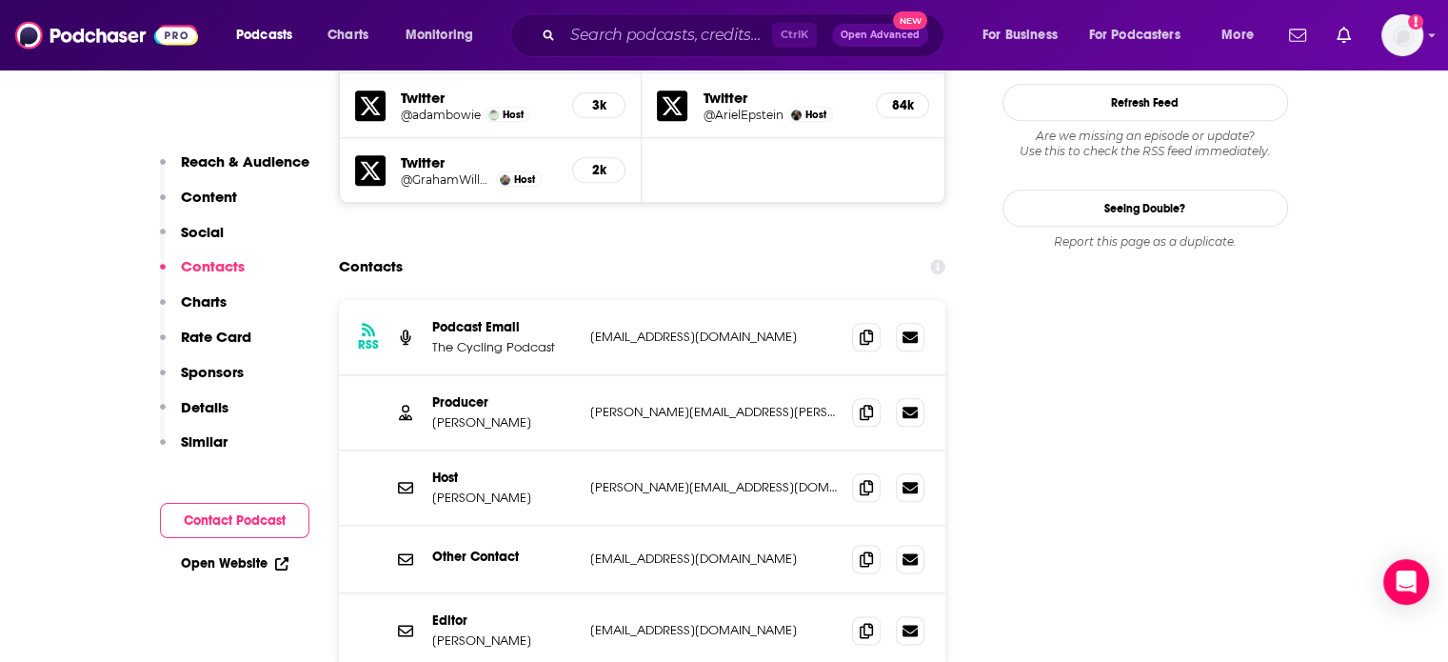
click at [621, 375] on div "Producer [PERSON_NAME] [PERSON_NAME][EMAIL_ADDRESS][PERSON_NAME][DOMAIN_NAME] […" at bounding box center [642, 412] width 607 height 75
copy div "[PERSON_NAME][EMAIL_ADDRESS][PERSON_NAME][DOMAIN_NAME] [PERSON_NAME][DOMAIN_NAM…"
click at [581, 300] on div "RSS Podcast Email The Cycling Podcast [EMAIL_ADDRESS][DOMAIN_NAME] [EMAIL_ADDRE…" at bounding box center [642, 337] width 607 height 75
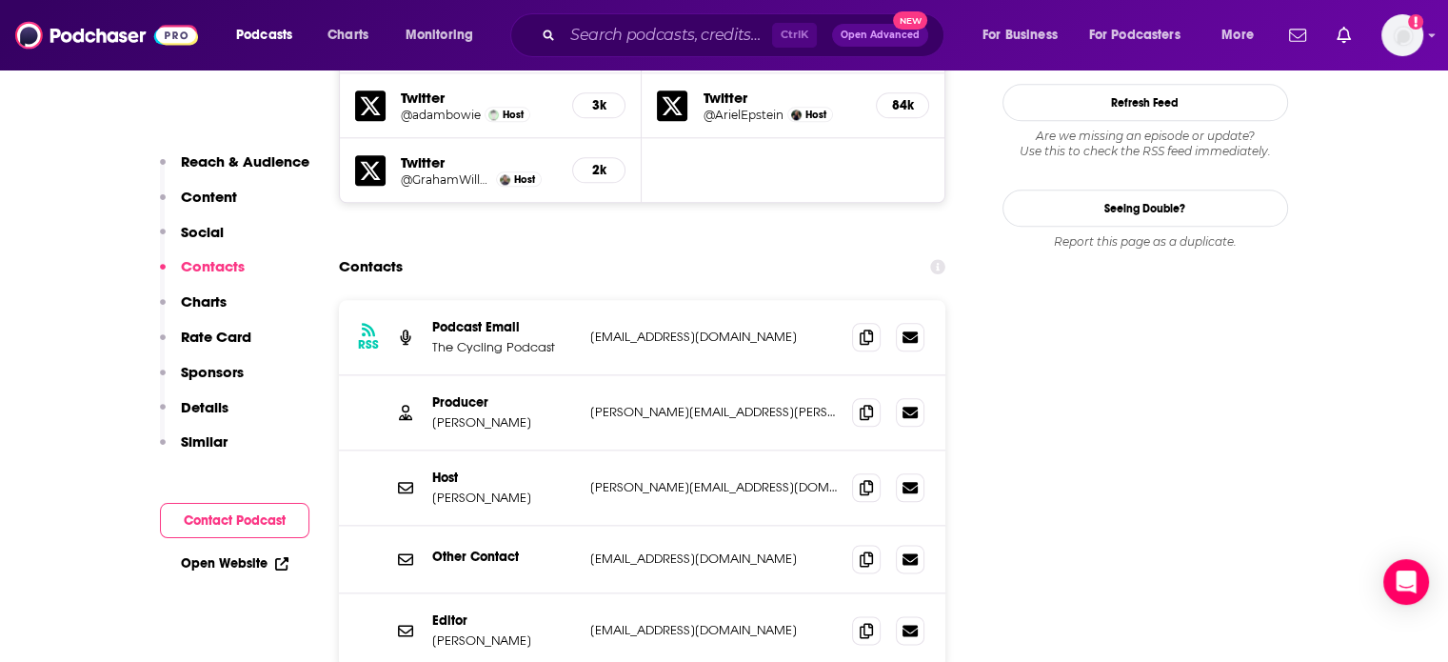
click at [581, 300] on div "RSS Podcast Email The Cycling Podcast [EMAIL_ADDRESS][DOMAIN_NAME] [EMAIL_ADDRE…" at bounding box center [642, 337] width 607 height 75
click at [599, 328] on p "[EMAIL_ADDRESS][DOMAIN_NAME]" at bounding box center [714, 336] width 248 height 16
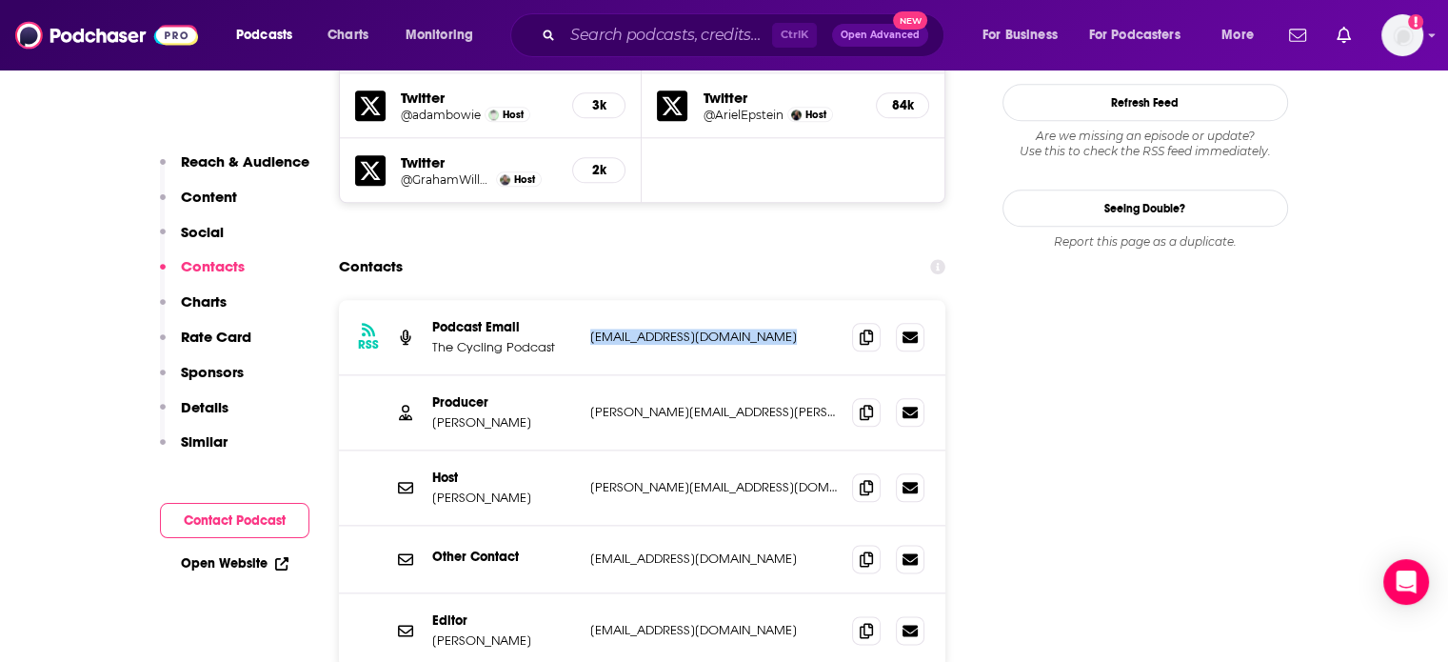
copy div "[EMAIL_ADDRESS][DOMAIN_NAME] [EMAIL_ADDRESS][DOMAIN_NAME]"
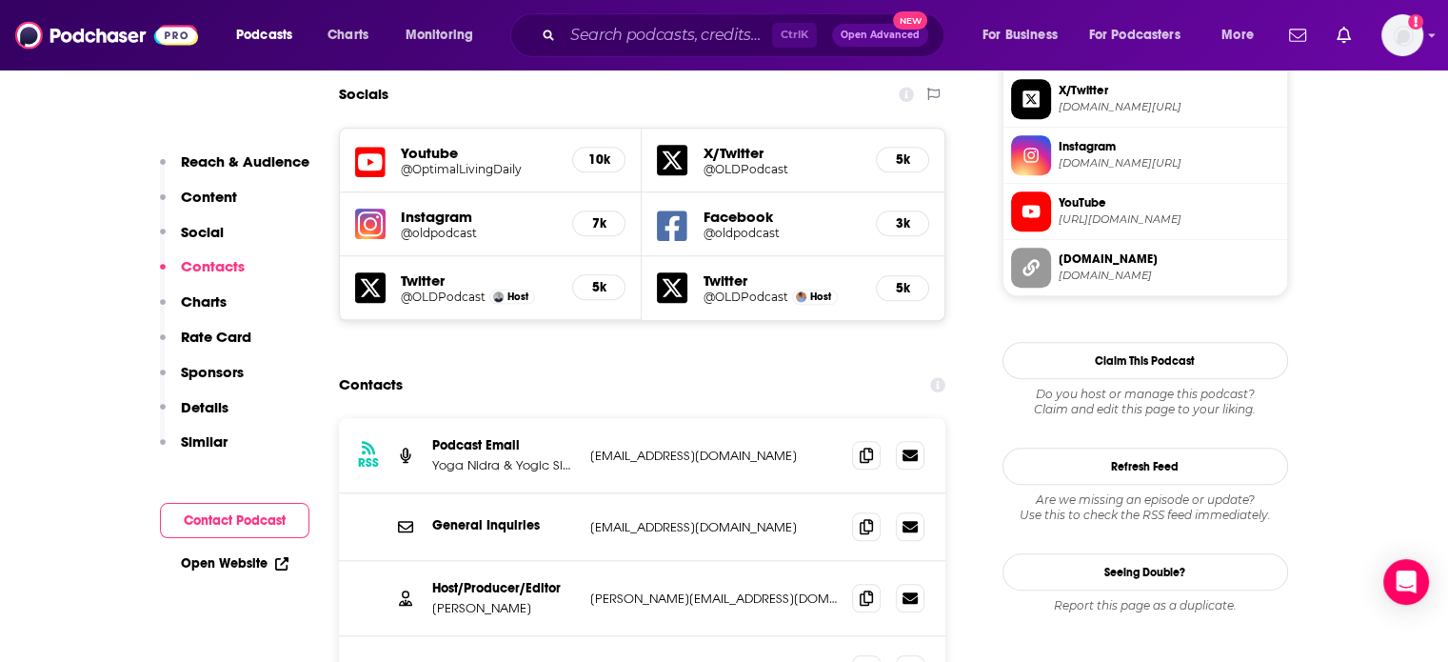
scroll to position [1809, 0]
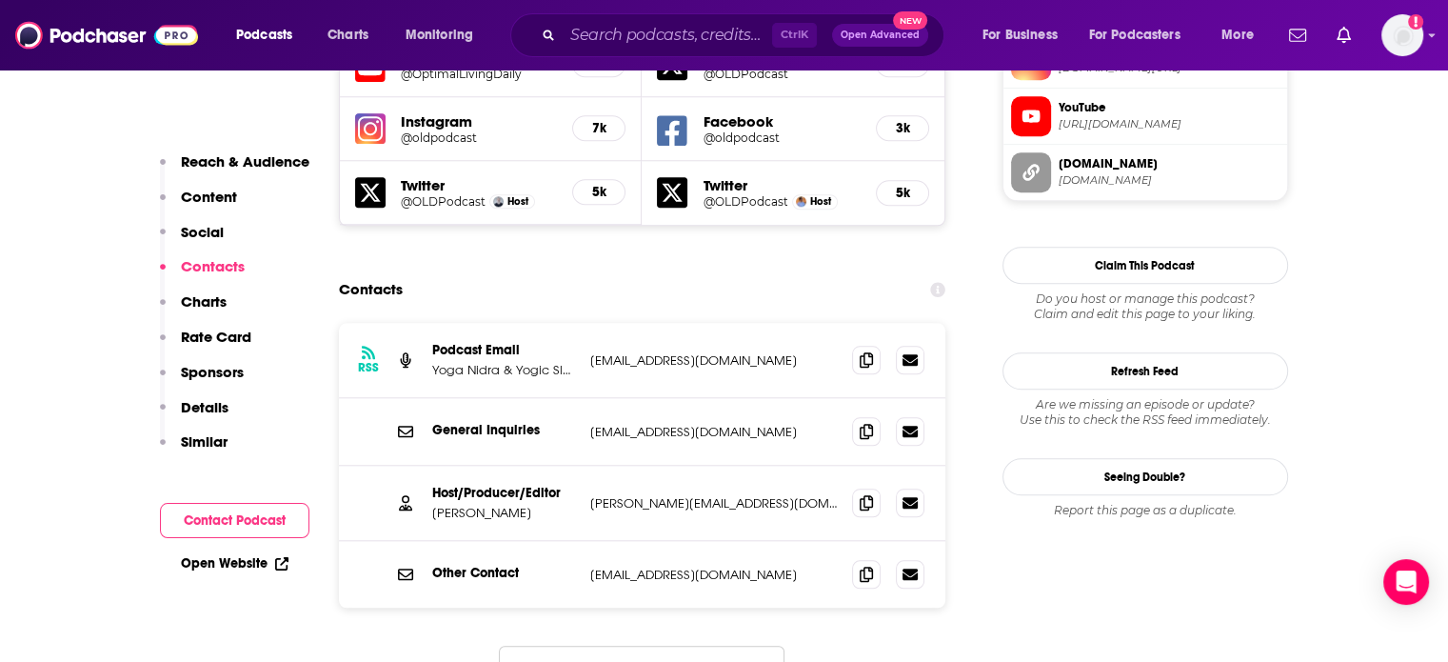
click at [663, 495] on p "justin@oldpodcast.com" at bounding box center [714, 503] width 248 height 16
copy div "justin@oldpodcast.com justin@oldpodcast.com"
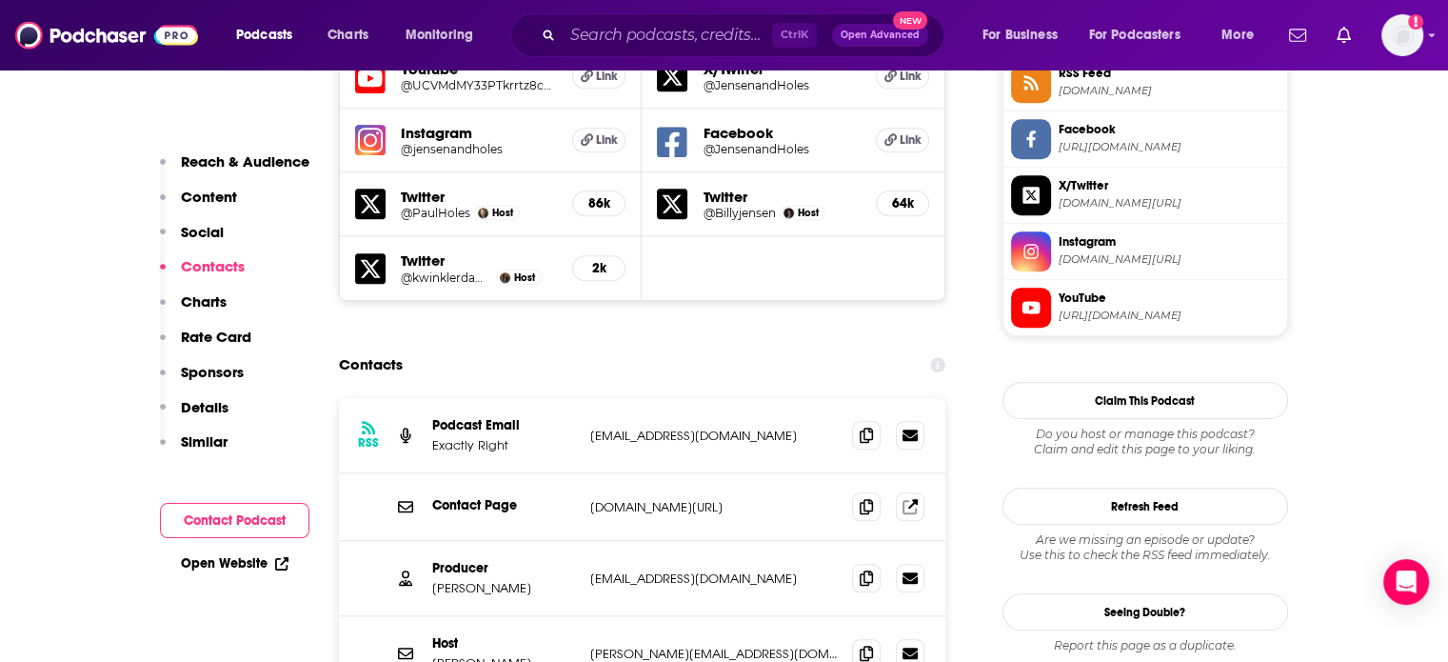
scroll to position [1809, 0]
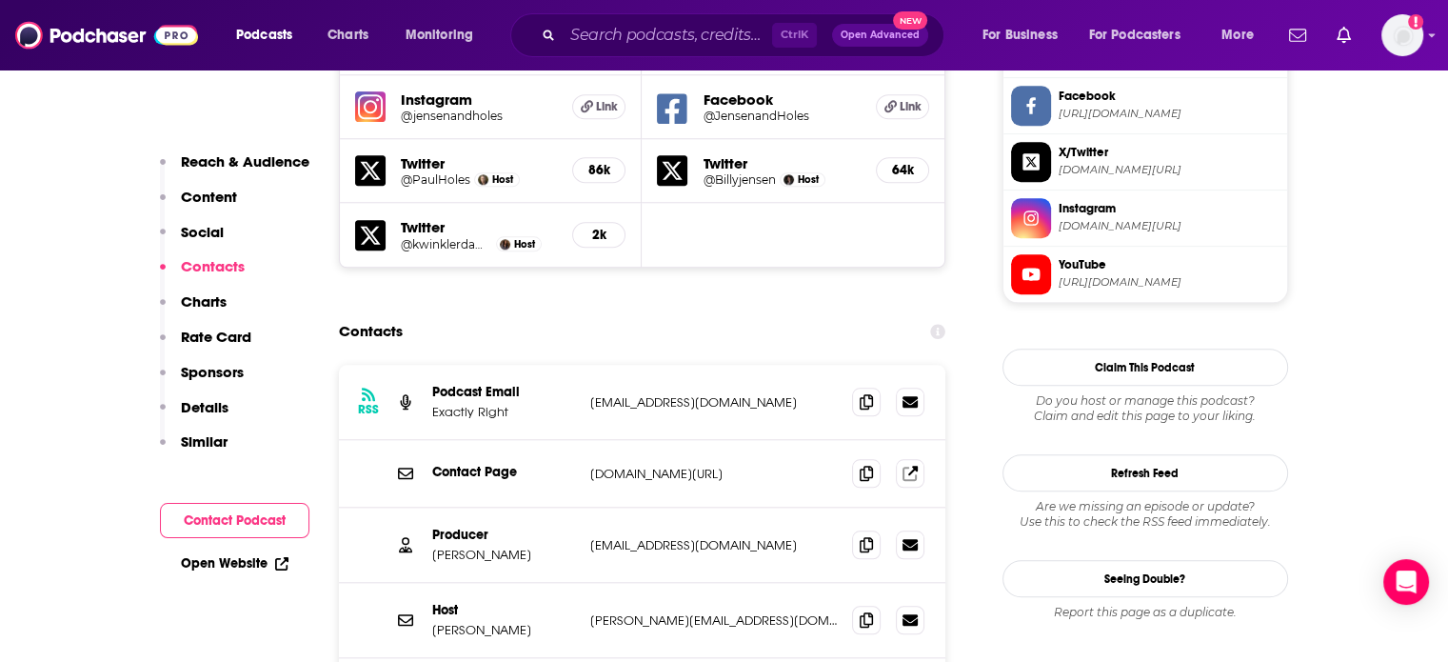
click at [658, 394] on p "[EMAIL_ADDRESS][DOMAIN_NAME]" at bounding box center [714, 402] width 248 height 16
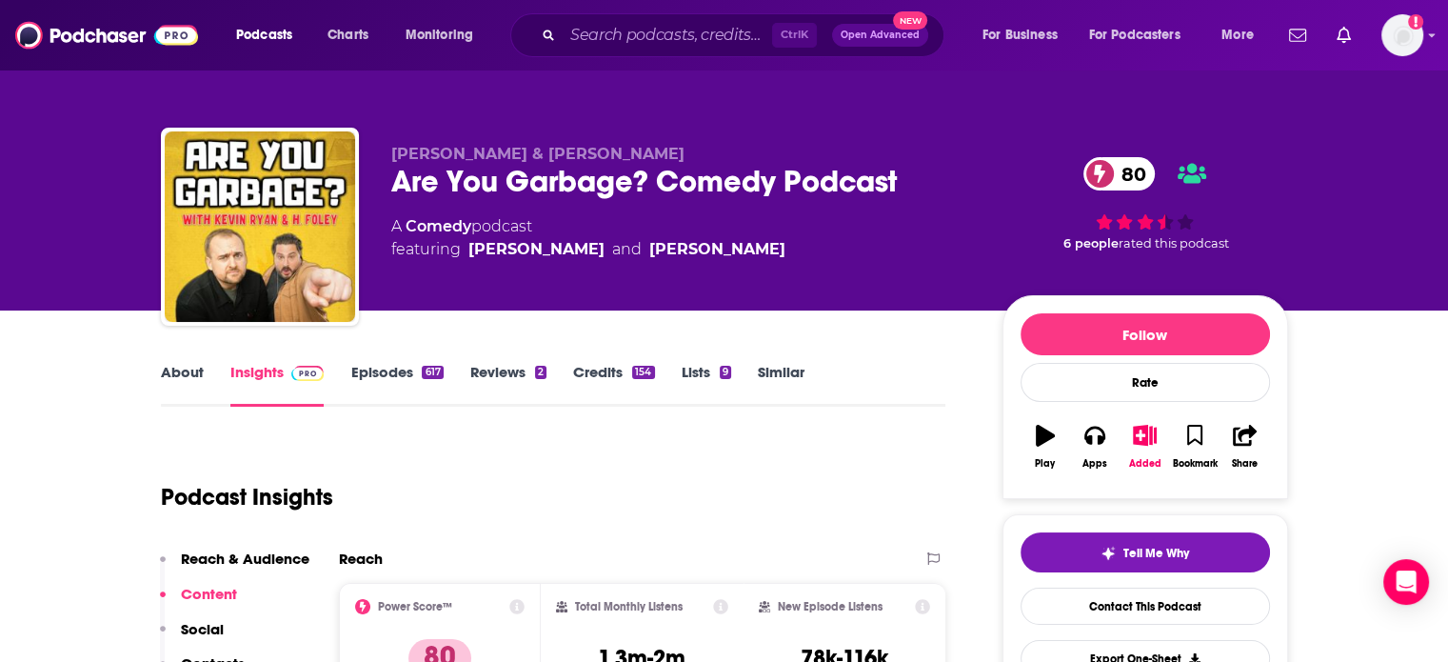
click at [190, 376] on link "About" at bounding box center [182, 385] width 43 height 44
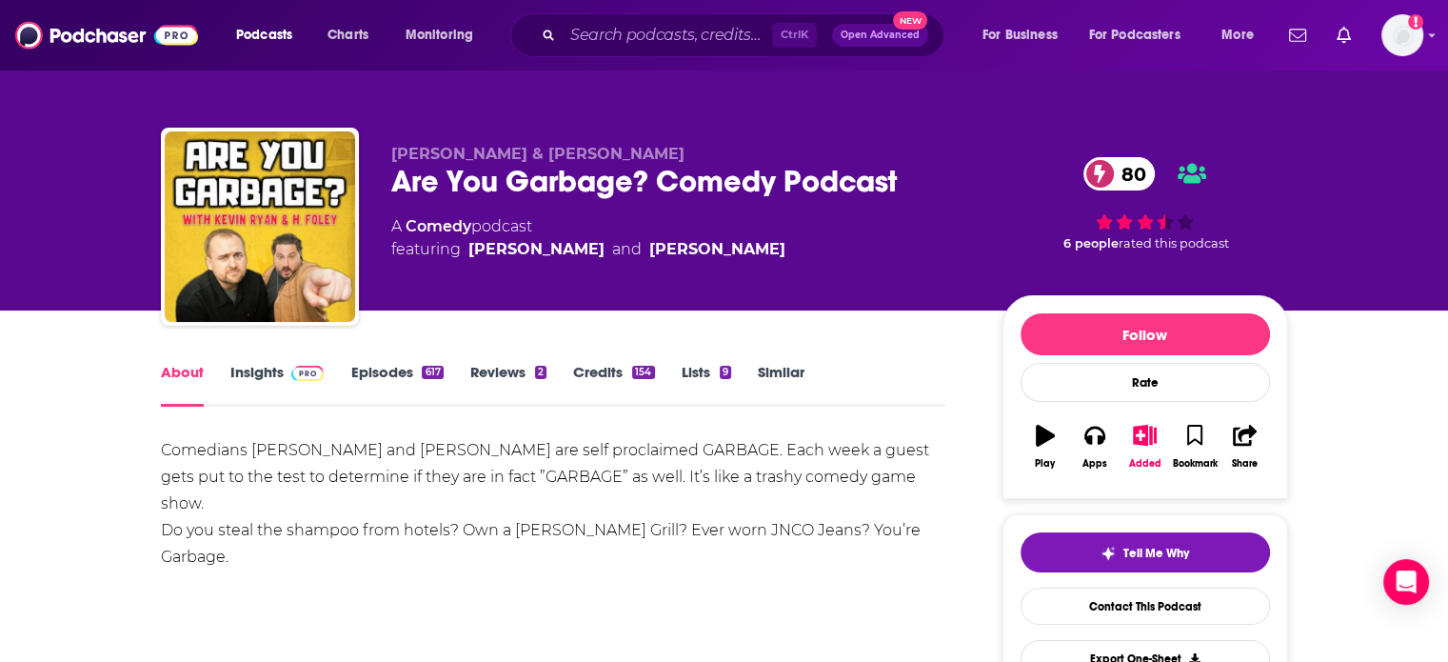
click at [249, 380] on link "Insights" at bounding box center [277, 385] width 94 height 44
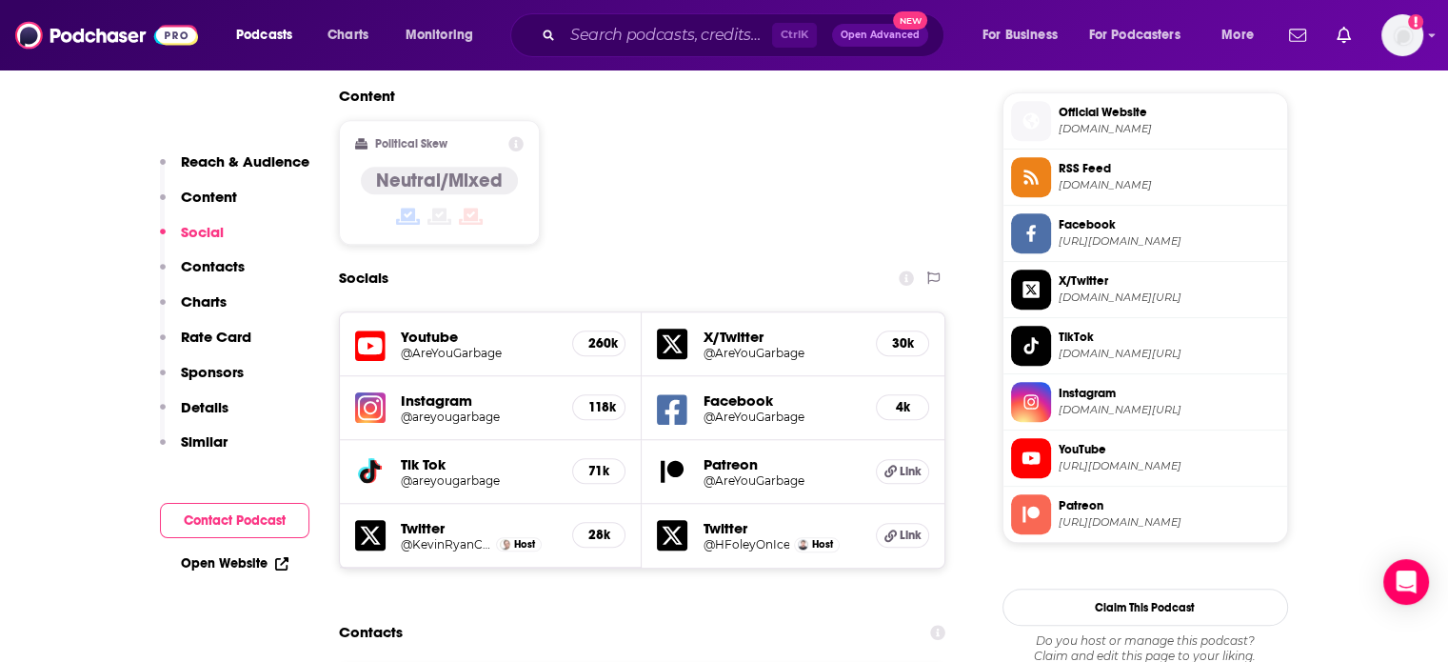
scroll to position [1809, 0]
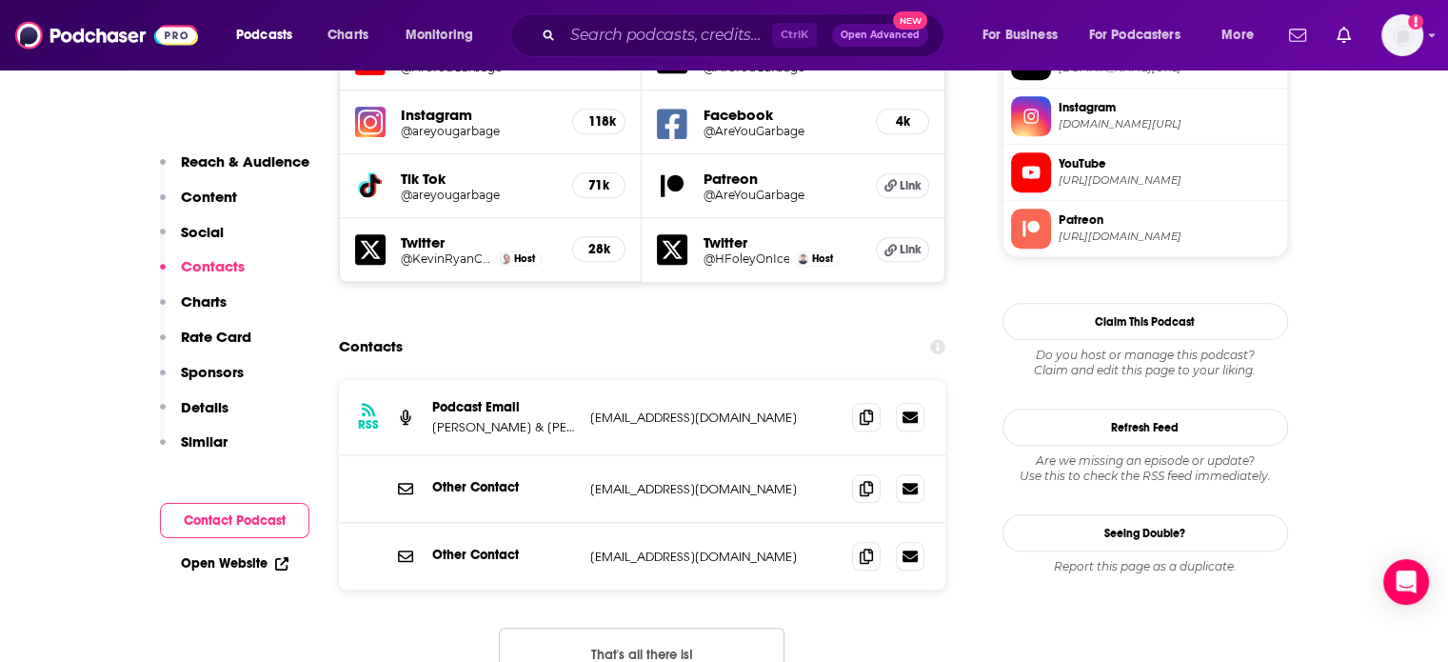
click at [670, 548] on p "gas@gasdigitalnetwork.com" at bounding box center [714, 556] width 248 height 16
drag, startPoint x: 670, startPoint y: 428, endPoint x: 727, endPoint y: 429, distance: 57.1
click at [727, 548] on p "gas@gasdigitalnetwork.com" at bounding box center [714, 556] width 248 height 16
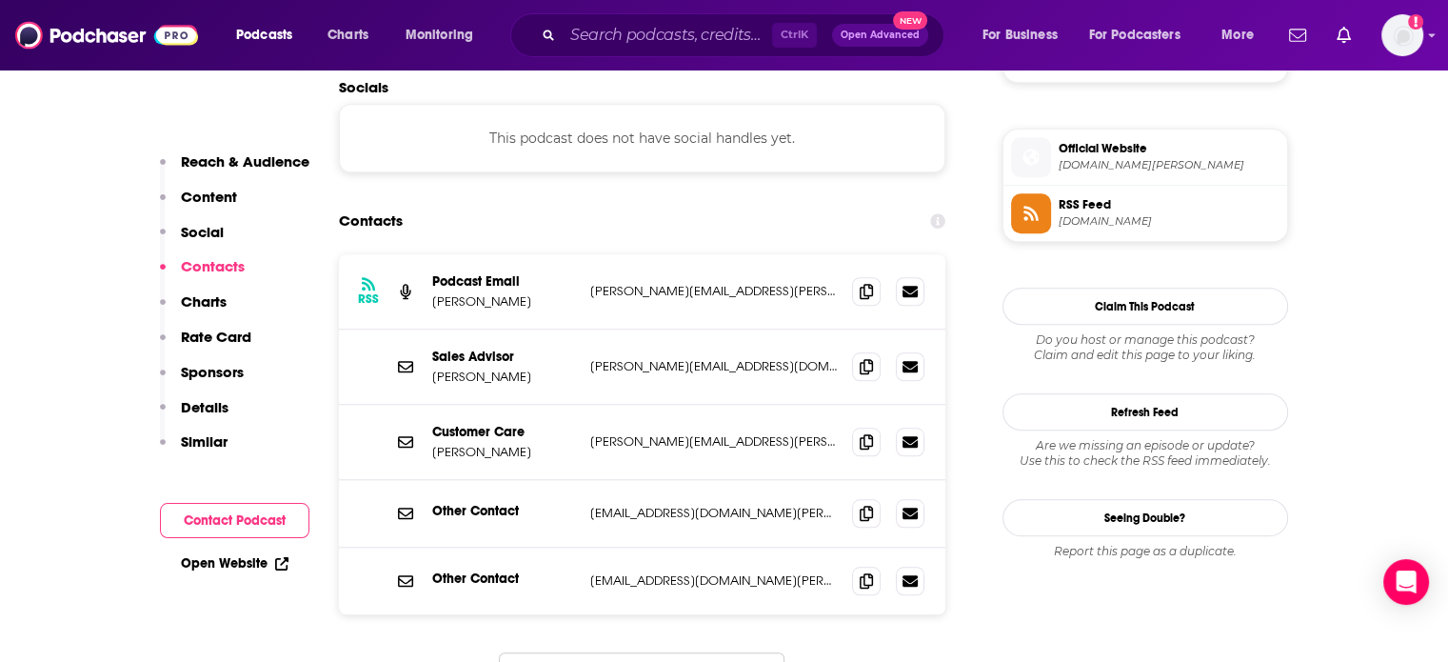
scroll to position [1619, 0]
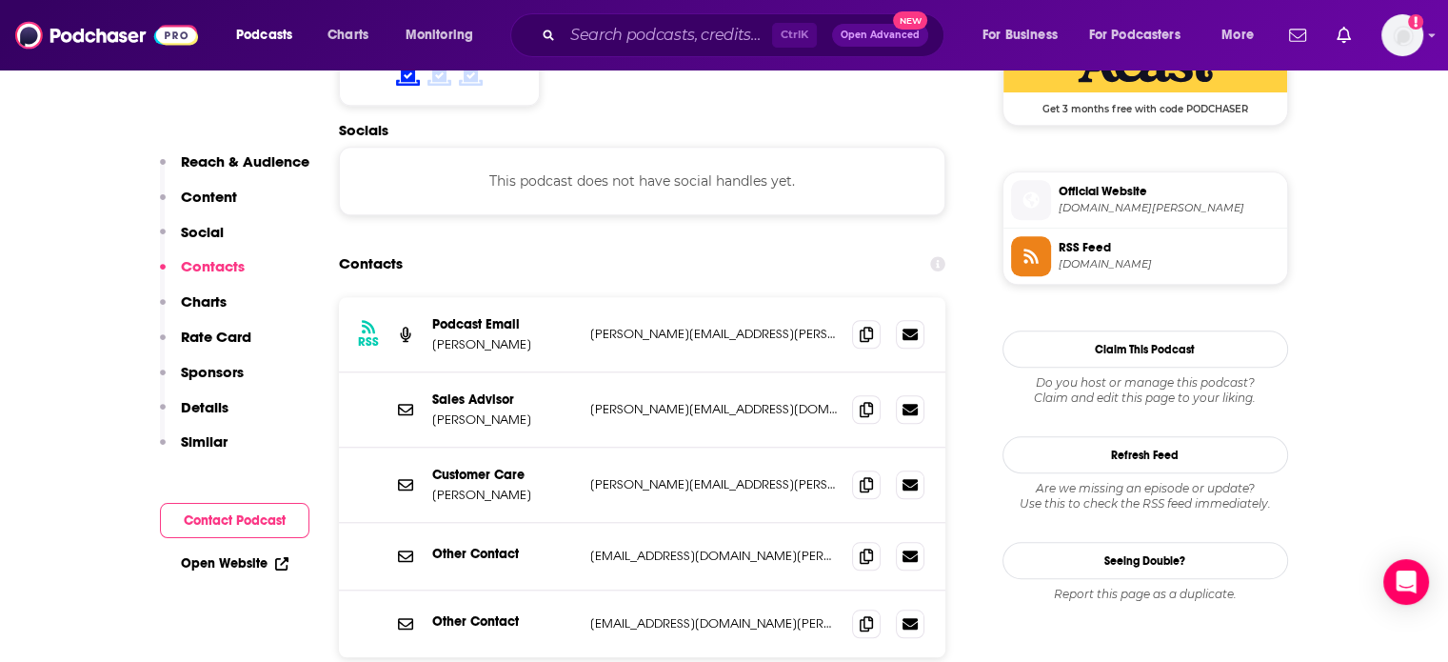
click at [692, 326] on p "[PERSON_NAME][EMAIL_ADDRESS][PERSON_NAME][DOMAIN_NAME]" at bounding box center [714, 334] width 248 height 16
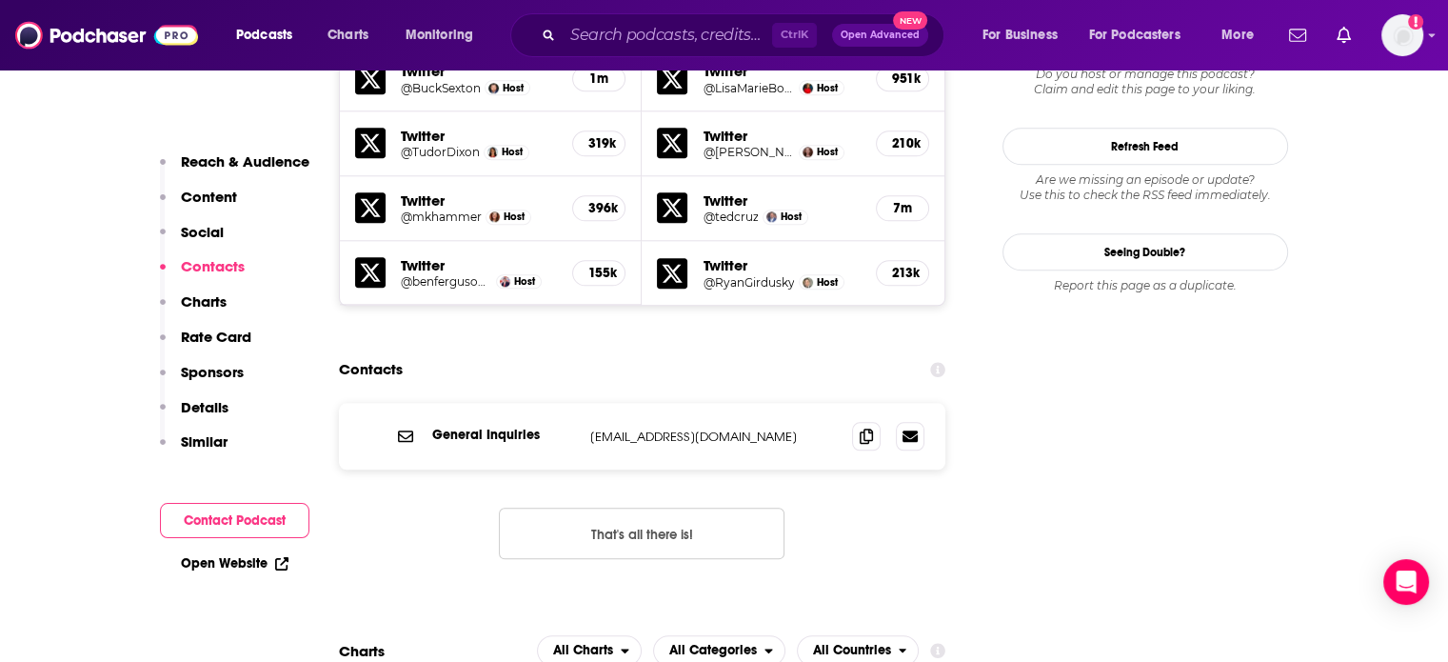
scroll to position [2095, 0]
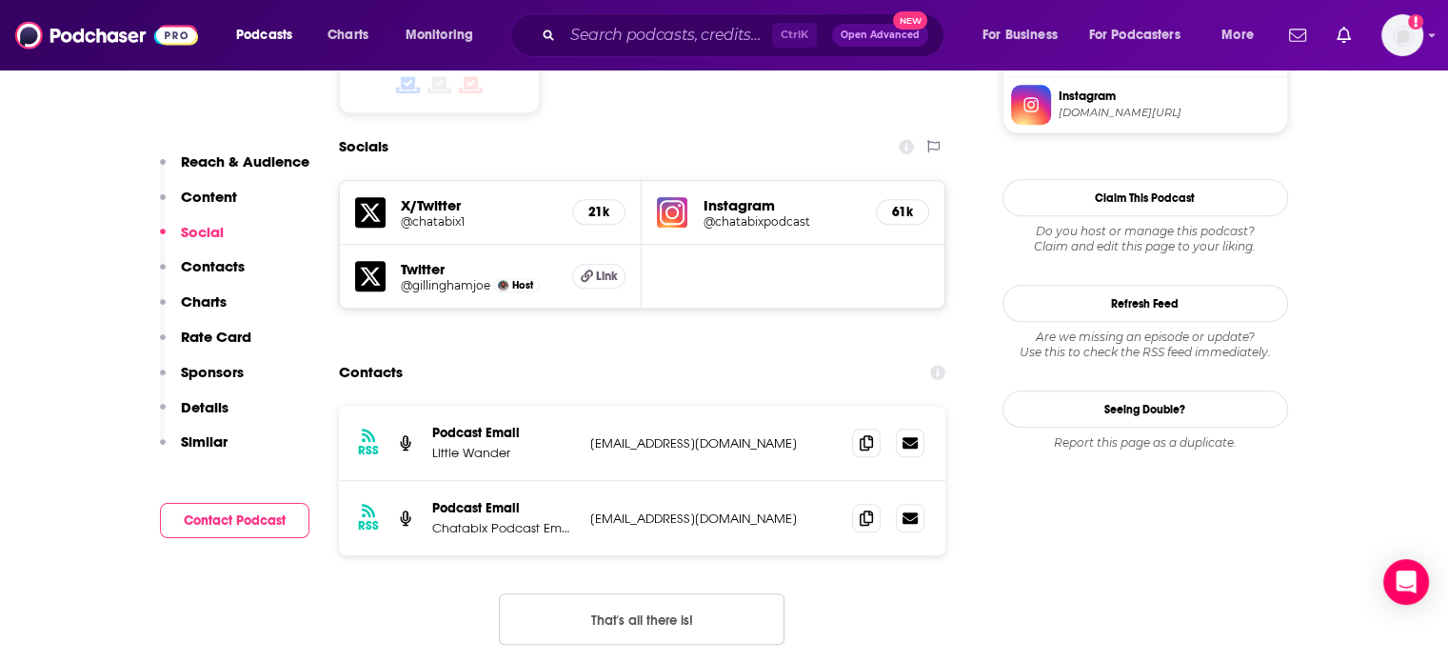
scroll to position [1619, 0]
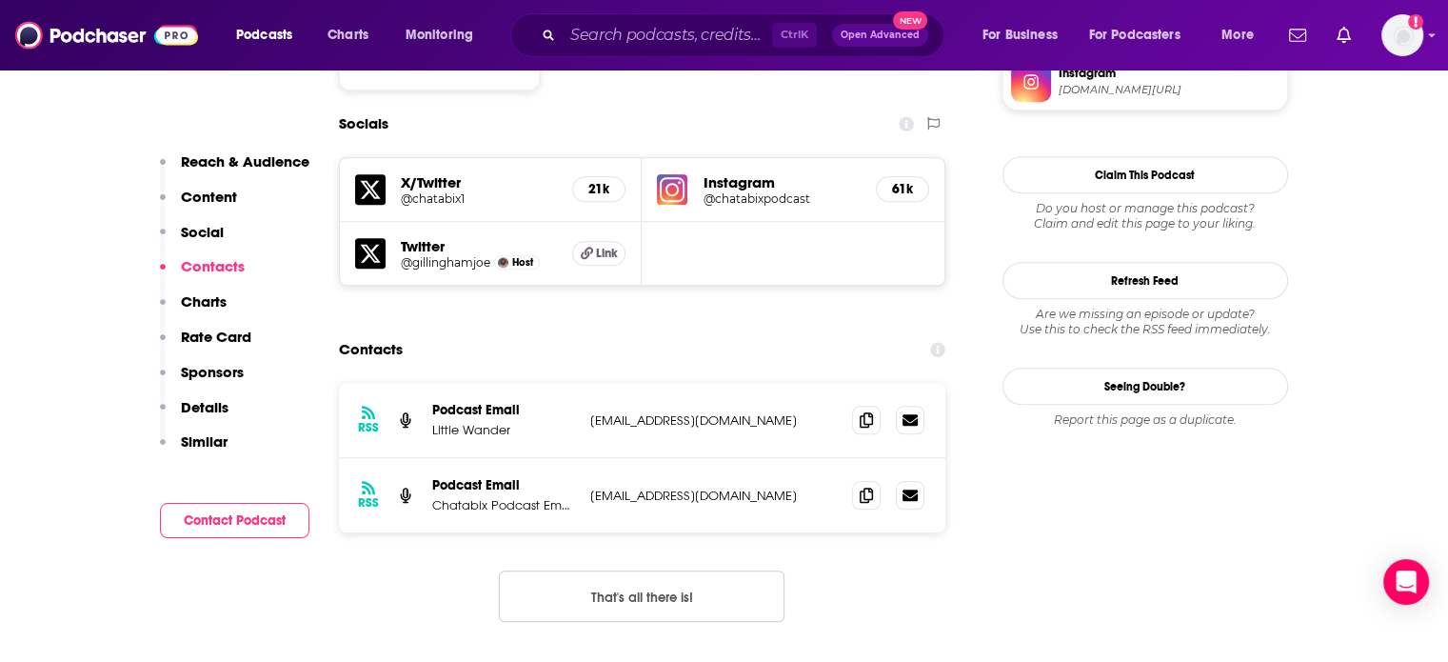
click at [656, 488] on p "[EMAIL_ADDRESS][DOMAIN_NAME]" at bounding box center [714, 496] width 248 height 16
click at [656, 488] on p "chatabix@yahoo.com" at bounding box center [714, 496] width 248 height 16
copy div "chatabix@yahoo.com chatabix@yahoo.com"
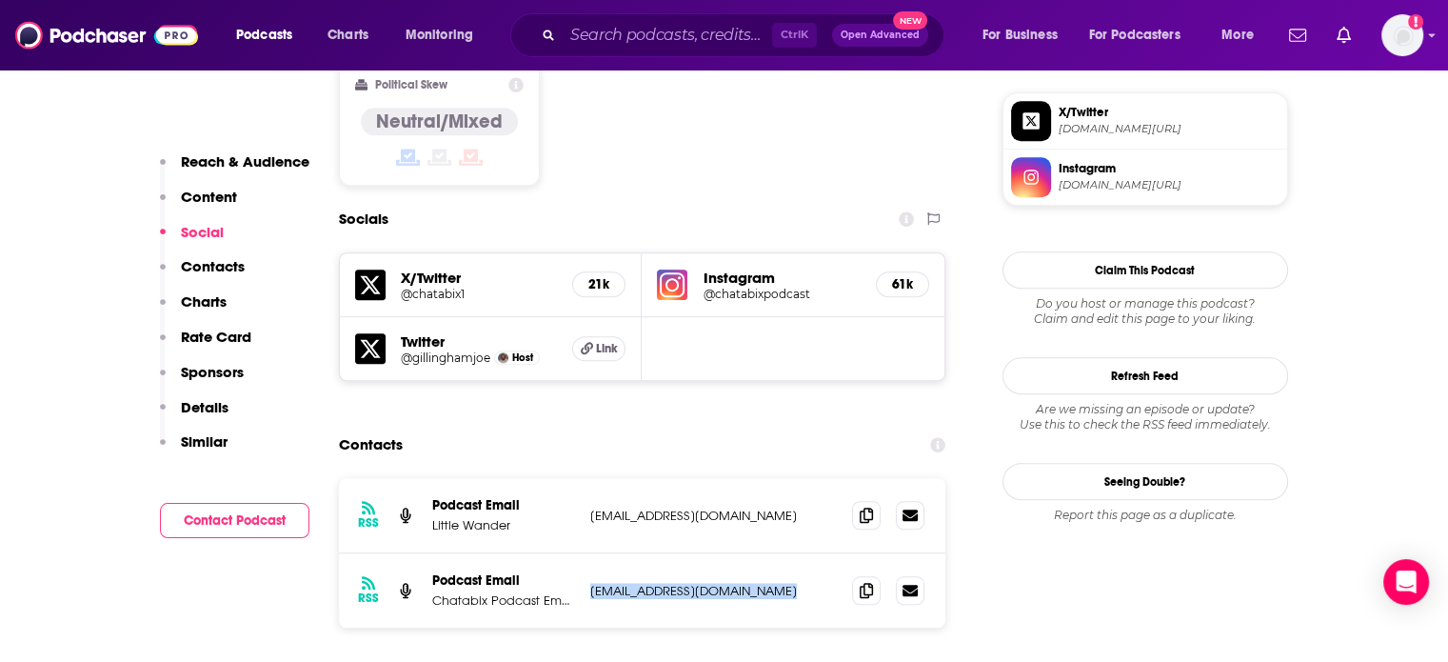
scroll to position [1714, 0]
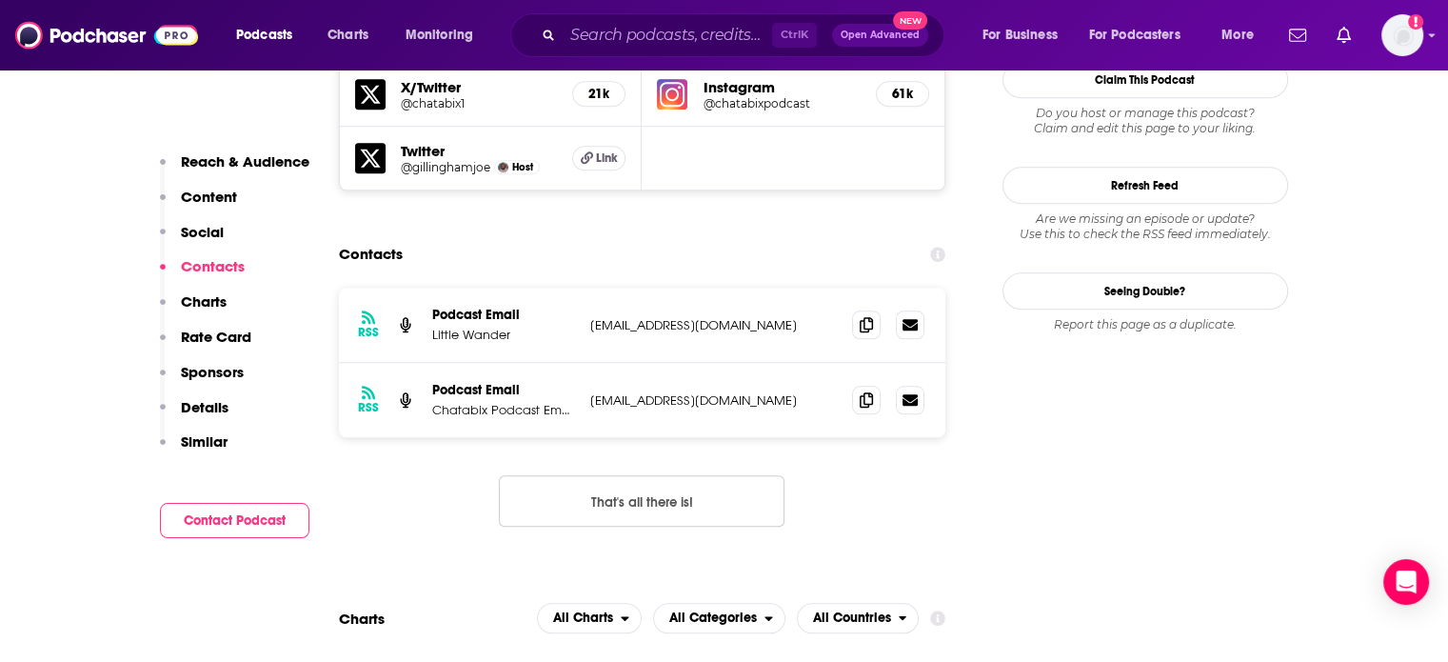
click at [665, 317] on p "hello@keepitlightmedia.com" at bounding box center [714, 325] width 248 height 16
drag, startPoint x: 665, startPoint y: 282, endPoint x: 740, endPoint y: 286, distance: 75.3
click at [740, 288] on div "RSS Podcast Email Little Wander hello@keepitlightmedia.com hello@keepitlightmed…" at bounding box center [642, 325] width 607 height 75
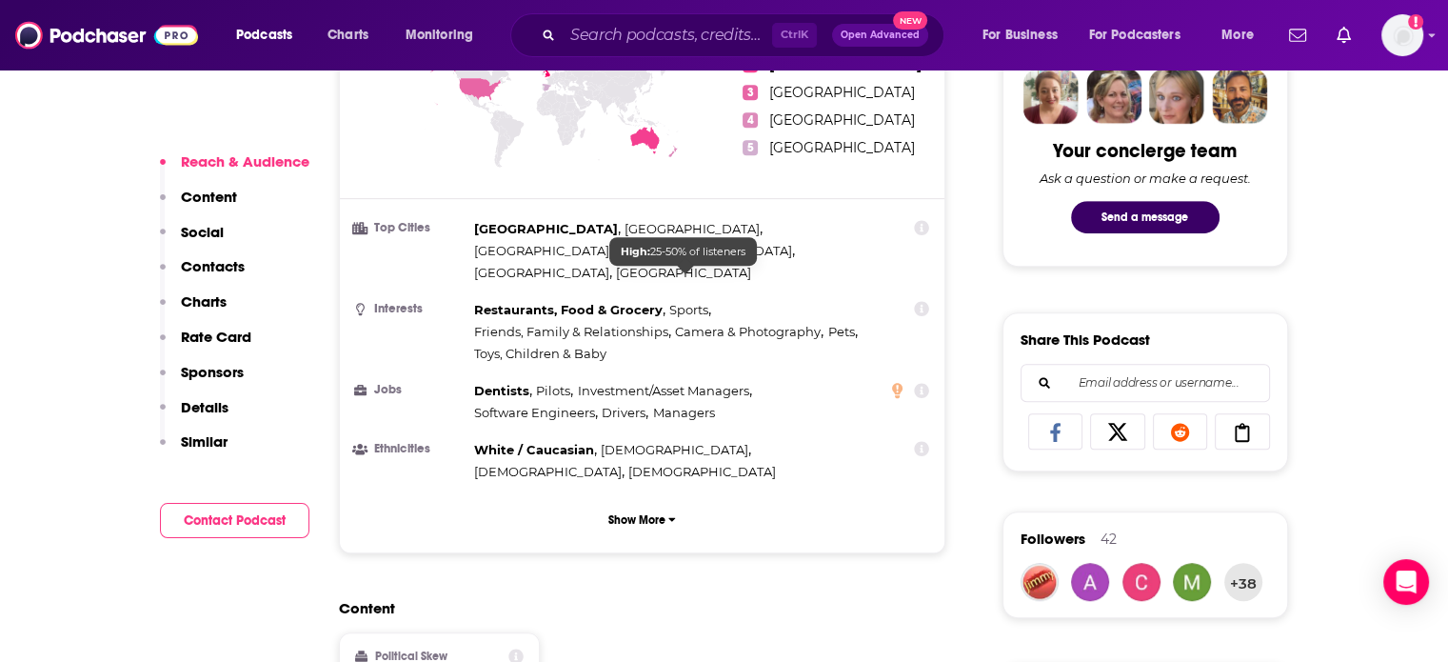
scroll to position [1428, 0]
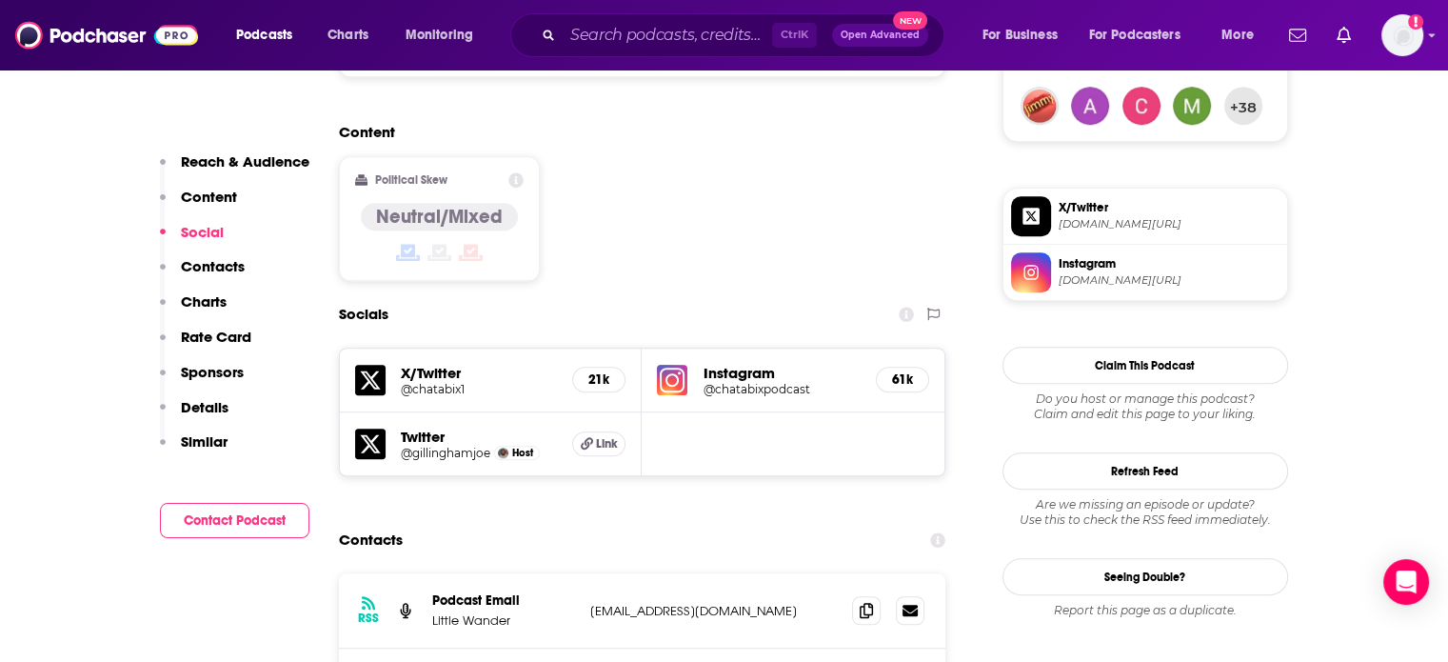
copy div "chatabix@yahoo.com chatabix@yahoo.com"
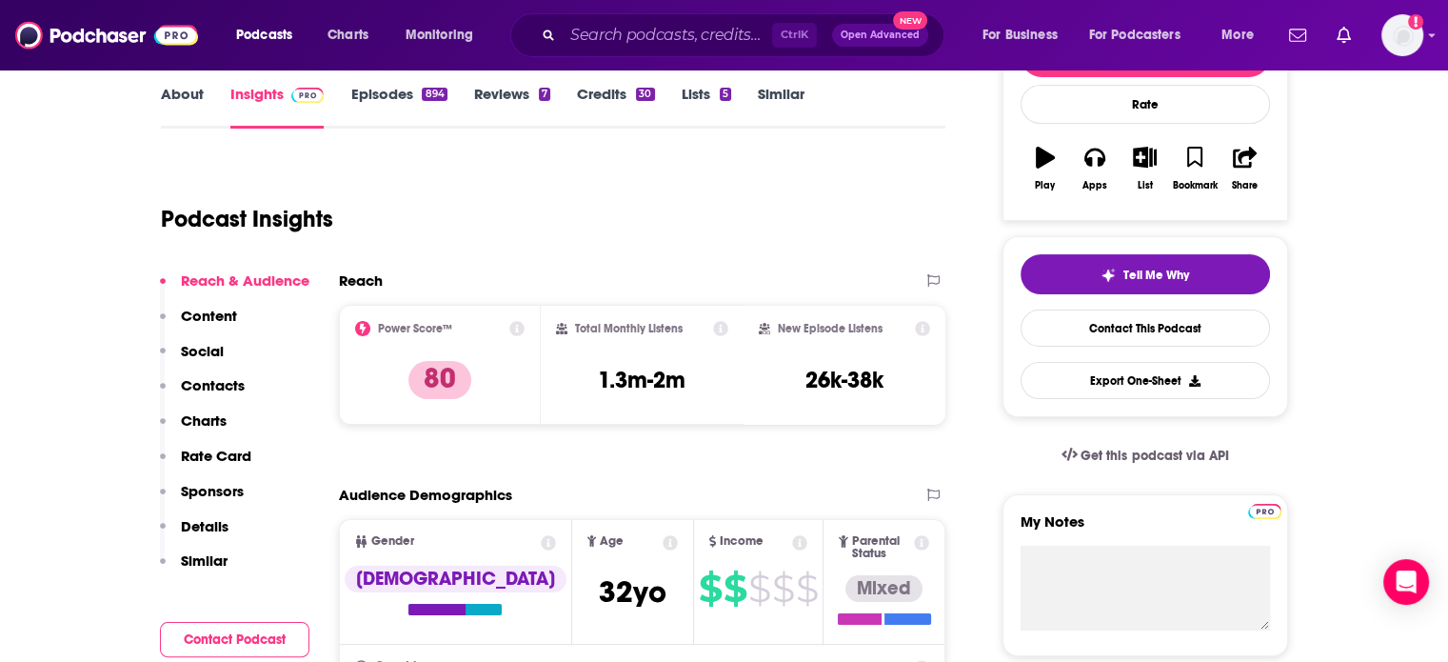
scroll to position [0, 0]
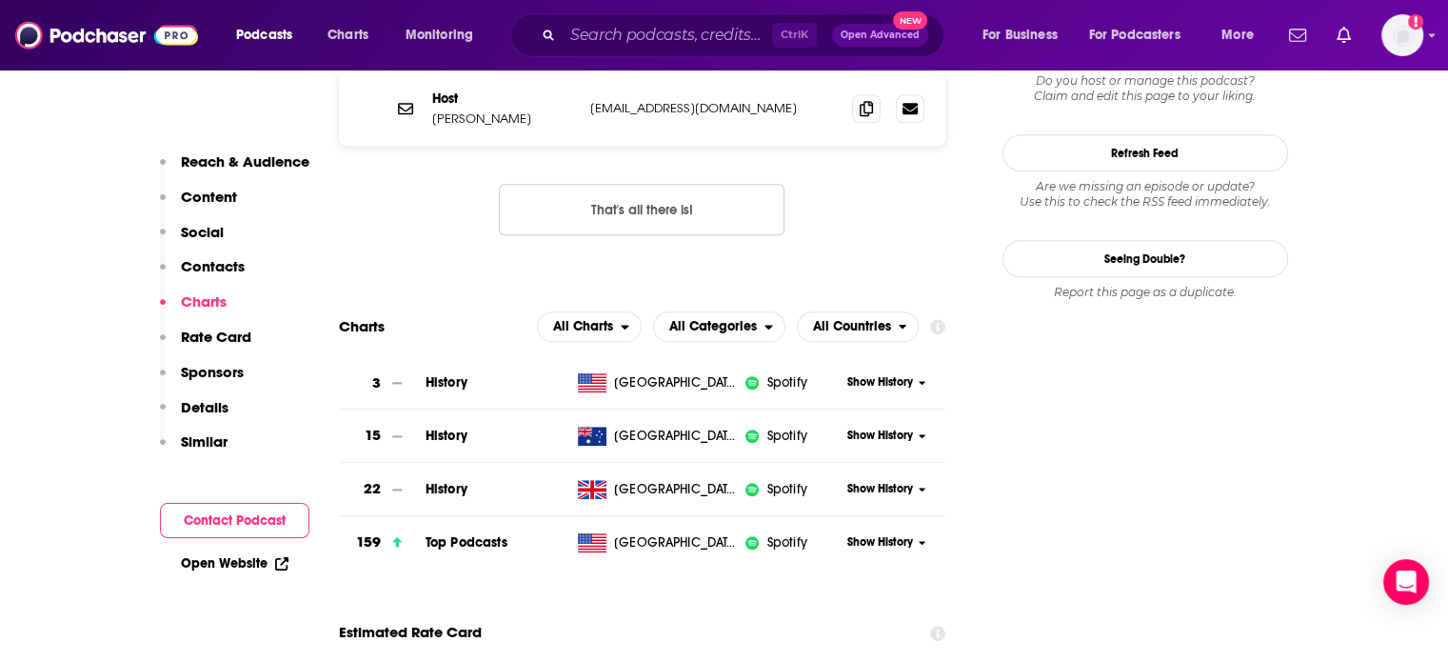
scroll to position [1619, 0]
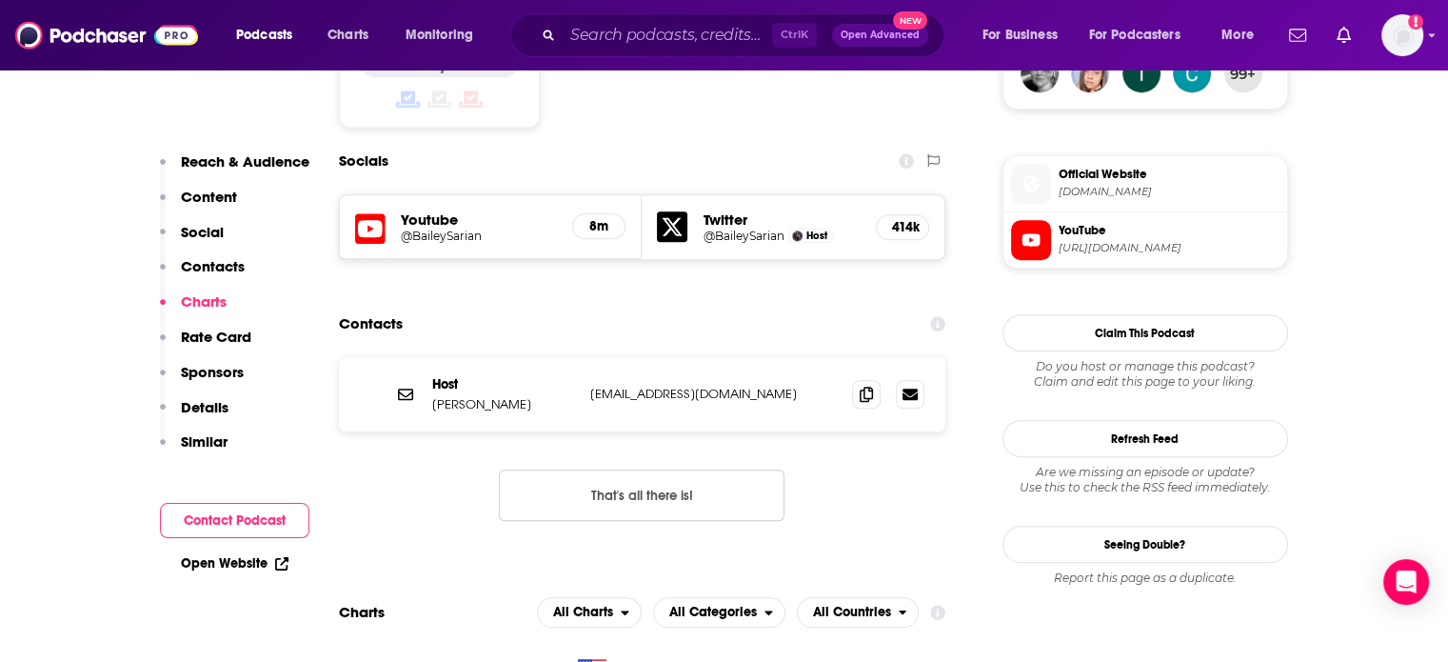
click at [645, 386] on p "[EMAIL_ADDRESS][DOMAIN_NAME]" at bounding box center [714, 394] width 248 height 16
click at [645, 386] on p "baileysarianteam@wmeagency.com" at bounding box center [714, 394] width 248 height 16
copy div "baileysarianteam@wmeagency.com baileysarianteam@wmeagency.com"
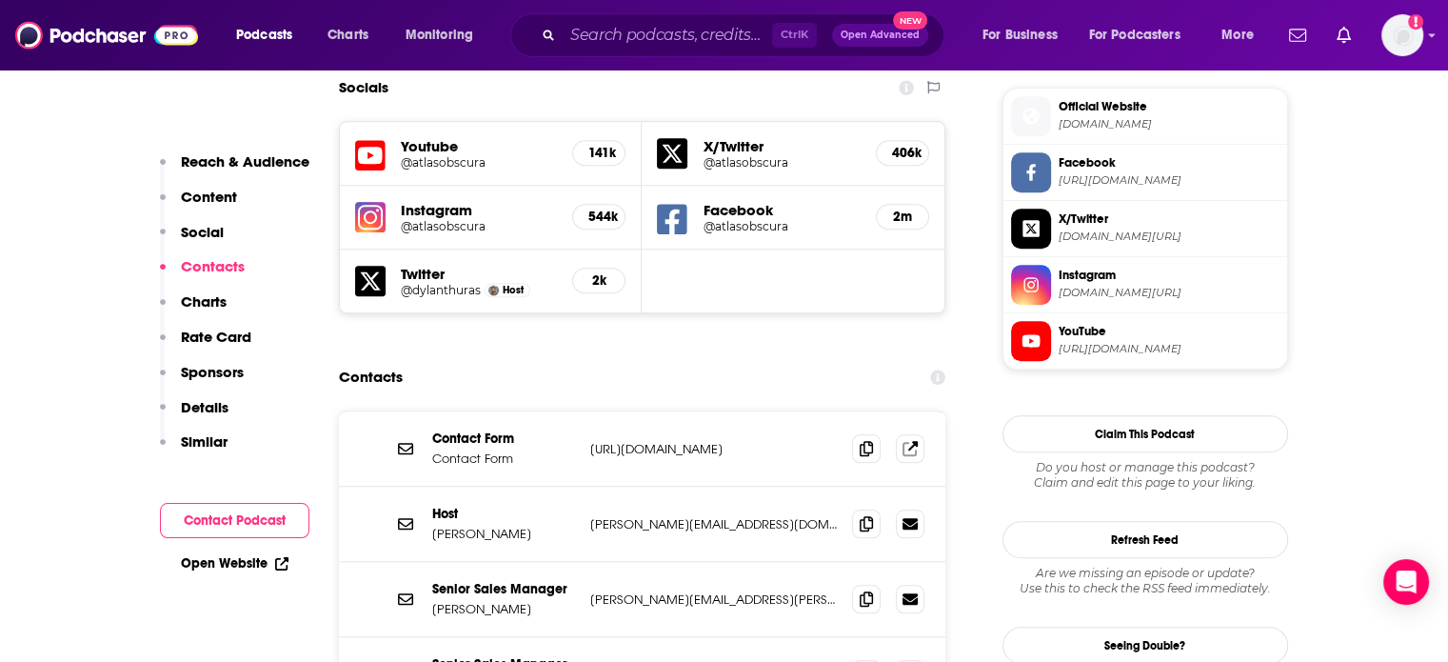
scroll to position [1809, 0]
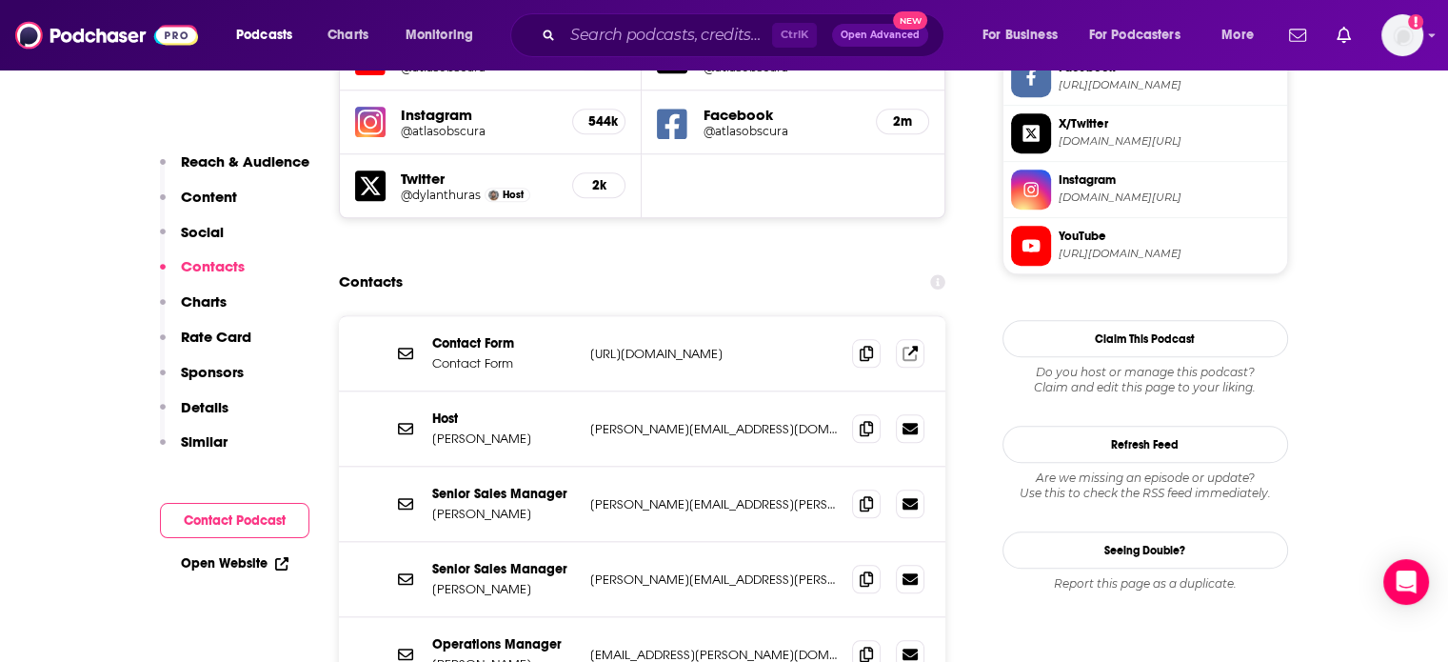
click at [628, 391] on div "Host [PERSON_NAME] [PERSON_NAME][EMAIL_ADDRESS][DOMAIN_NAME] [PERSON_NAME][EMAI…" at bounding box center [642, 428] width 607 height 75
click at [628, 391] on div "Host Dylan Thuras dylan@atlasobscura.com dylan@atlasobscura.com" at bounding box center [642, 428] width 607 height 75
copy div "dylan@atlasobscura.com dylan@atlasobscura.com"
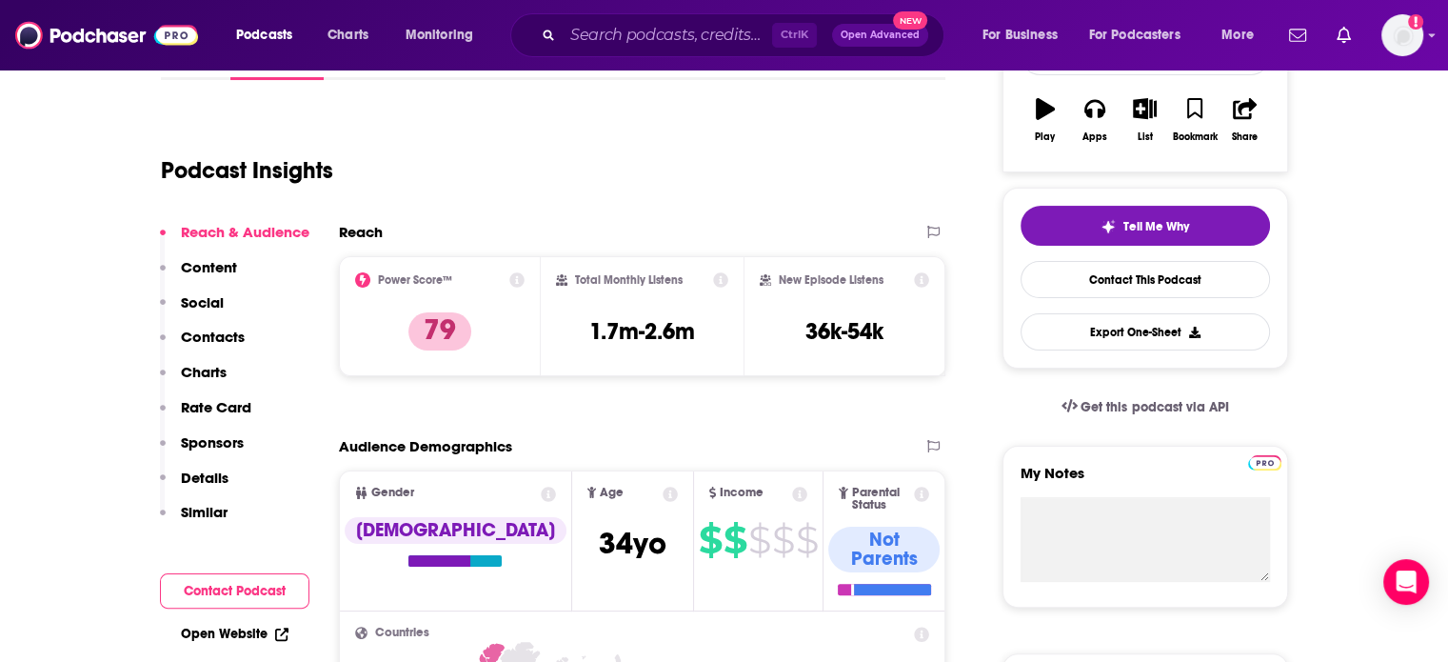
scroll to position [0, 0]
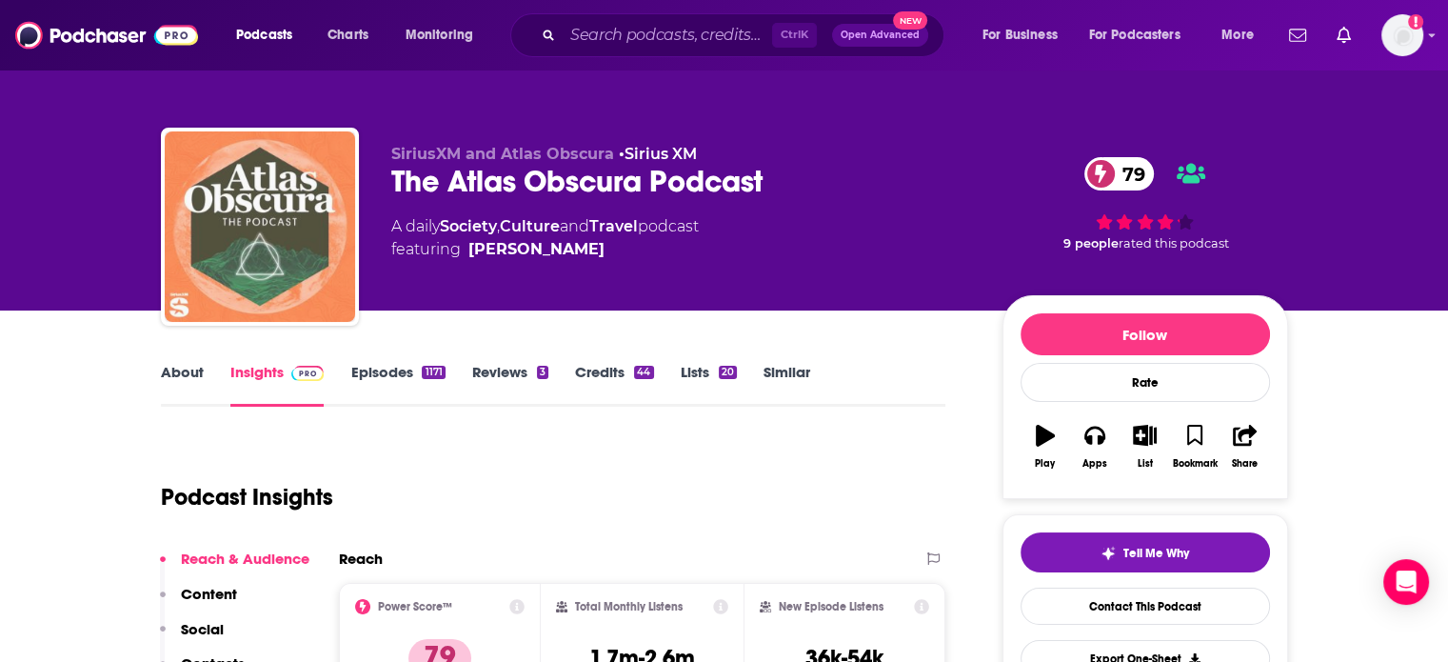
click at [244, 262] on img "The Atlas Obscura Podcast" at bounding box center [260, 226] width 190 height 190
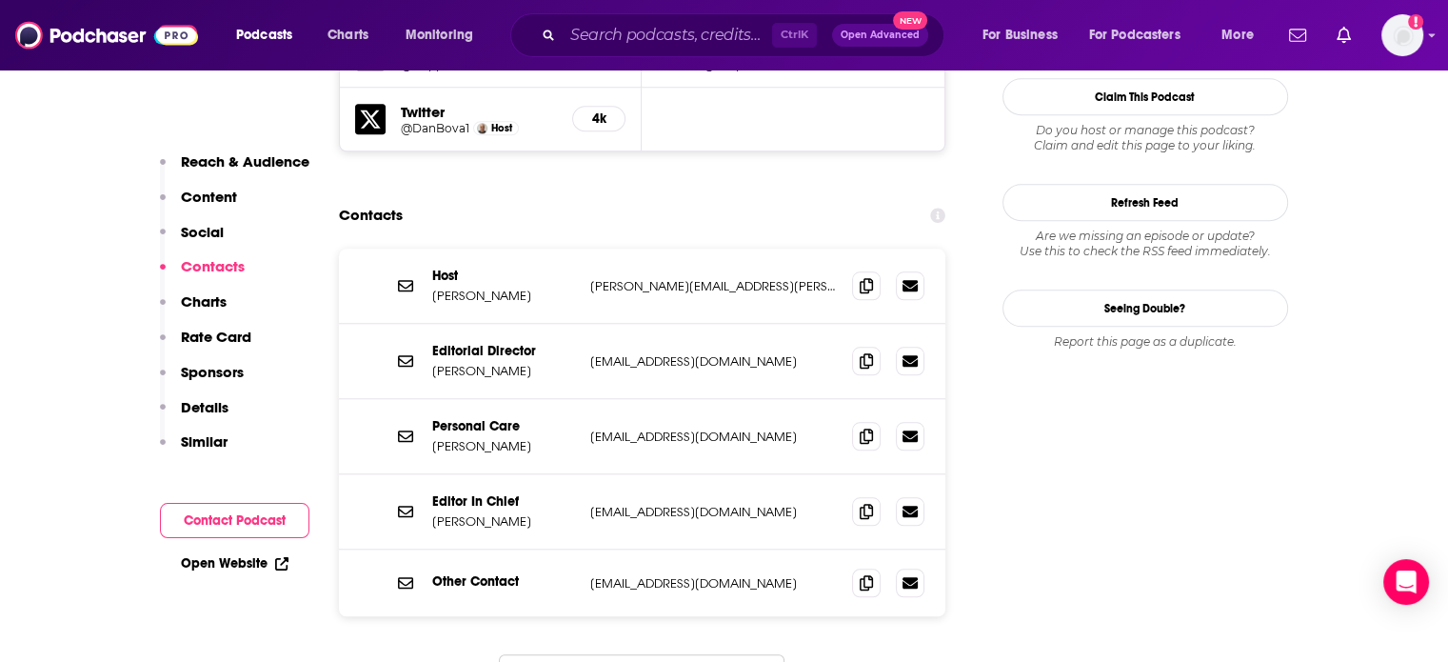
scroll to position [1714, 0]
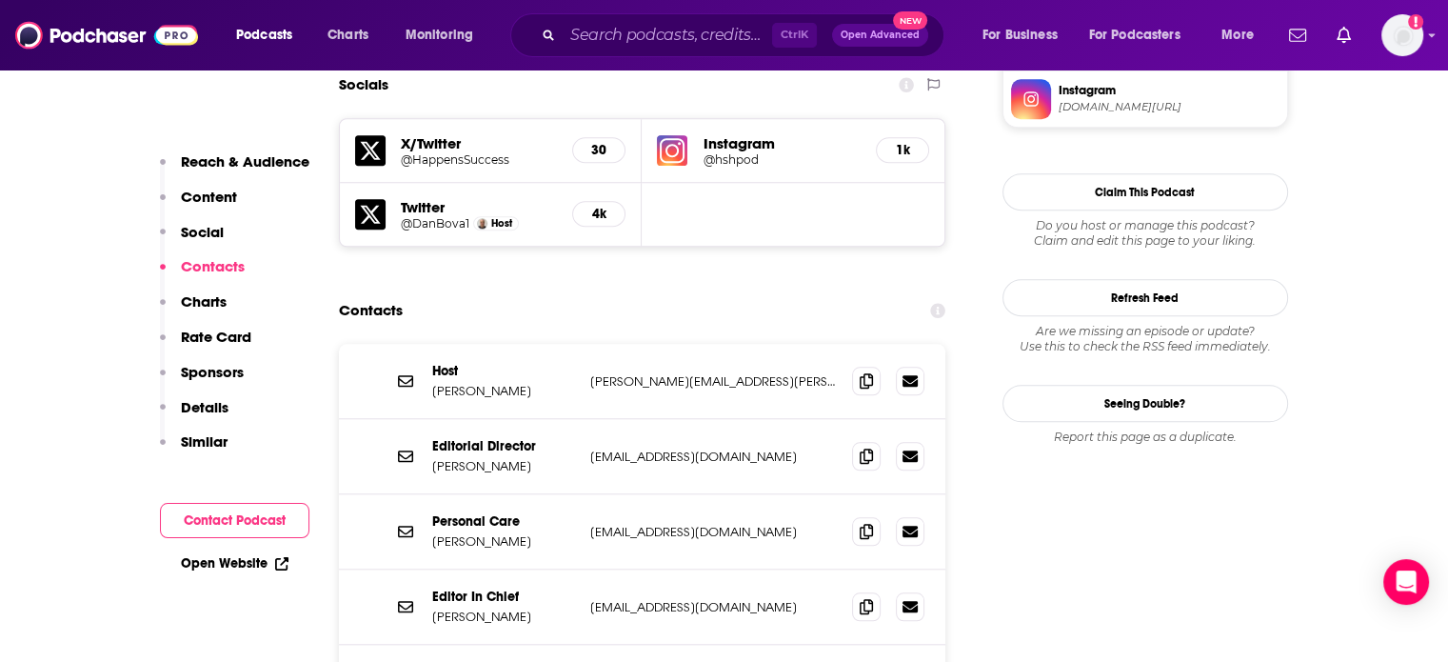
click at [686, 448] on p "dbova@entrepreneur.com" at bounding box center [714, 456] width 248 height 16
drag, startPoint x: 686, startPoint y: 368, endPoint x: 724, endPoint y: 368, distance: 38.1
click at [724, 448] on p "dbova@entrepreneur.com" at bounding box center [714, 456] width 248 height 16
copy p "entrepreneur.com"
click at [629, 419] on div "Editorial Director Dan Bova dbova@entrepreneur.com dbova@entrepreneur.com" at bounding box center [642, 456] width 607 height 75
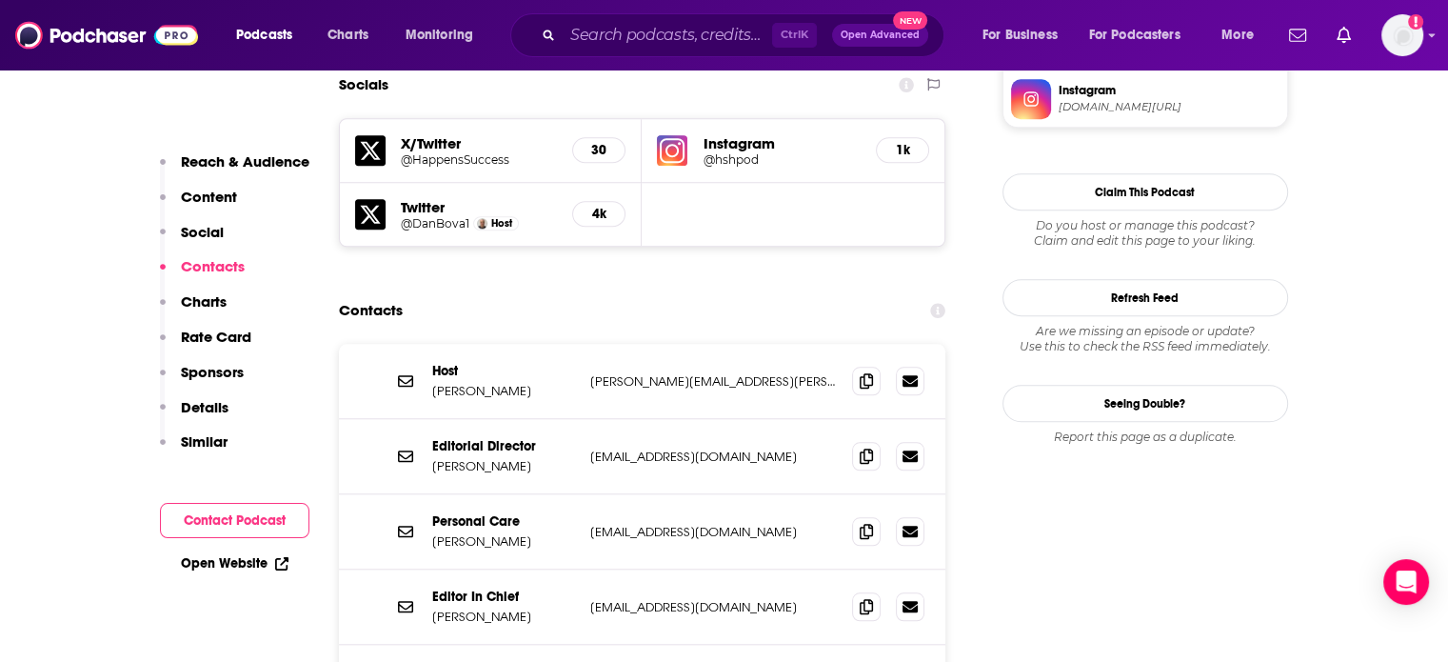
click at [628, 448] on p "dbova@entrepreneur.com" at bounding box center [714, 456] width 248 height 16
copy div "dbova@entrepreneur.com dbova@entrepreneur.com"
click at [621, 599] on p "jfeifer@entrepreneur.com" at bounding box center [714, 607] width 248 height 16
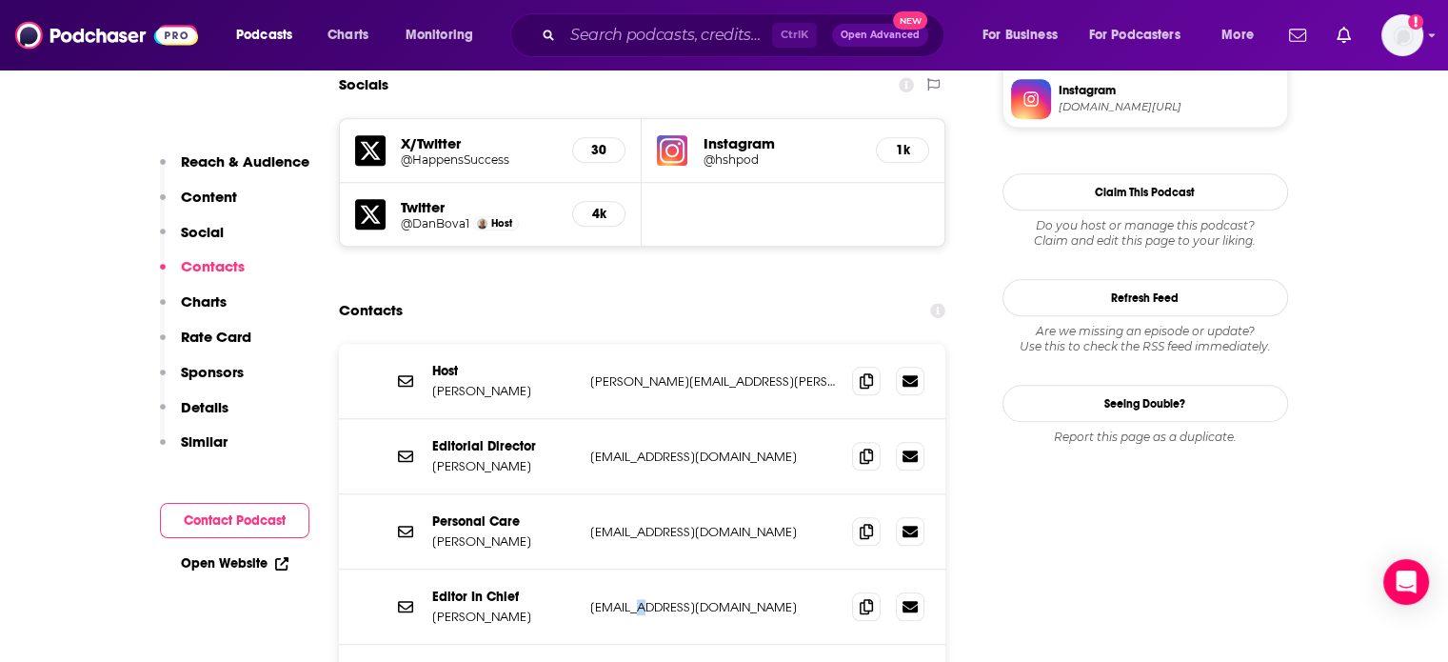
click at [621, 599] on p "jfeifer@entrepreneur.com" at bounding box center [714, 607] width 248 height 16
copy div "jfeifer@entrepreneur.com jfeifer@entrepreneur.com"
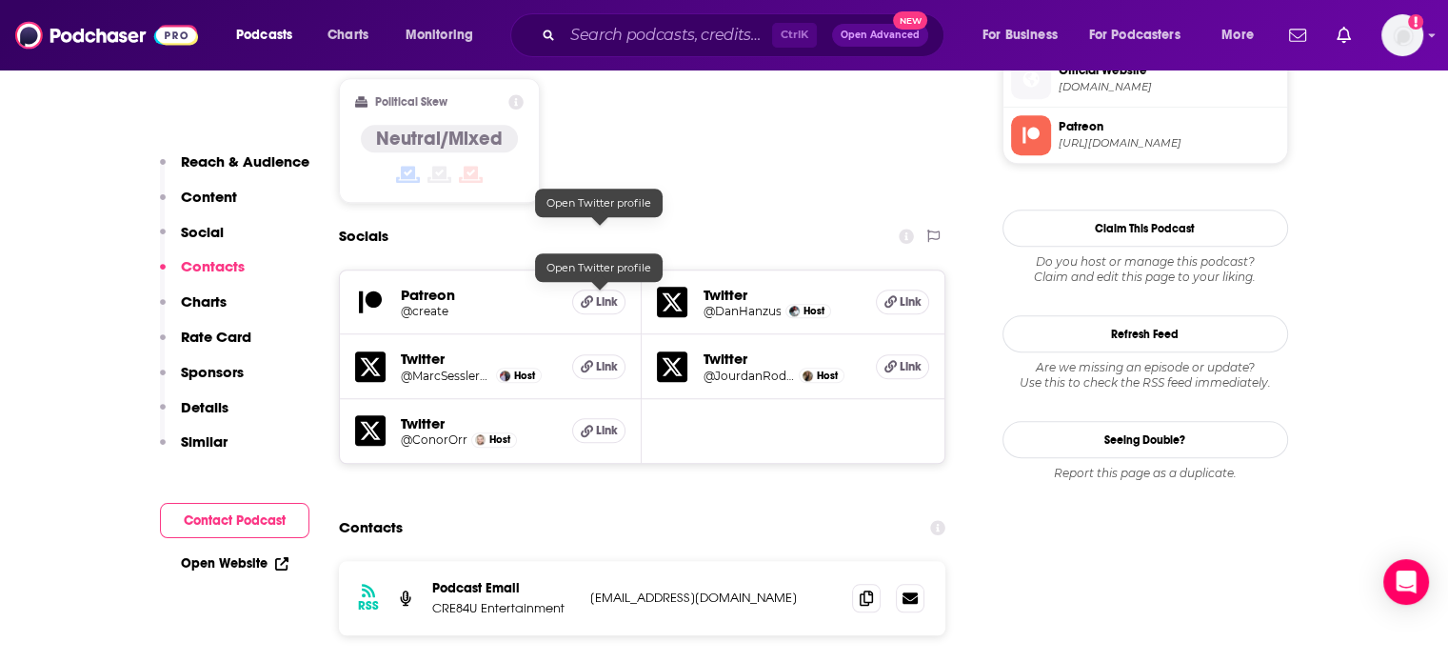
scroll to position [1714, 0]
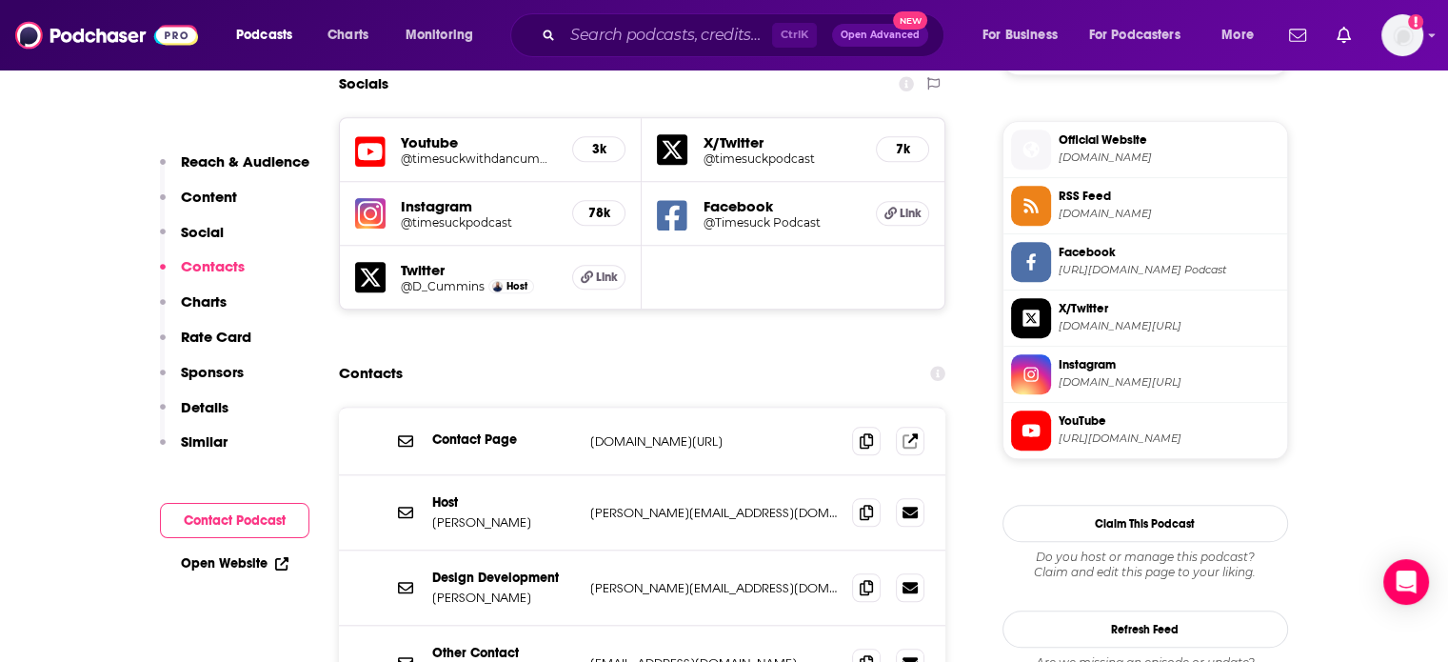
scroll to position [1714, 0]
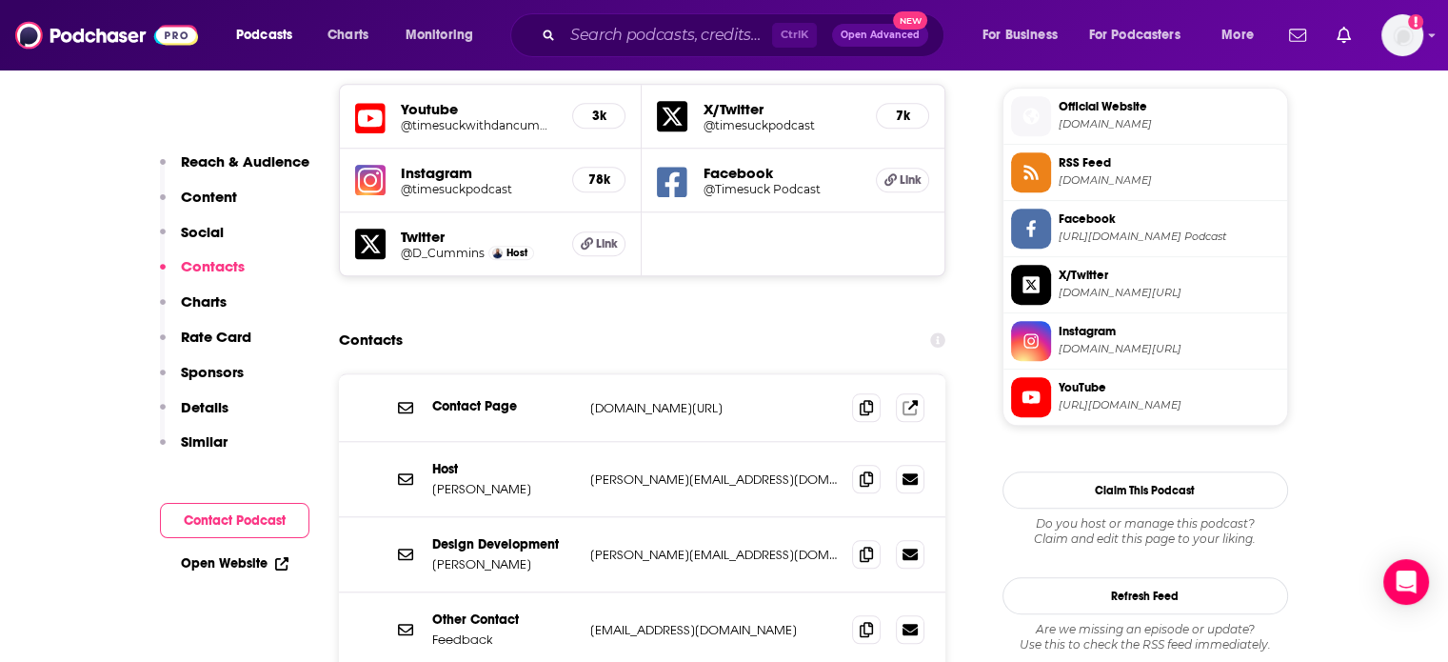
click at [656, 471] on p "dan@dancummins.tv" at bounding box center [714, 479] width 248 height 16
copy div "dan@dancummins.tv dan@dancummins.tv"
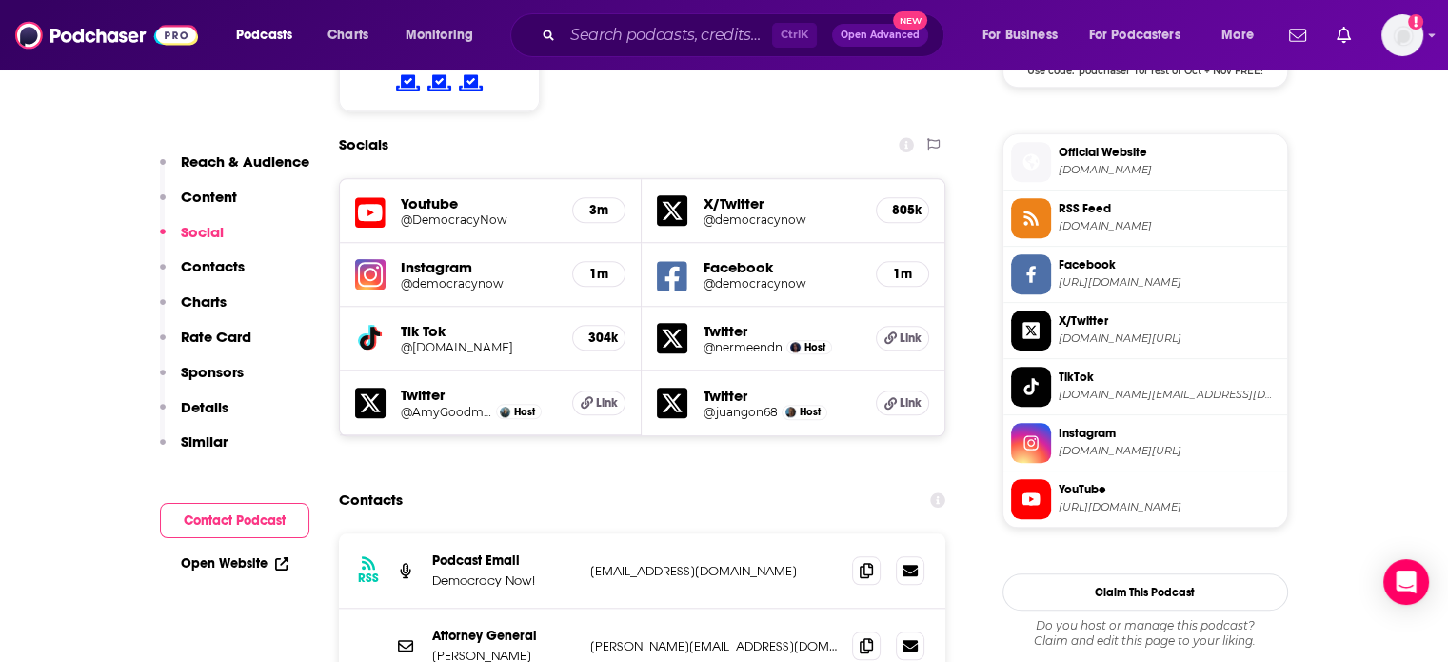
scroll to position [1809, 0]
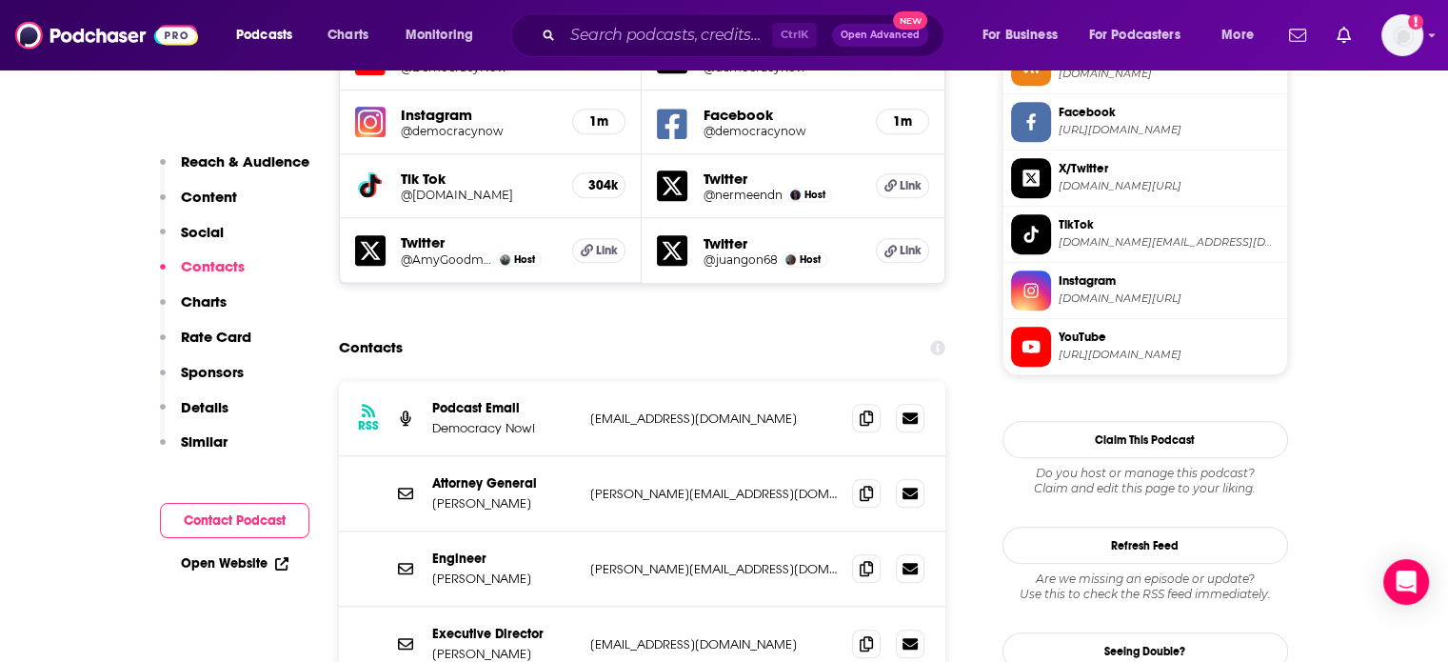
click at [692, 636] on p "[EMAIL_ADDRESS][DOMAIN_NAME]" at bounding box center [714, 644] width 248 height 16
click at [692, 636] on p "denis@democracynow.org" at bounding box center [714, 644] width 248 height 16
copy div "denis@democracynow.org denis@democracynow.org"
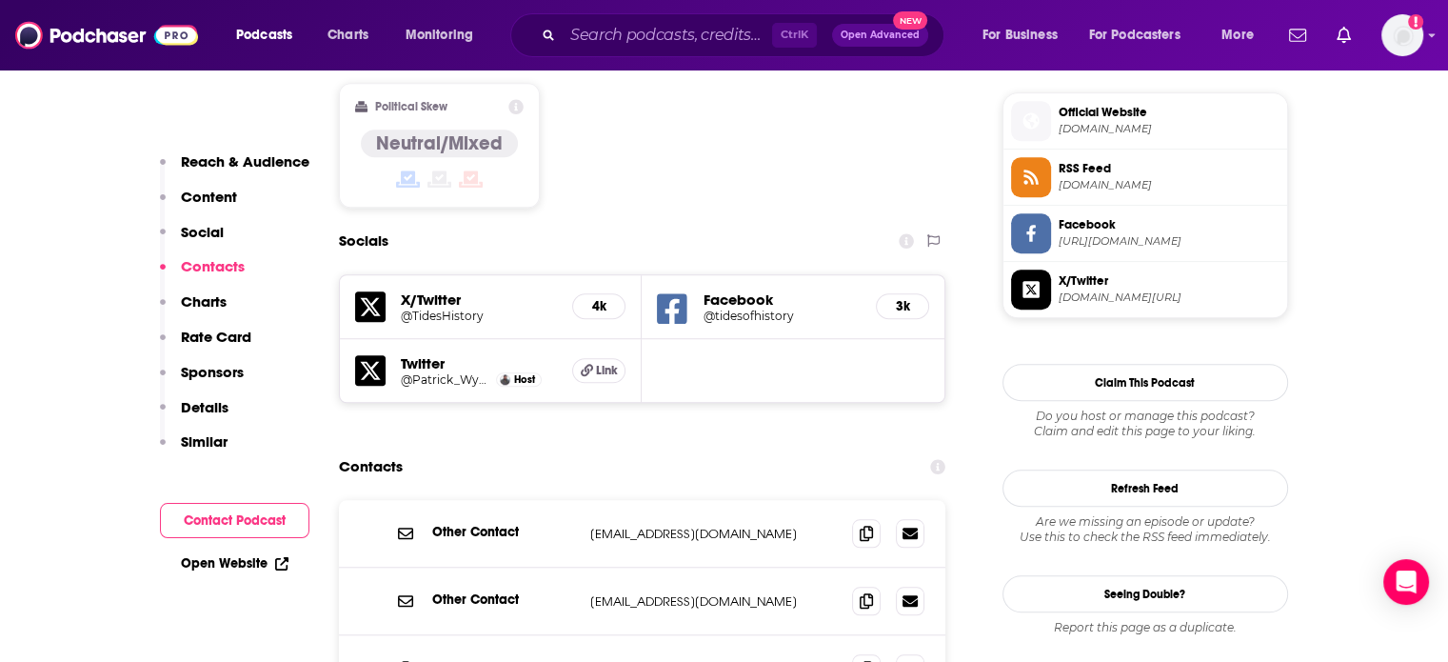
scroll to position [1809, 0]
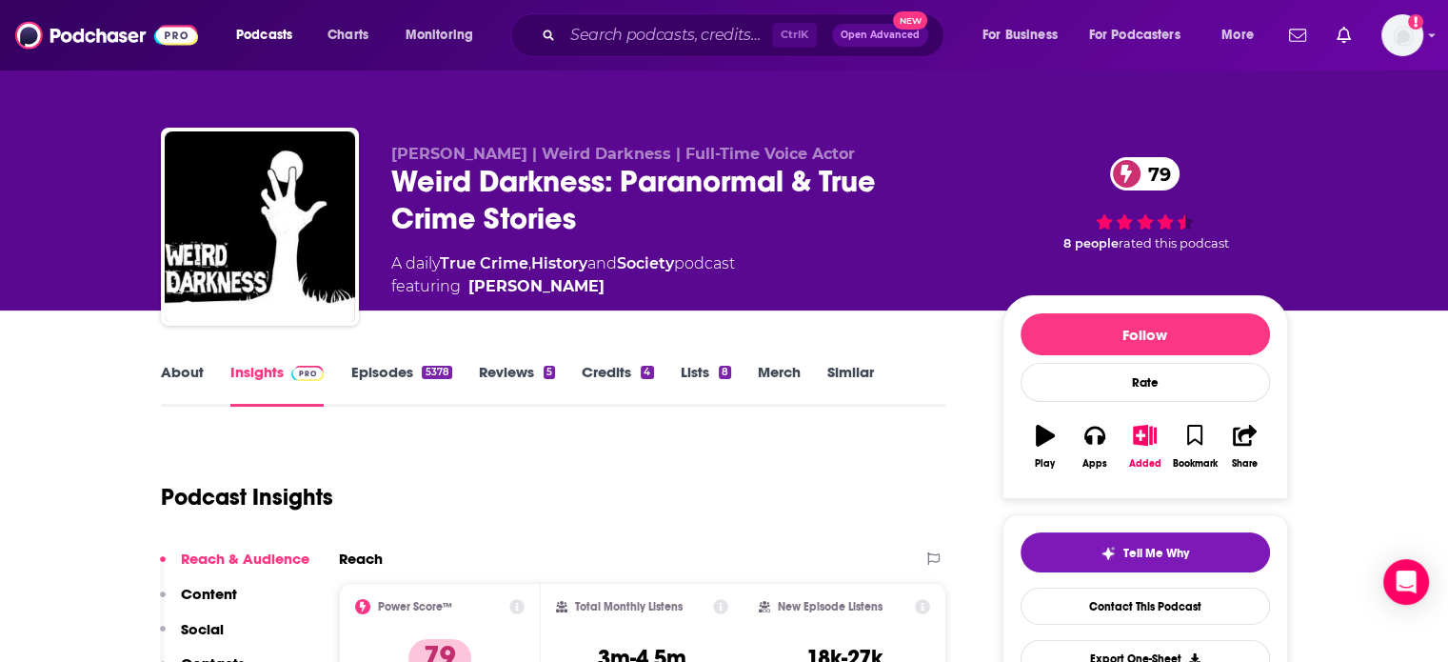
click at [476, 193] on div "Weird Darkness: Paranormal & True Crime Stories 79" at bounding box center [681, 200] width 581 height 74
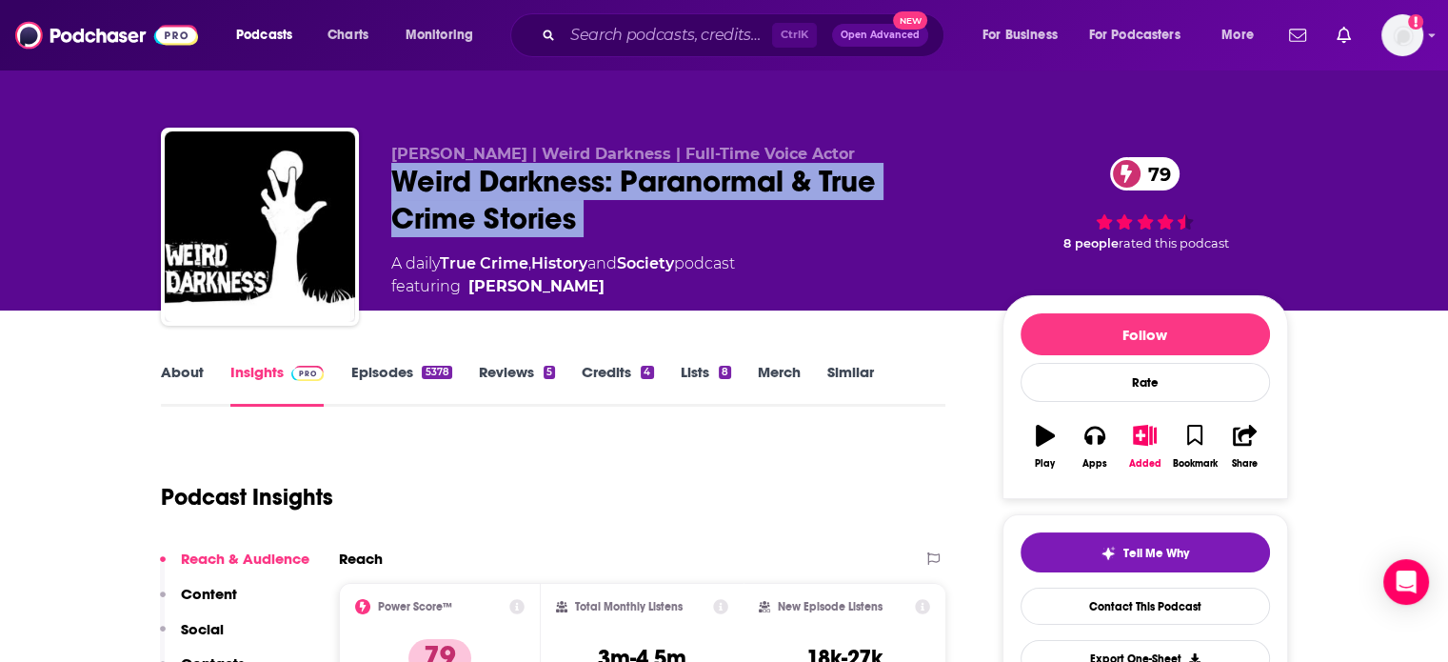
click at [476, 193] on div "Weird Darkness: Paranormal & True Crime Stories 79" at bounding box center [681, 200] width 581 height 74
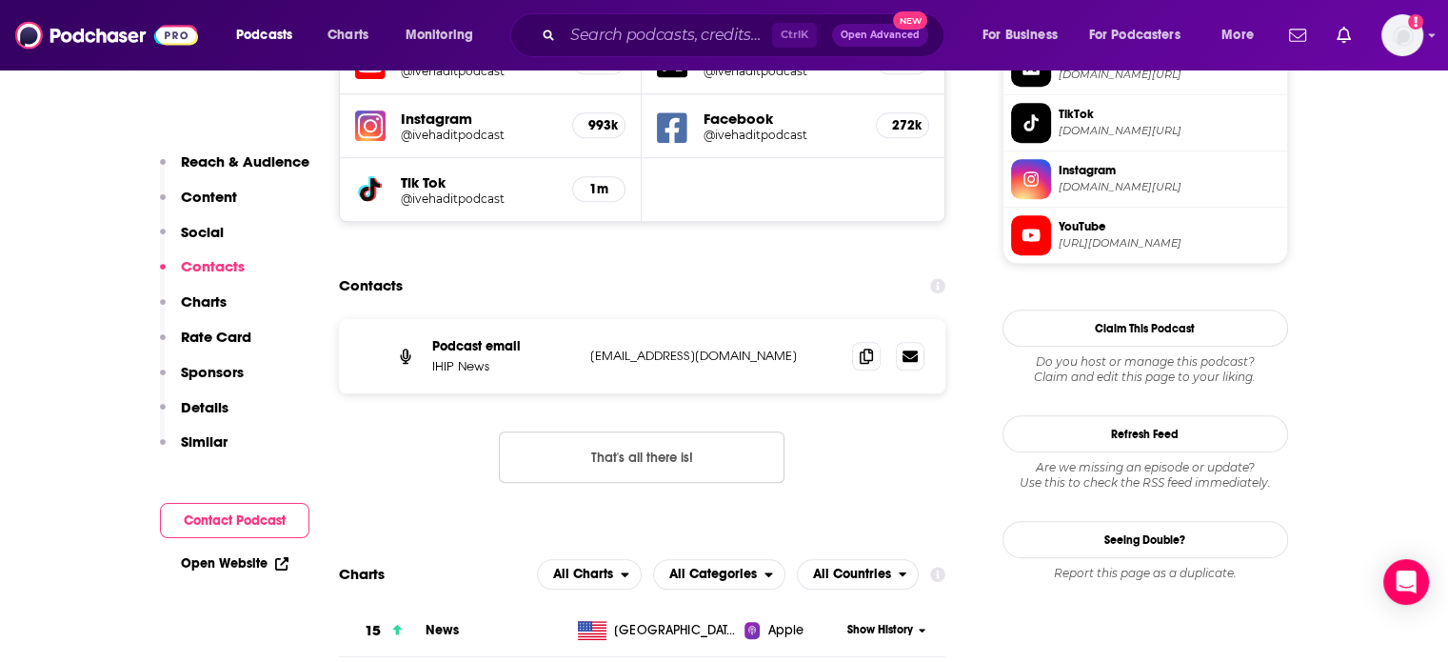
scroll to position [1714, 0]
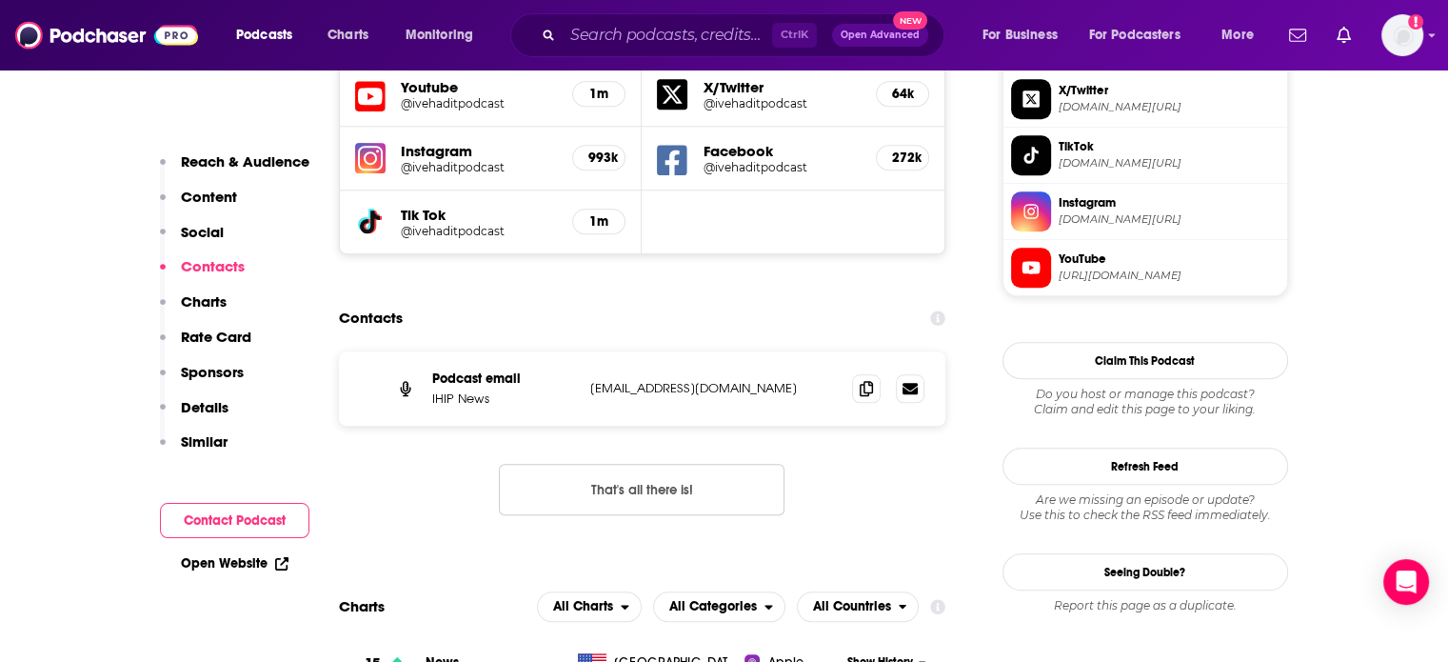
click at [685, 380] on p "[EMAIL_ADDRESS][DOMAIN_NAME]" at bounding box center [714, 388] width 248 height 16
copy div "[EMAIL_ADDRESS][DOMAIN_NAME] [EMAIL_ADDRESS][DOMAIN_NAME]"
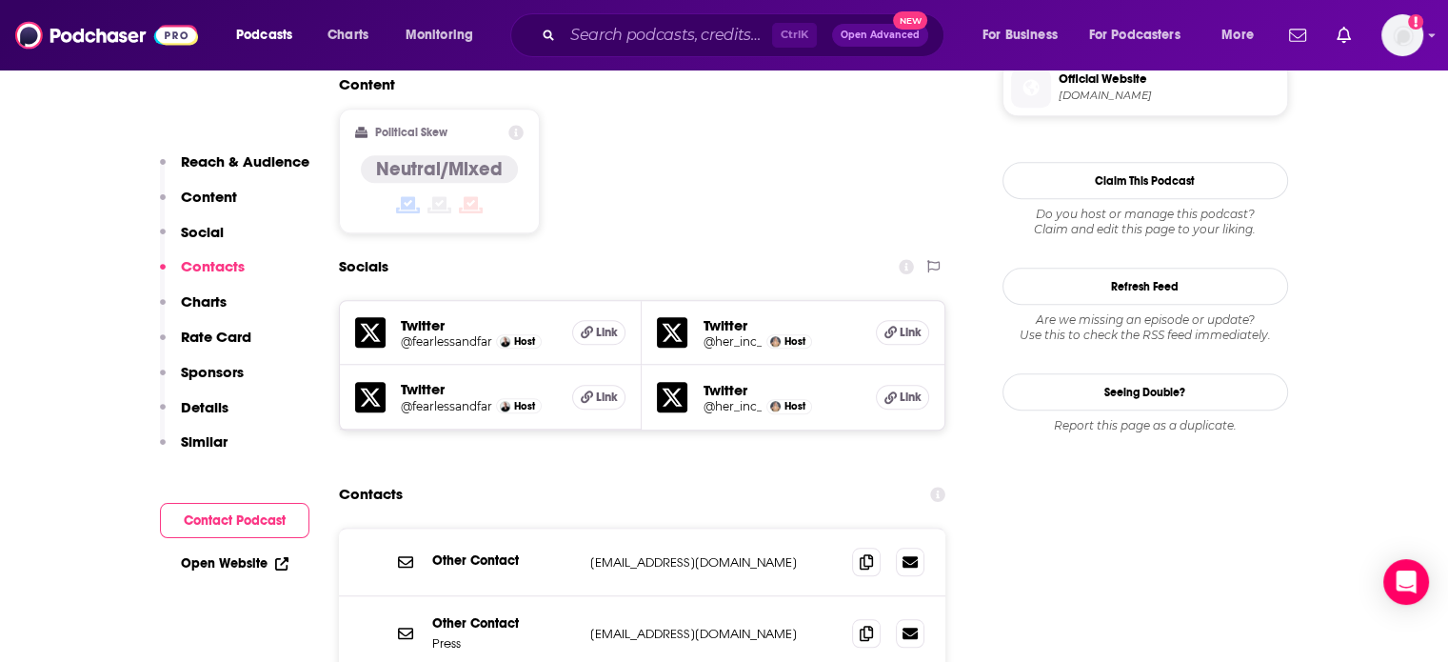
scroll to position [1714, 0]
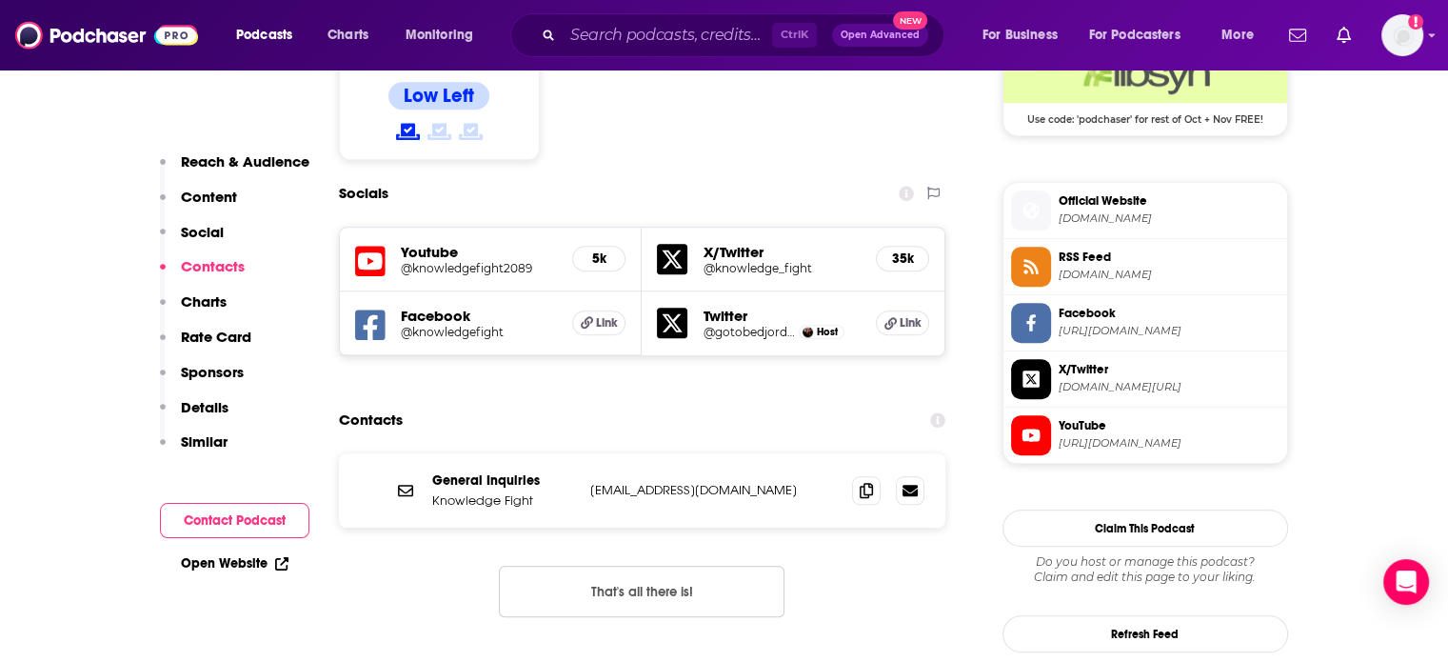
scroll to position [1619, 0]
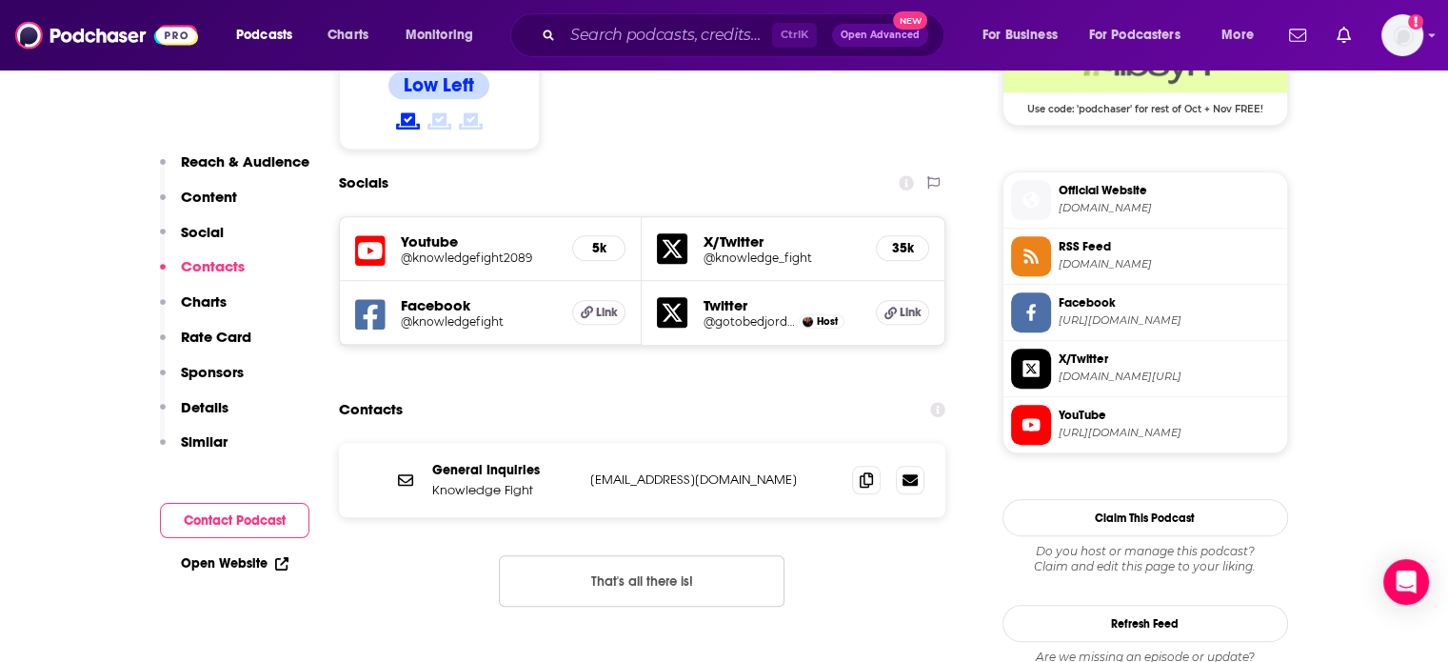
click at [673, 471] on p "knowledgefight@gmail.com" at bounding box center [714, 479] width 248 height 16
copy div "knowledgefight@gmail.com knowledgefight@gmail.com"
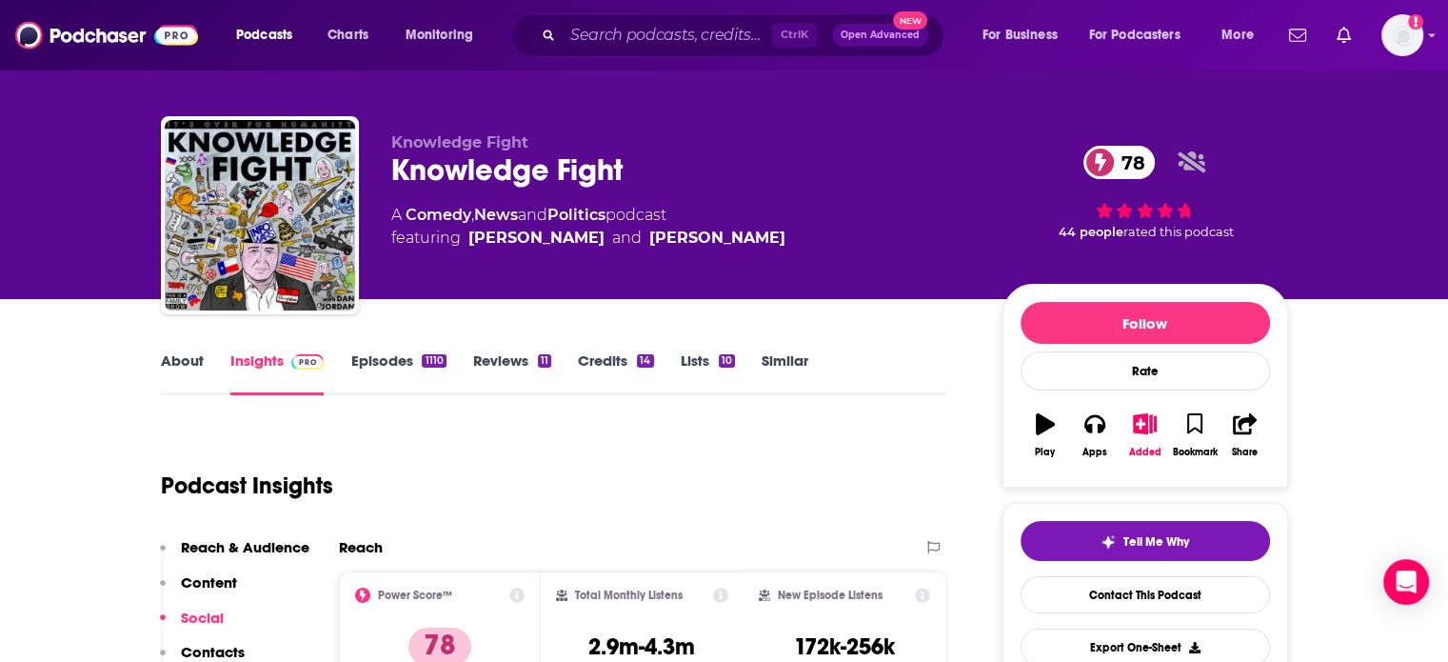
scroll to position [0, 0]
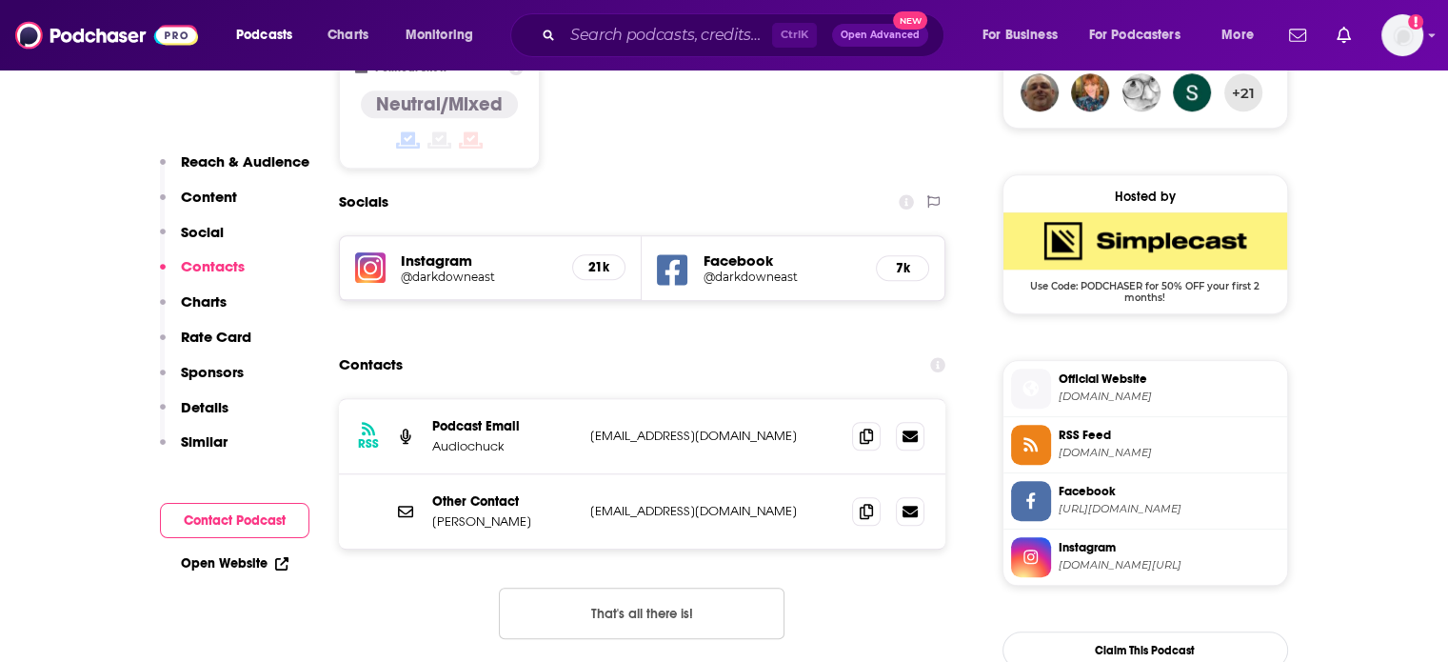
scroll to position [1619, 0]
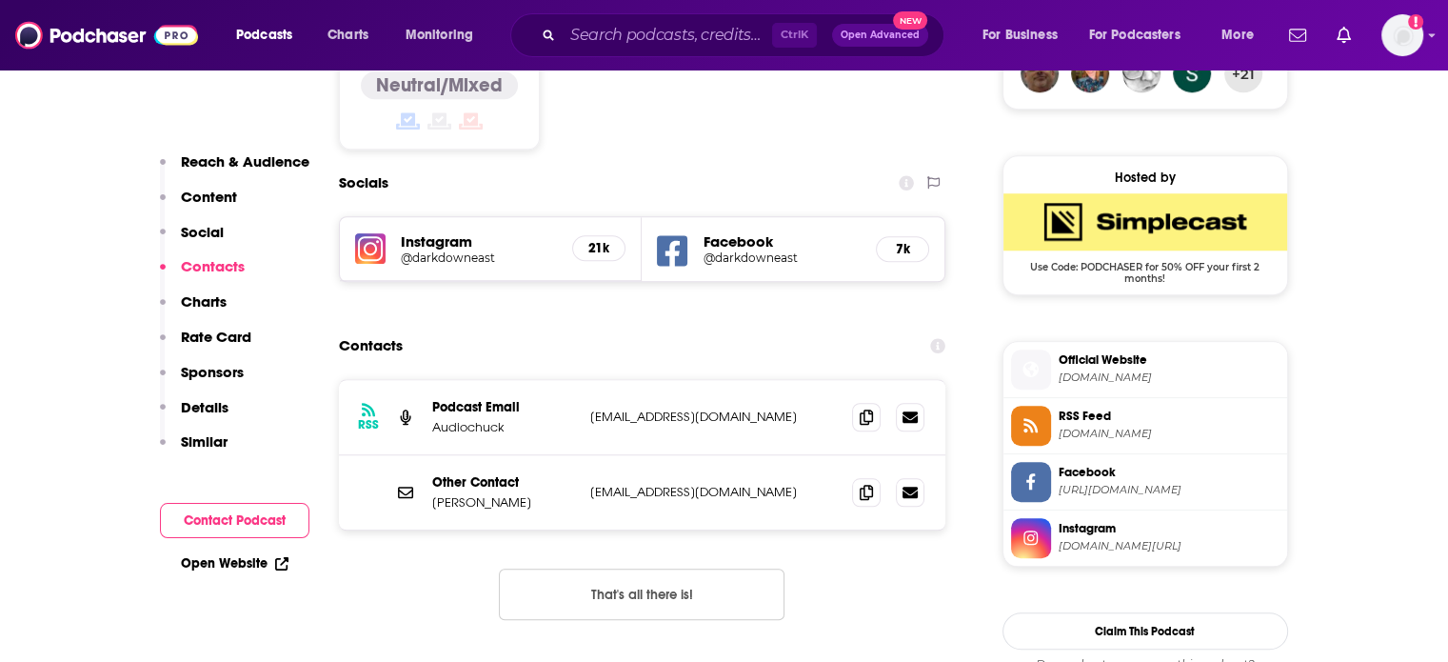
click at [693, 484] on p "hello@darkdowneast.com" at bounding box center [714, 492] width 248 height 16
copy div "hello@darkdowneast.com hello@darkdowneast.com"
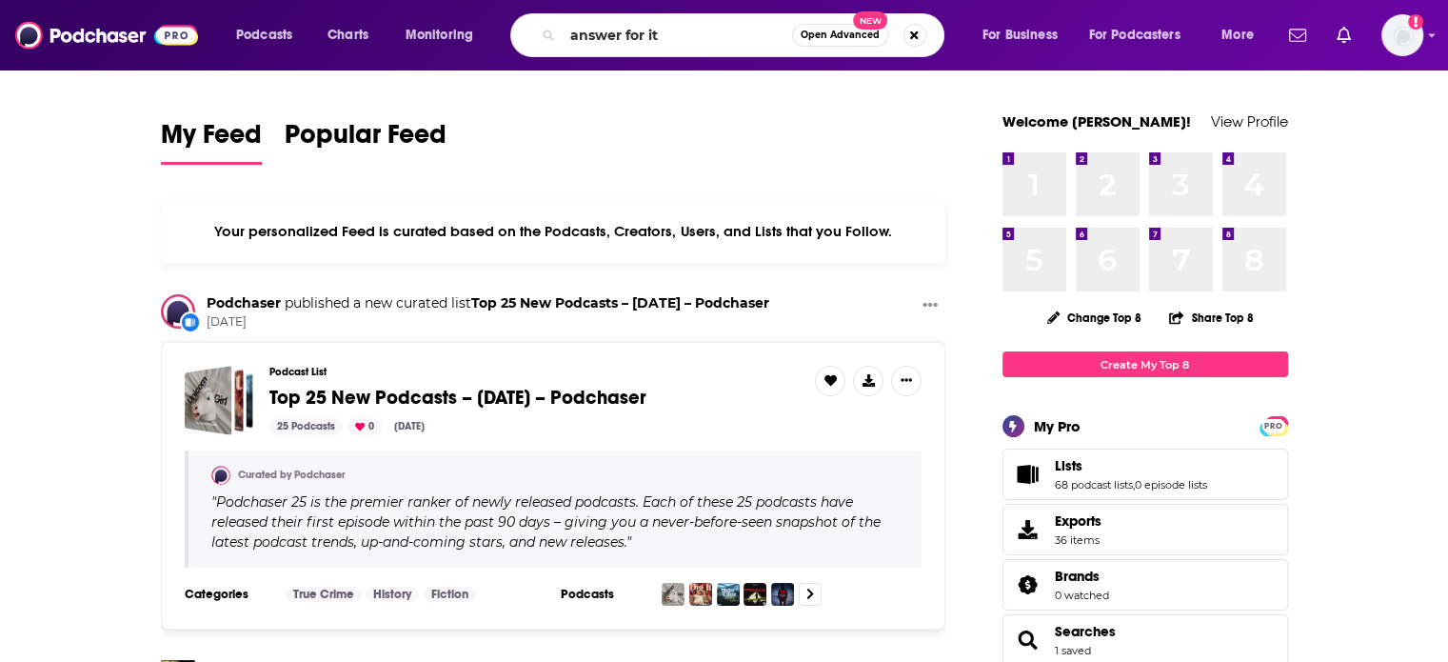
type input "answer for it"
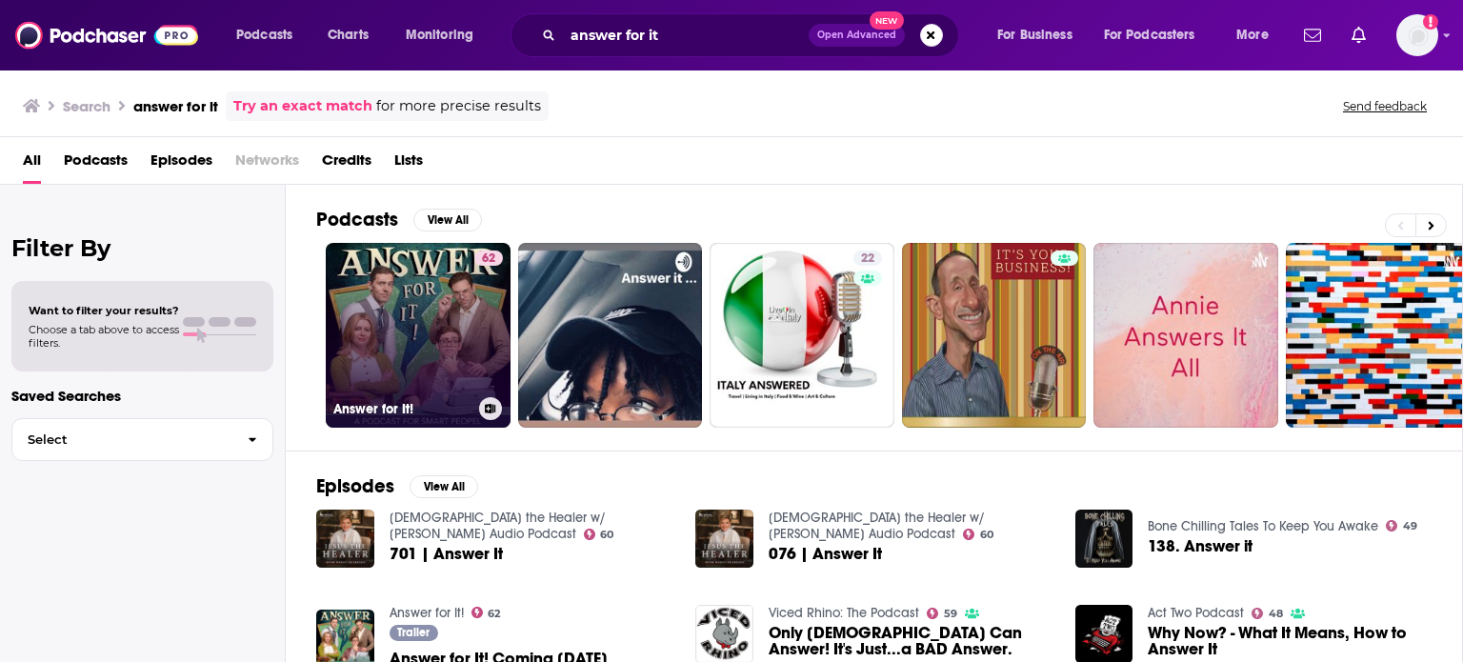
click at [435, 311] on link "62 Answer for It!" at bounding box center [418, 335] width 185 height 185
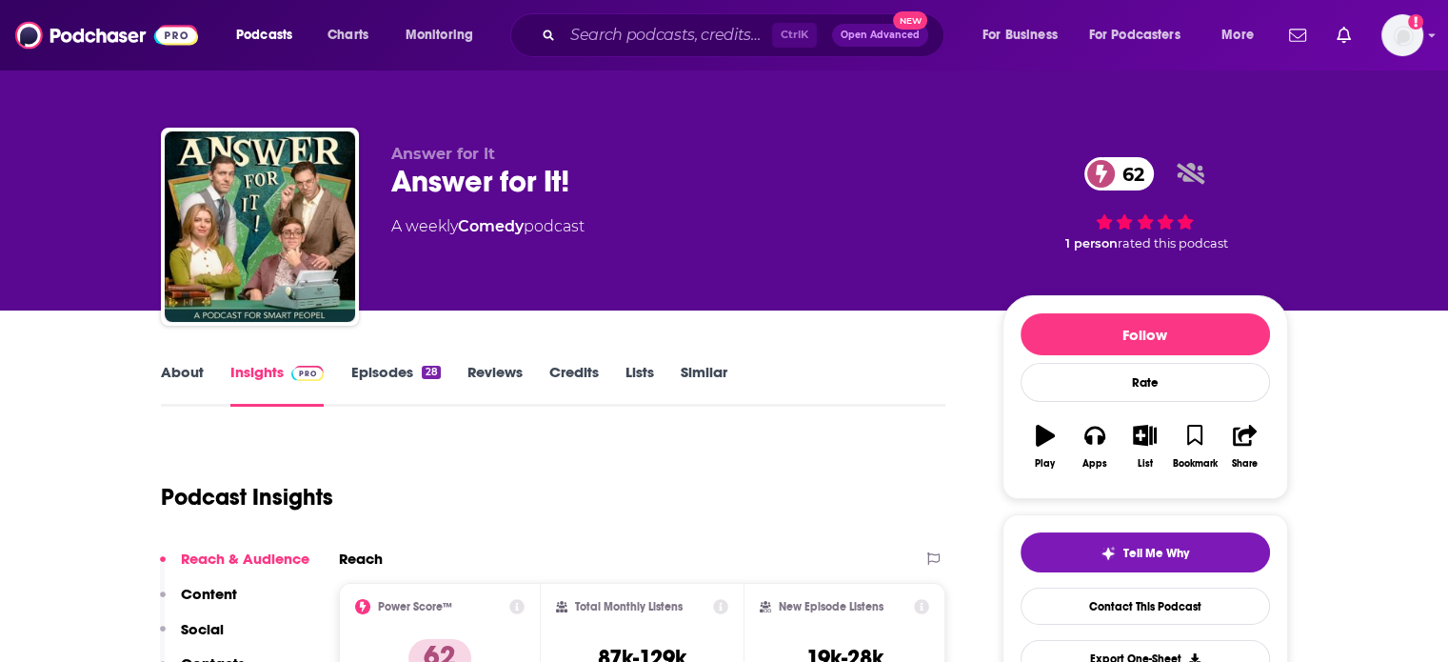
click at [437, 374] on div "28" at bounding box center [431, 372] width 18 height 13
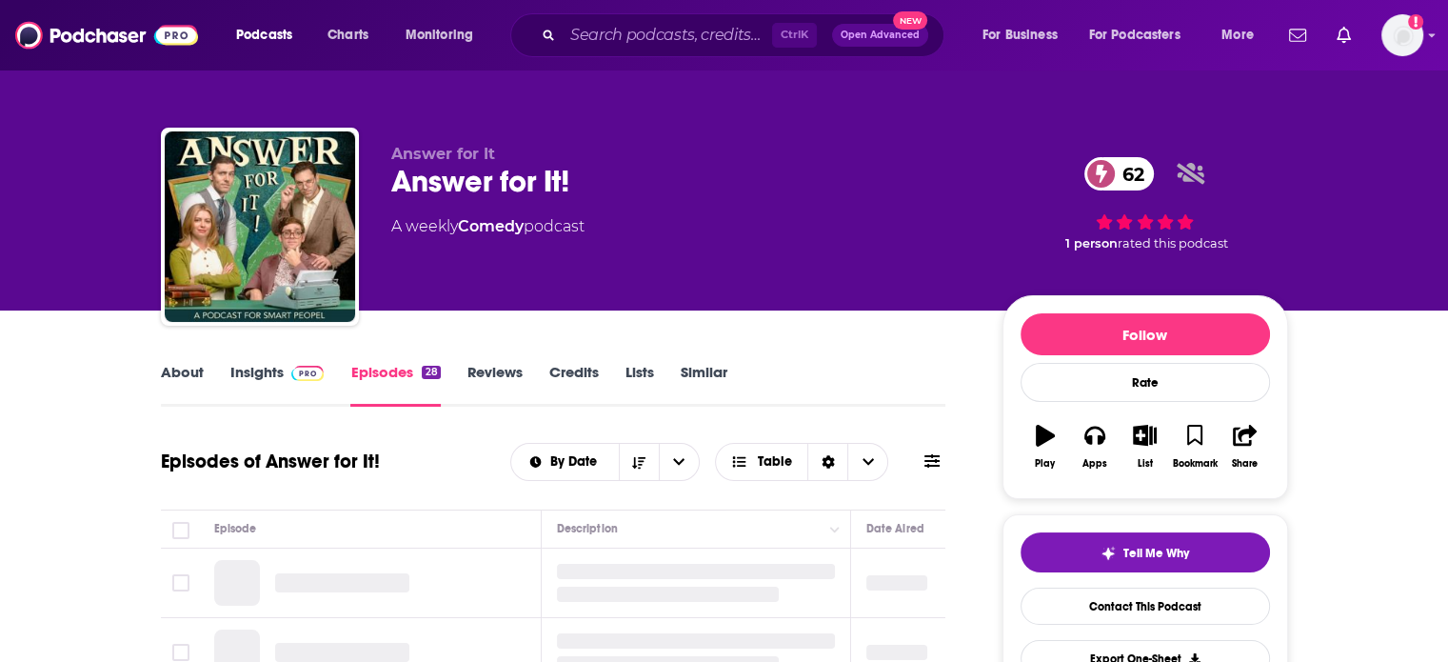
drag, startPoint x: 504, startPoint y: 376, endPoint x: 481, endPoint y: 376, distance: 22.9
click at [504, 376] on link "Reviews" at bounding box center [495, 385] width 55 height 44
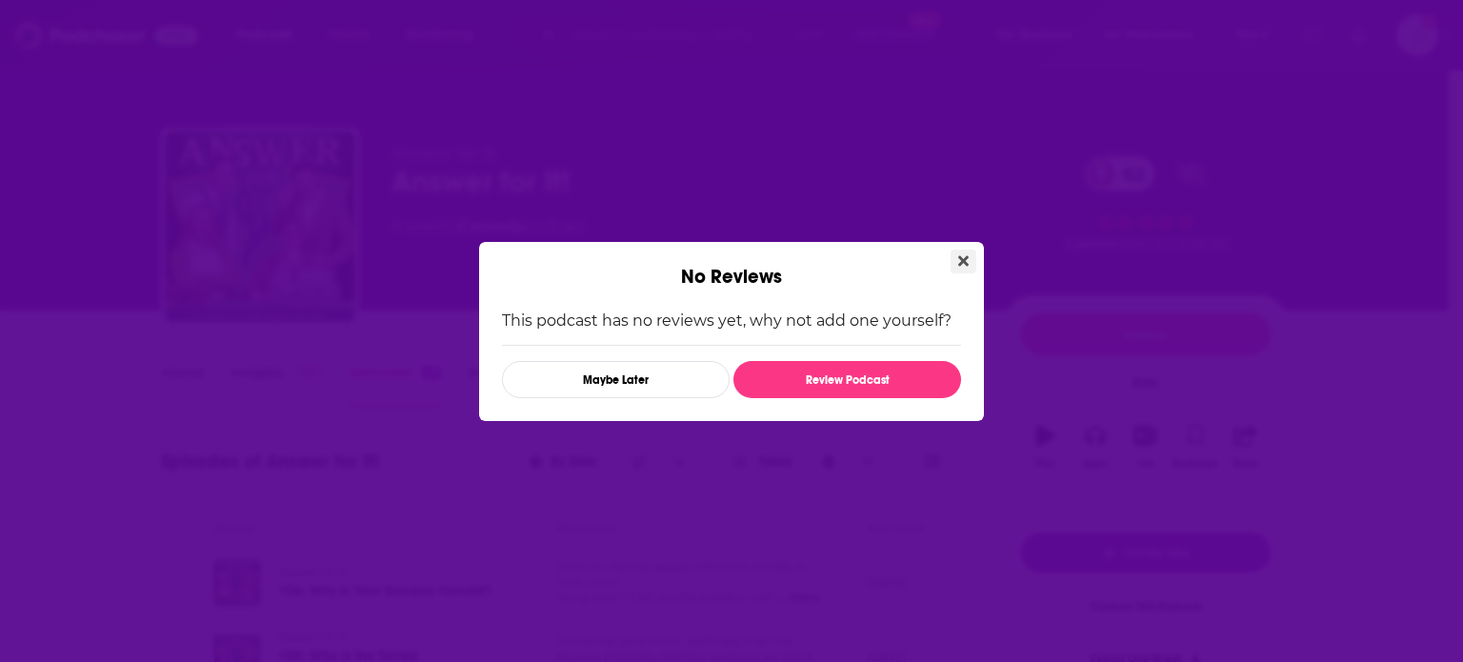
click at [960, 250] on button "Close" at bounding box center [963, 261] width 26 height 24
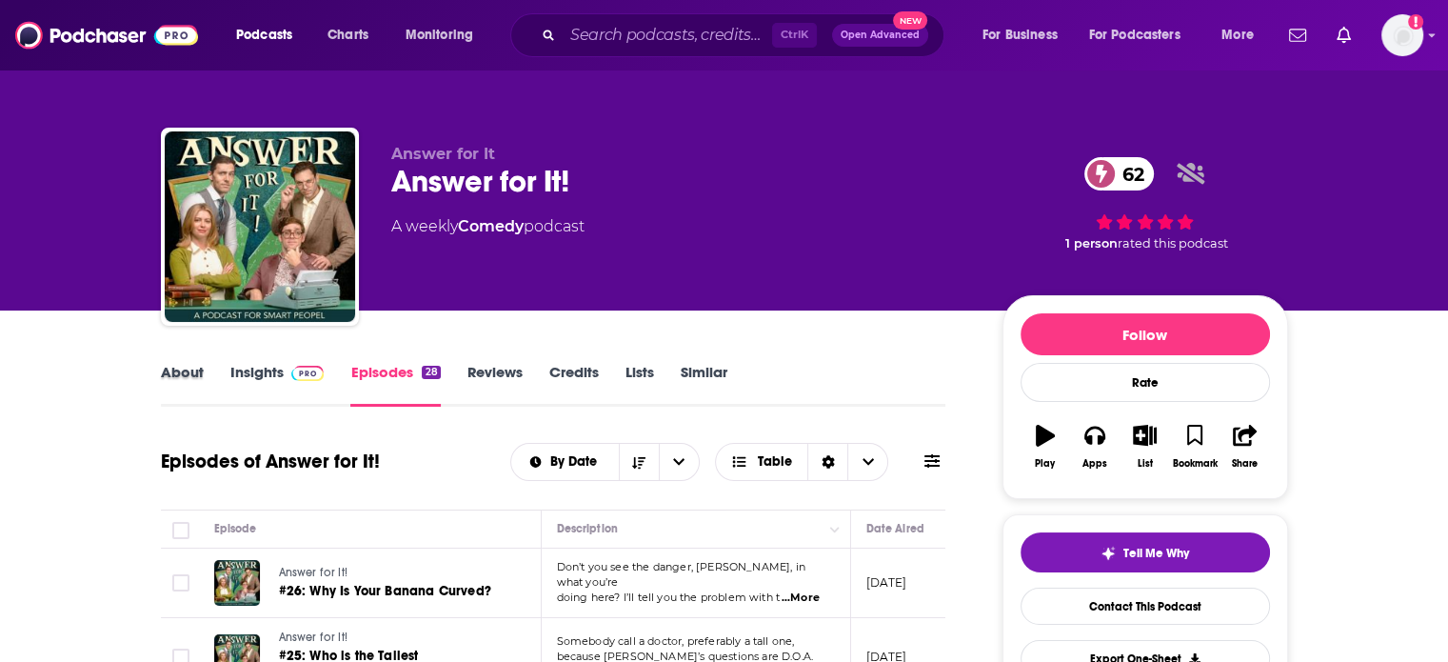
drag, startPoint x: 213, startPoint y: 371, endPoint x: 261, endPoint y: 371, distance: 47.6
click at [213, 371] on div "About" at bounding box center [196, 385] width 70 height 44
click at [261, 371] on link "Insights" at bounding box center [277, 385] width 94 height 44
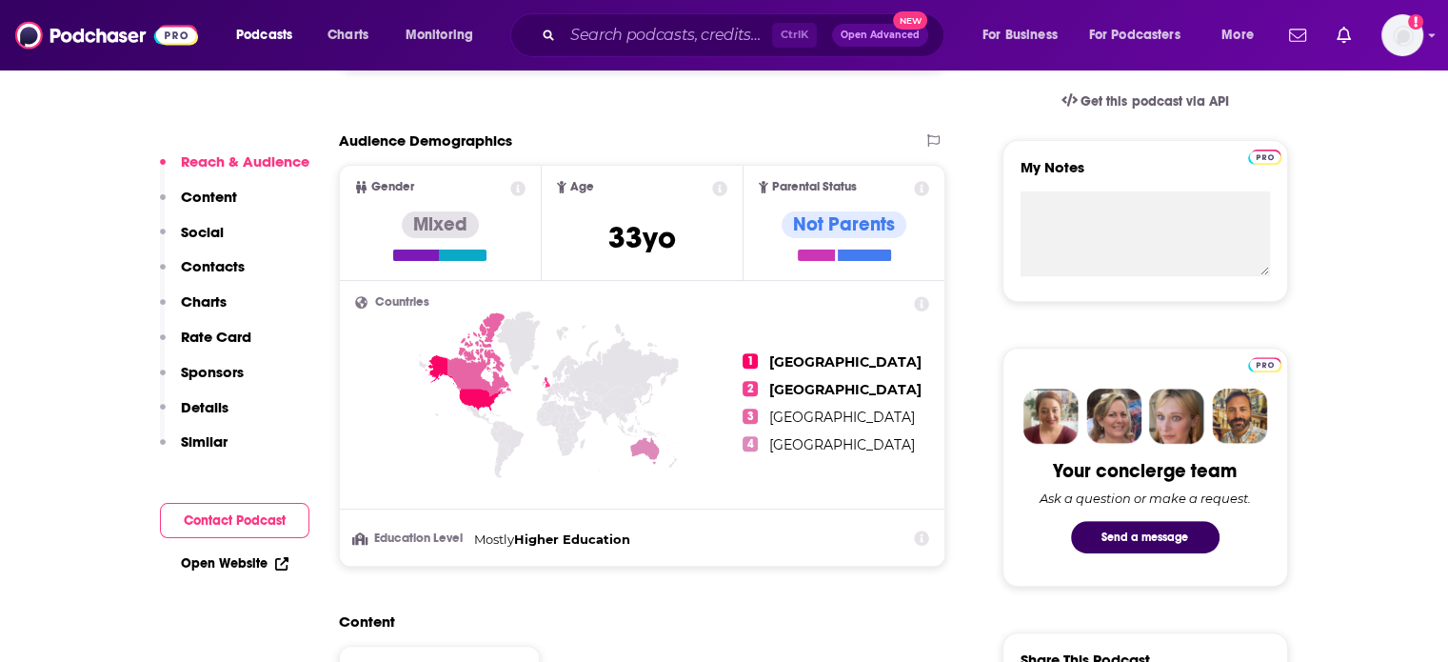
scroll to position [667, 0]
